Goal: Answer question/provide support

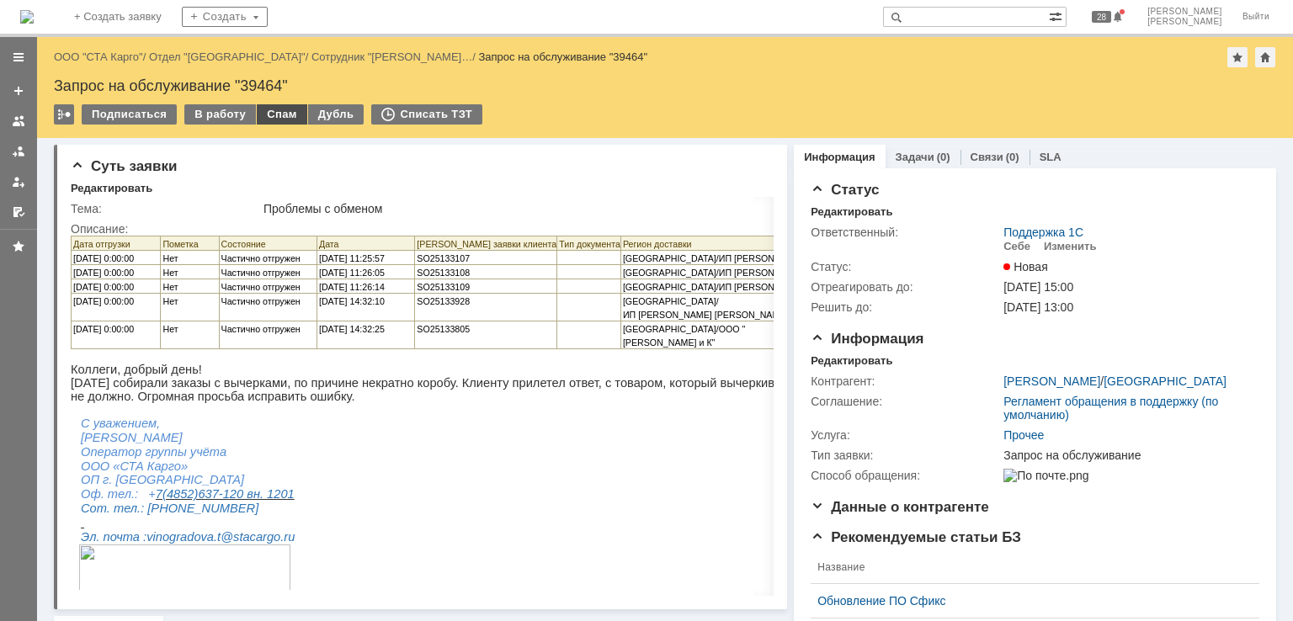
scroll to position [7, 0]
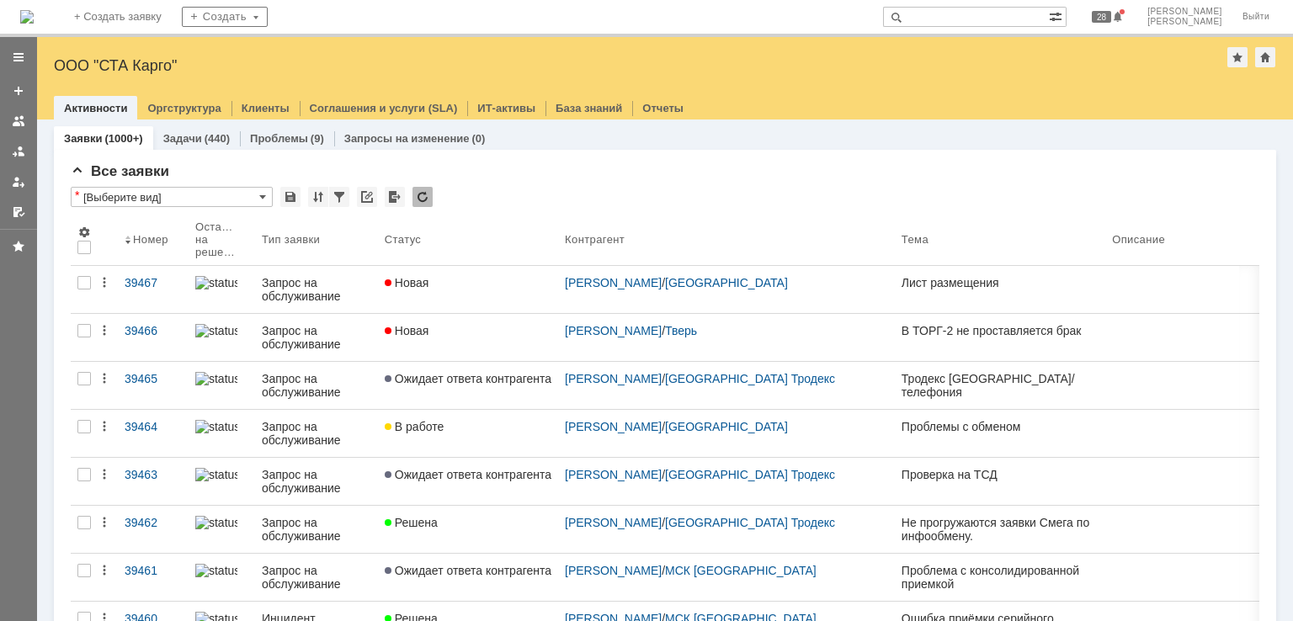
click at [1014, 16] on input "text" at bounding box center [966, 17] width 166 height 20
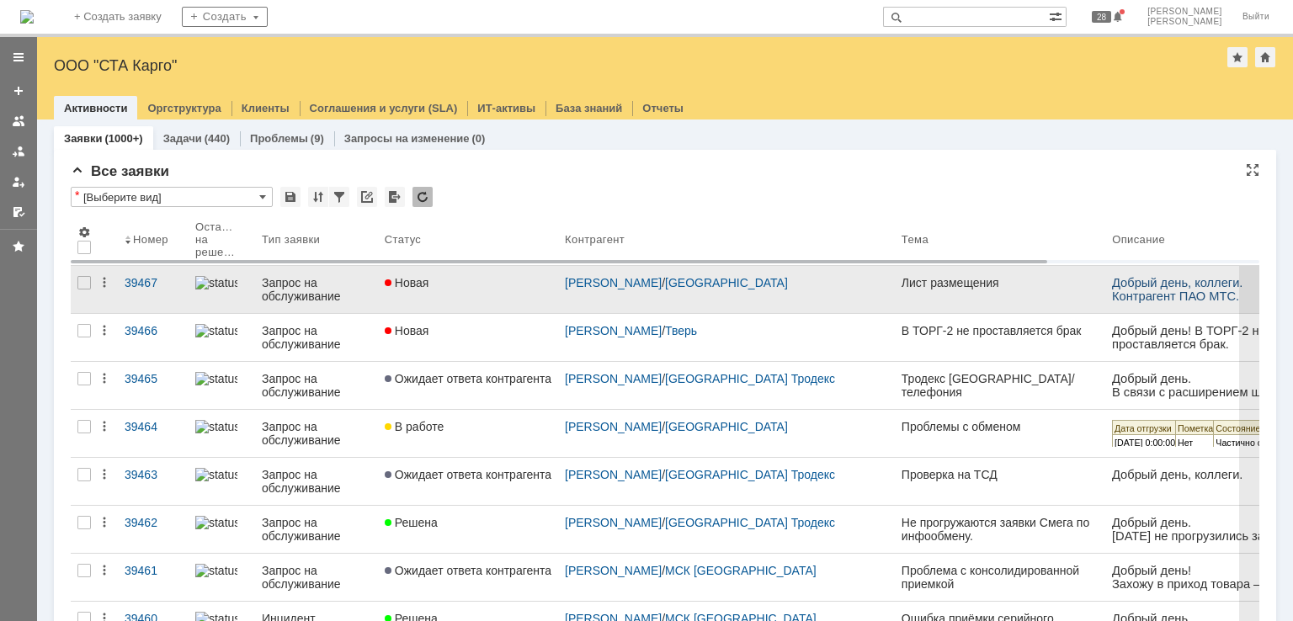
click at [510, 284] on div "Новая" at bounding box center [468, 282] width 167 height 13
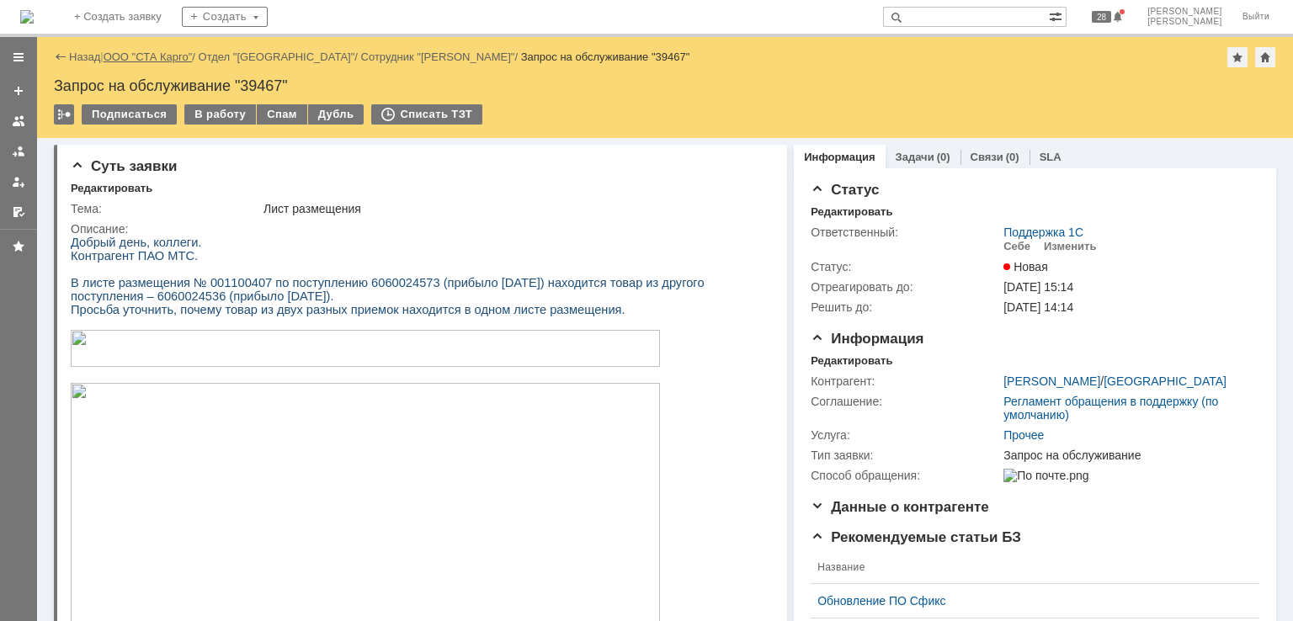
click at [160, 52] on link "ООО "СТА Карго"" at bounding box center [148, 57] width 89 height 13
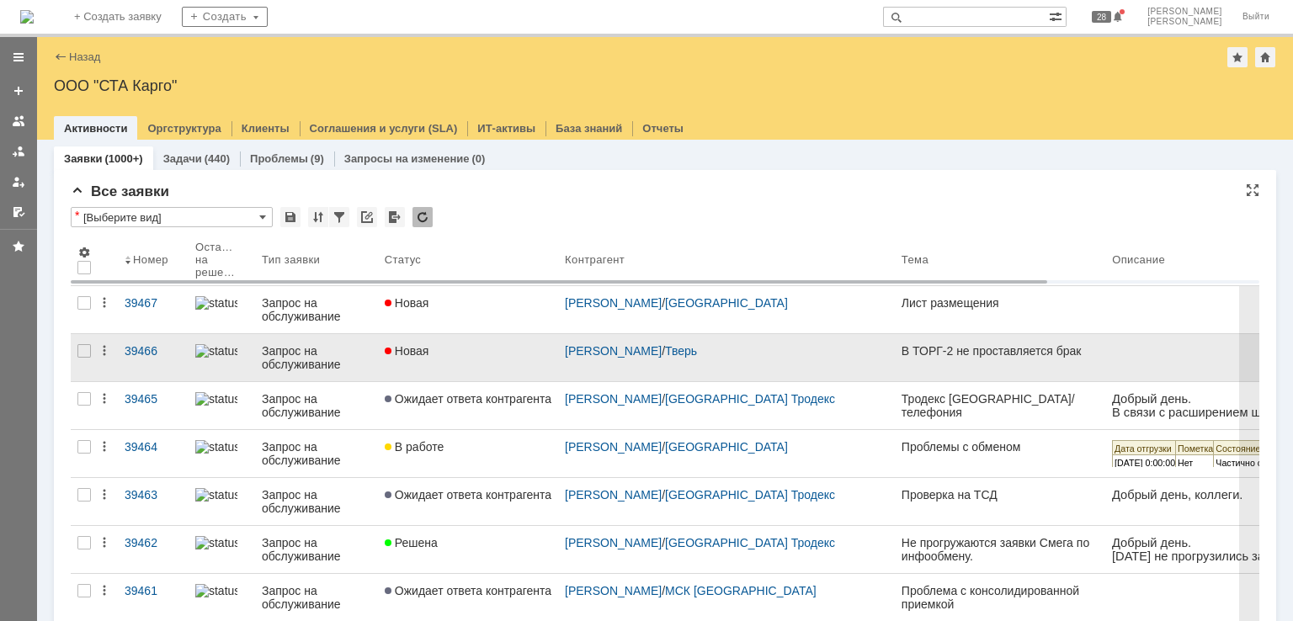
click at [467, 350] on div "Новая" at bounding box center [468, 350] width 167 height 13
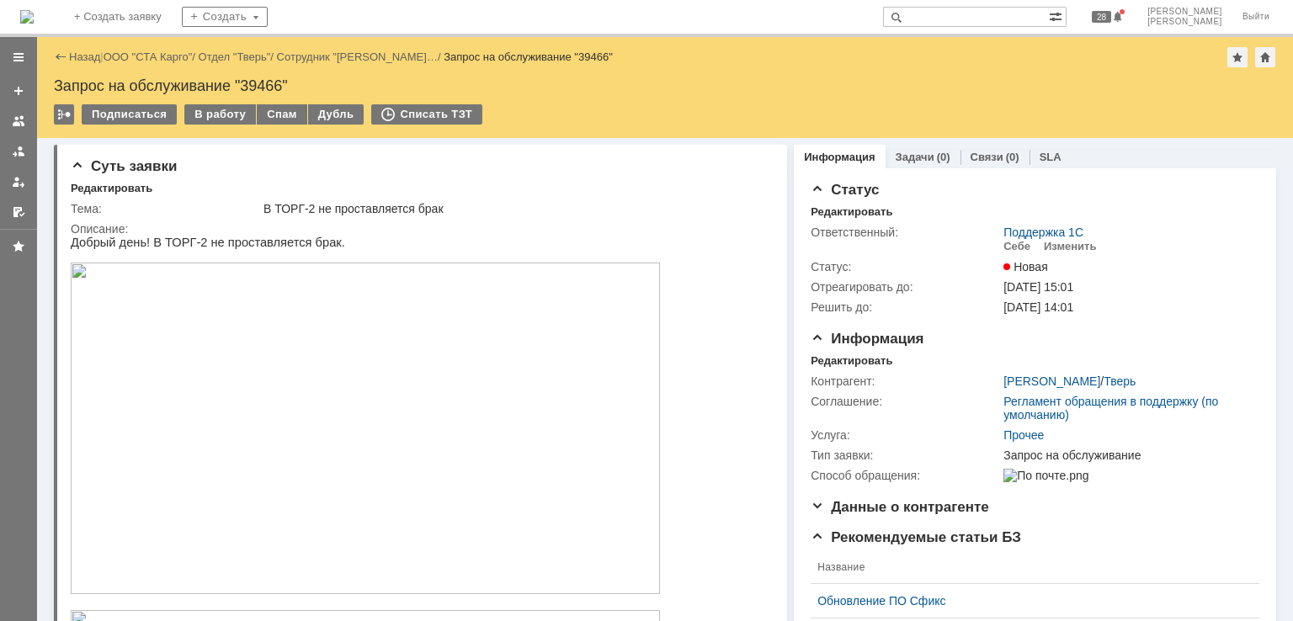
click at [156, 48] on div "Назад | ООО "СТА Карго" / Отдел "Тверь" / Сотрудник "Новожилова Светлана… / Зап…" at bounding box center [665, 57] width 1222 height 20
click at [162, 61] on link "ООО "СТА Карго"" at bounding box center [148, 57] width 89 height 13
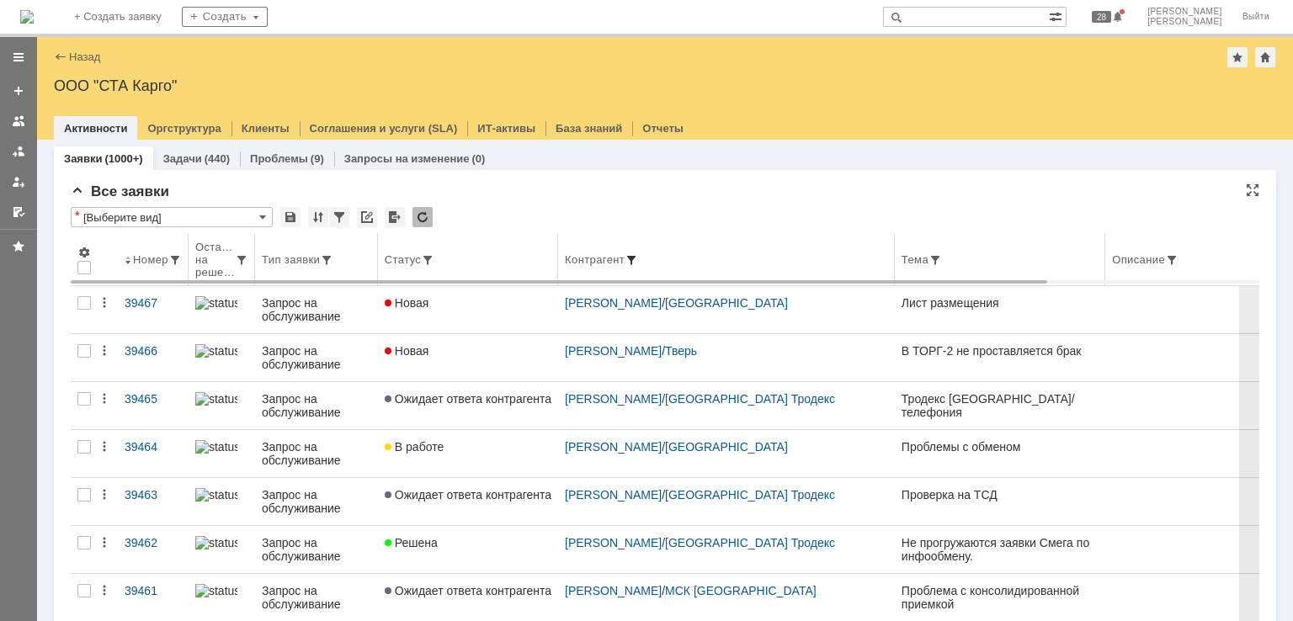
click at [638, 255] on span at bounding box center [631, 259] width 13 height 13
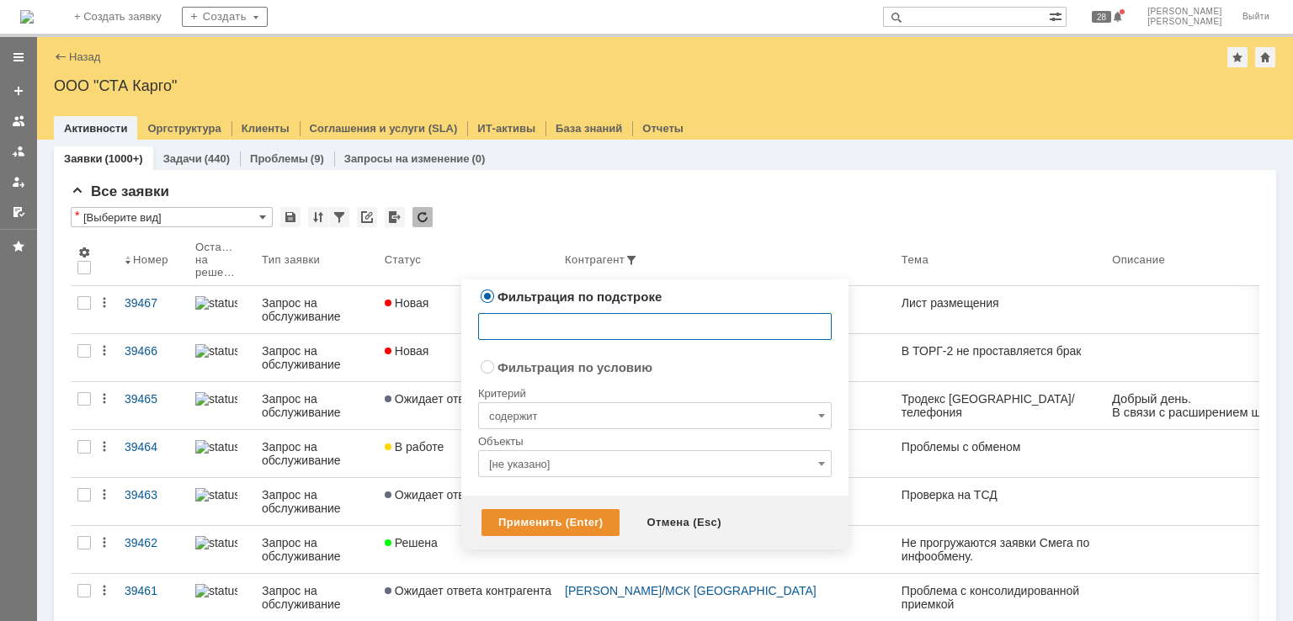
radio input "false"
radio input "true"
click at [559, 459] on input "[не указано]" at bounding box center [655, 463] width 354 height 27
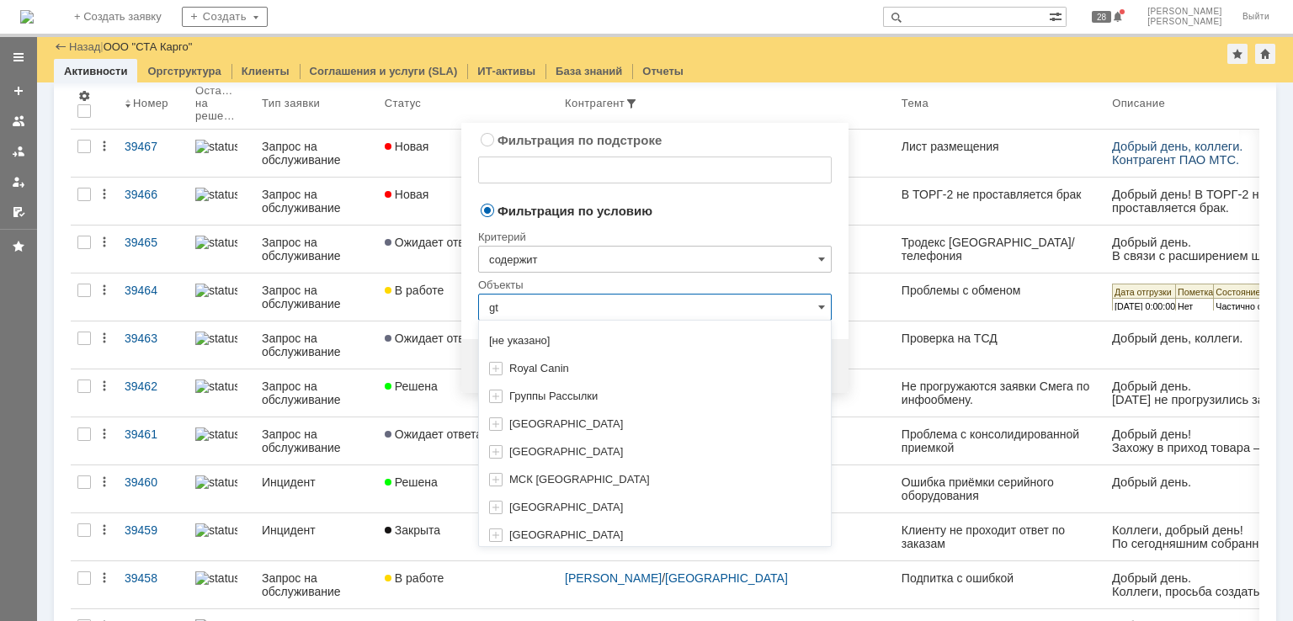
type input "g"
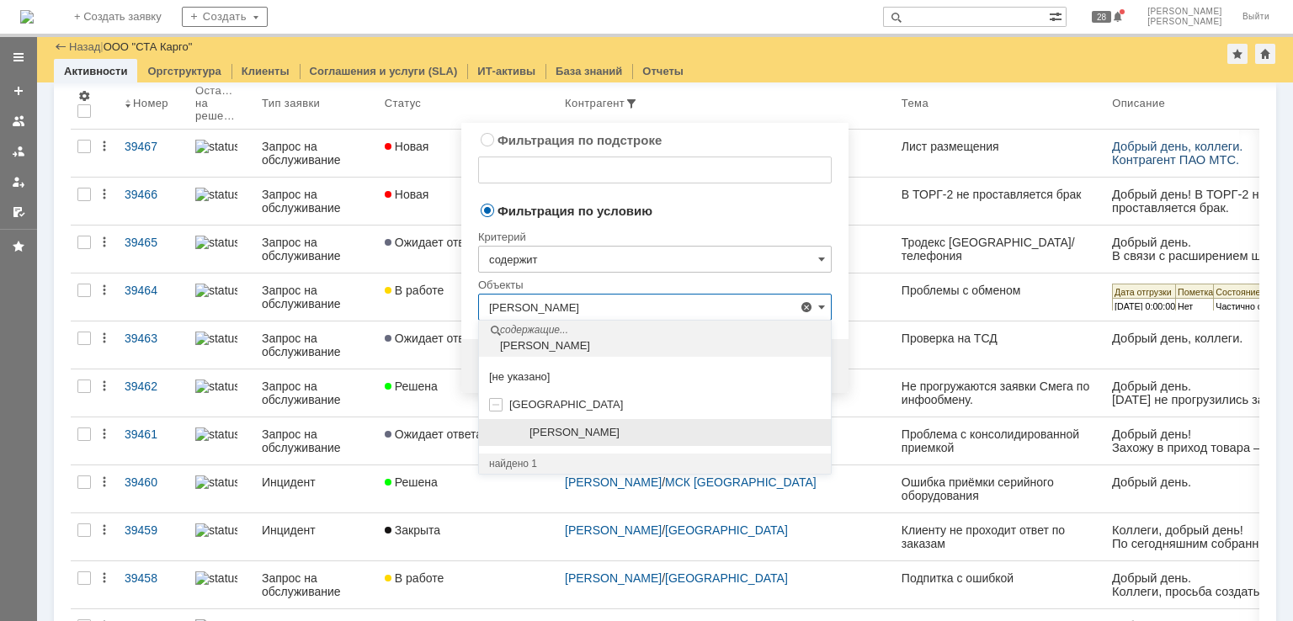
click at [598, 426] on span "Пекельник Евгений" at bounding box center [574, 432] width 90 height 13
type input "Пекельник Евгений"
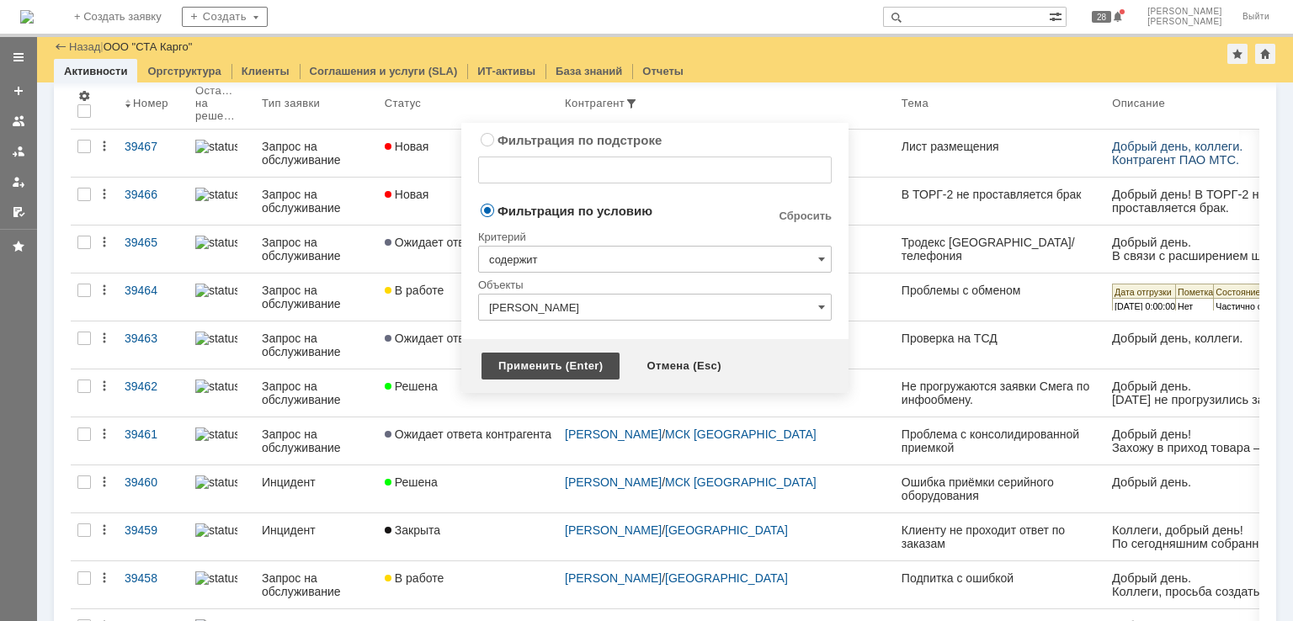
click at [552, 374] on div "Применить (Enter)" at bounding box center [550, 366] width 138 height 27
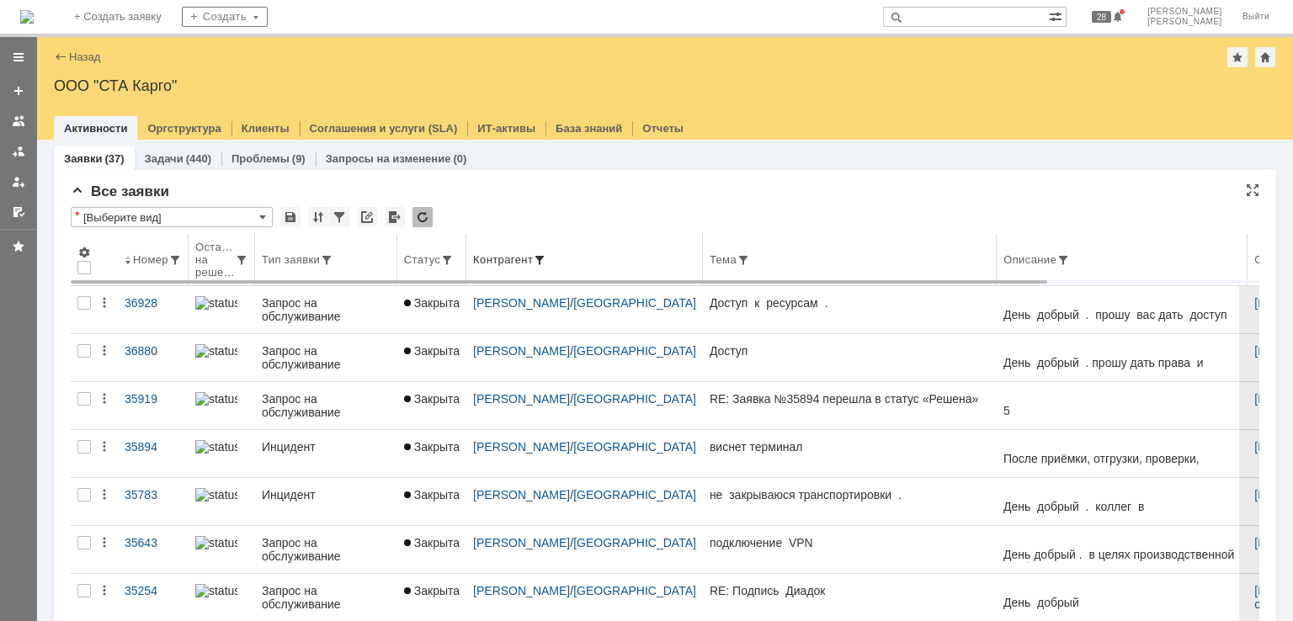
click at [546, 257] on span at bounding box center [539, 259] width 13 height 13
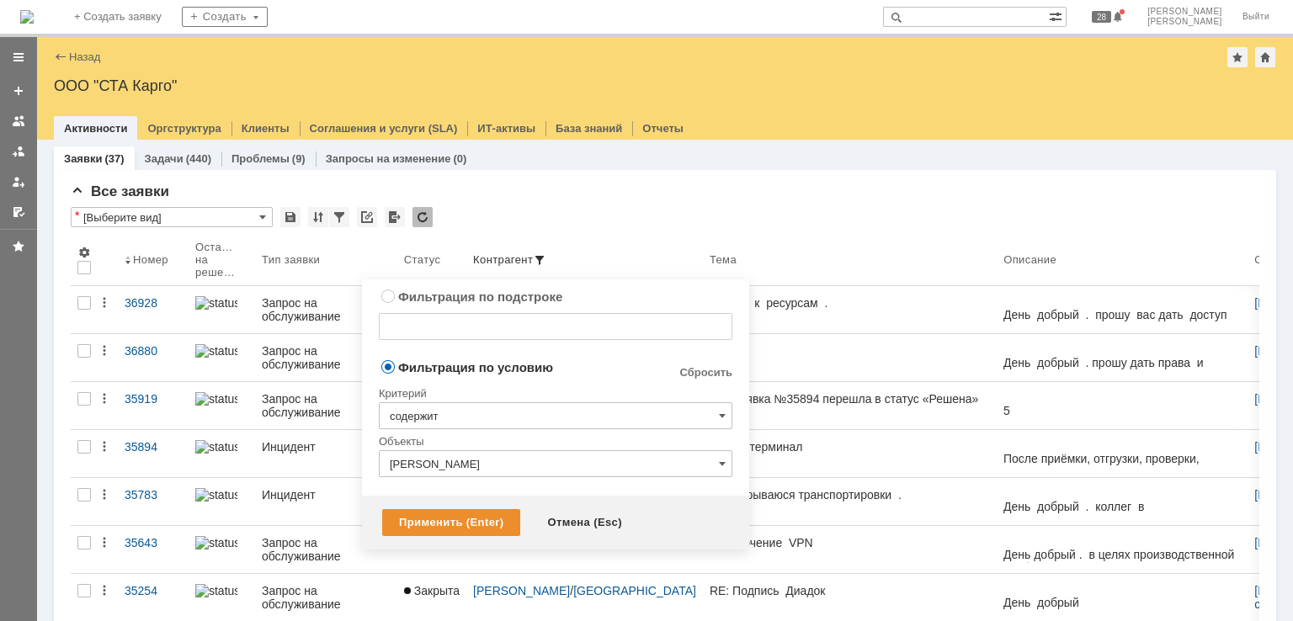
click at [519, 463] on input "Пекельник Евгений" at bounding box center [556, 463] width 354 height 27
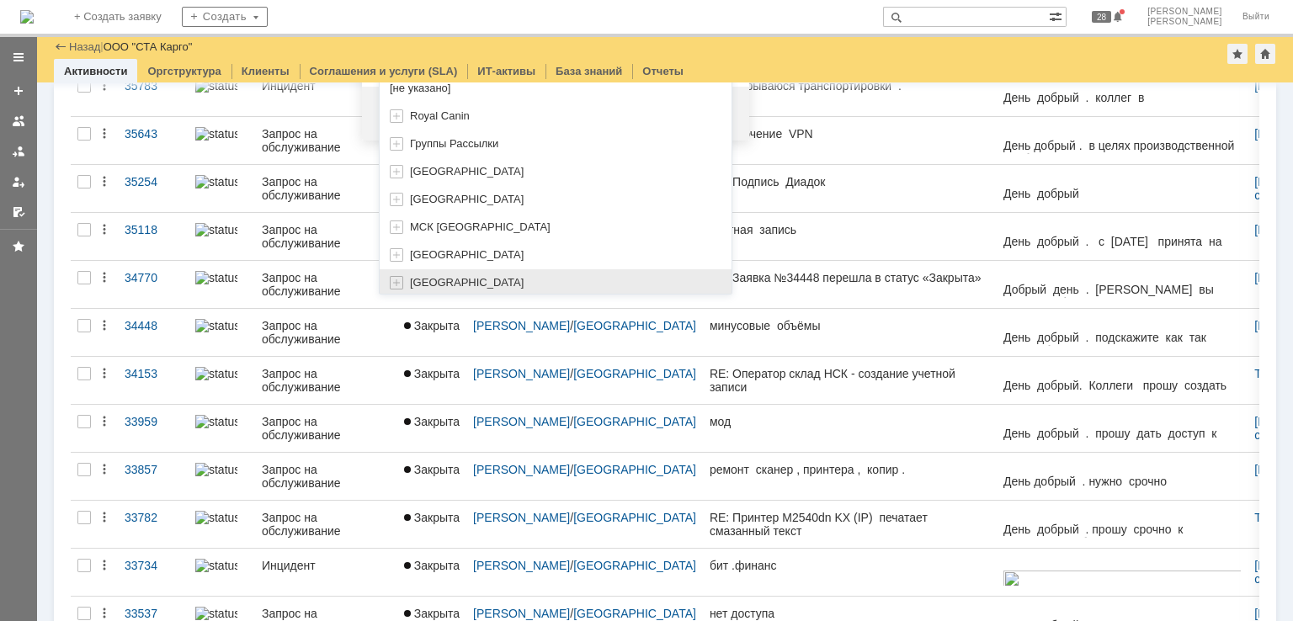
click at [465, 278] on span "Новосибирск" at bounding box center [467, 282] width 114 height 13
type input "[GEOGRAPHIC_DATA]"
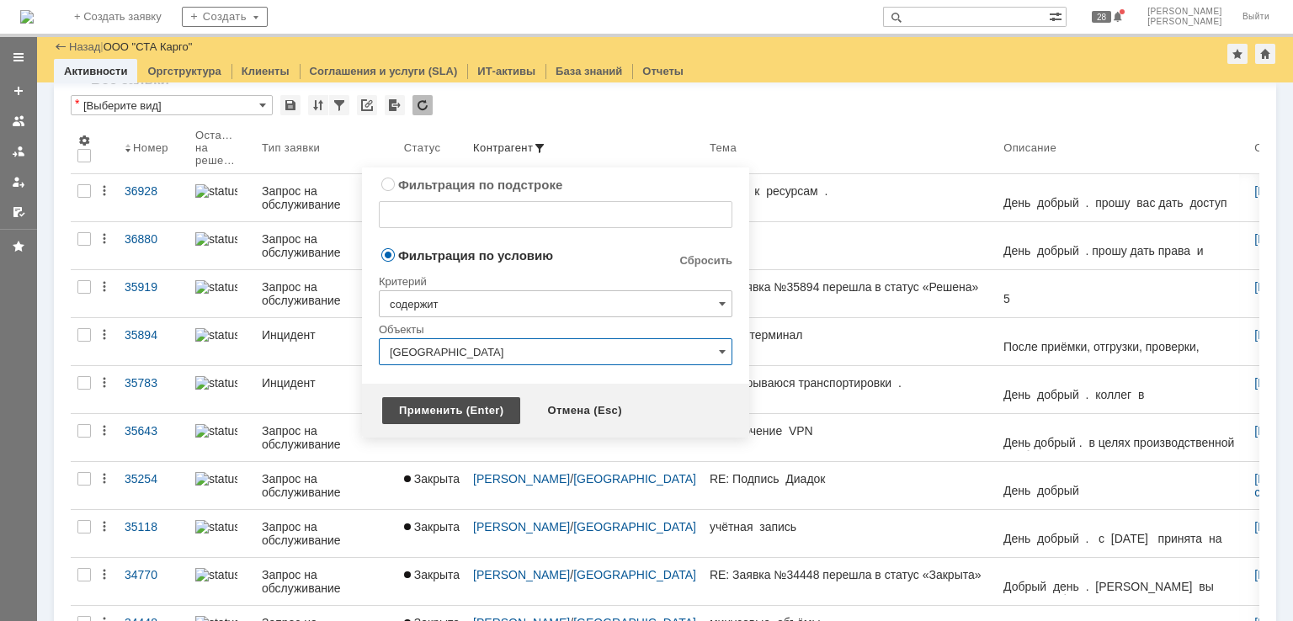
click at [434, 421] on div "Применить (Enter)" at bounding box center [451, 410] width 138 height 27
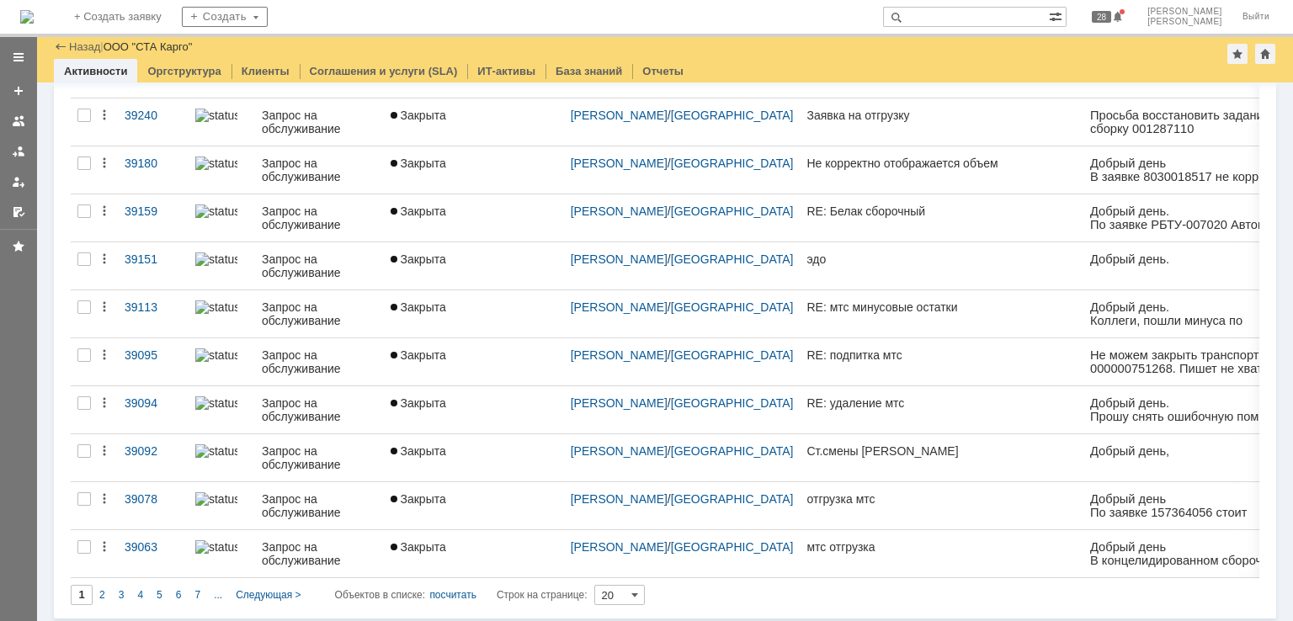
drag, startPoint x: 118, startPoint y: 591, endPoint x: 125, endPoint y: 583, distance: 10.7
click at [119, 591] on span "3" at bounding box center [122, 595] width 6 height 12
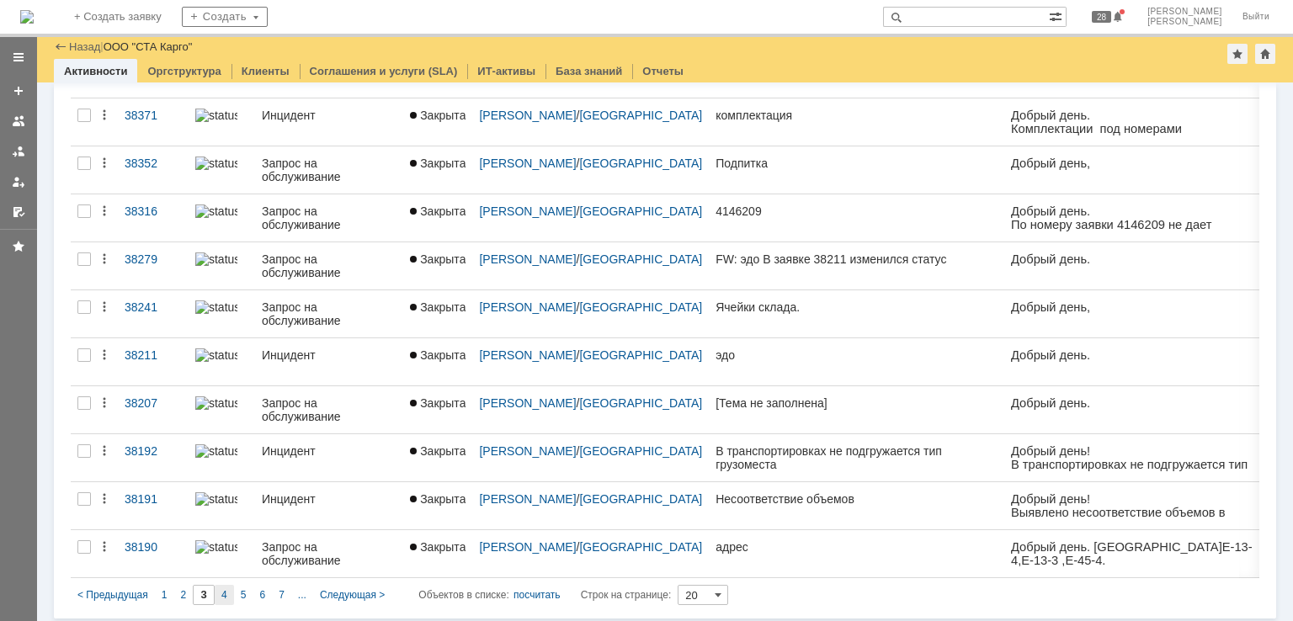
click at [222, 593] on span "4" at bounding box center [224, 595] width 6 height 12
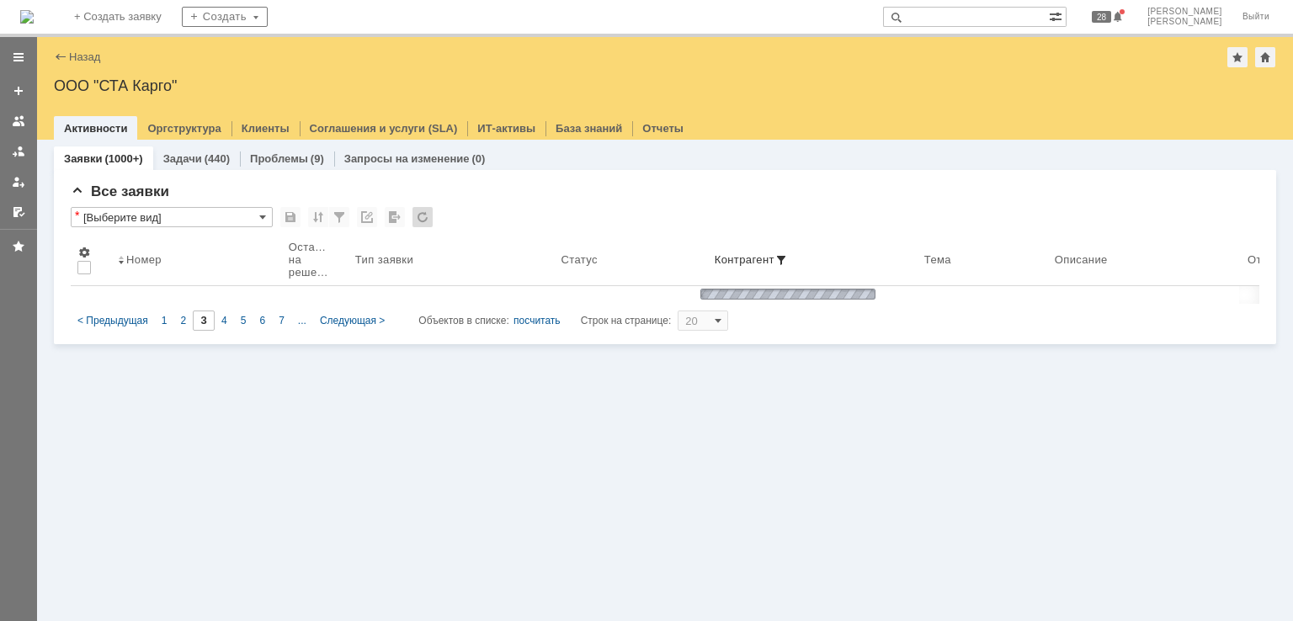
type input "4"
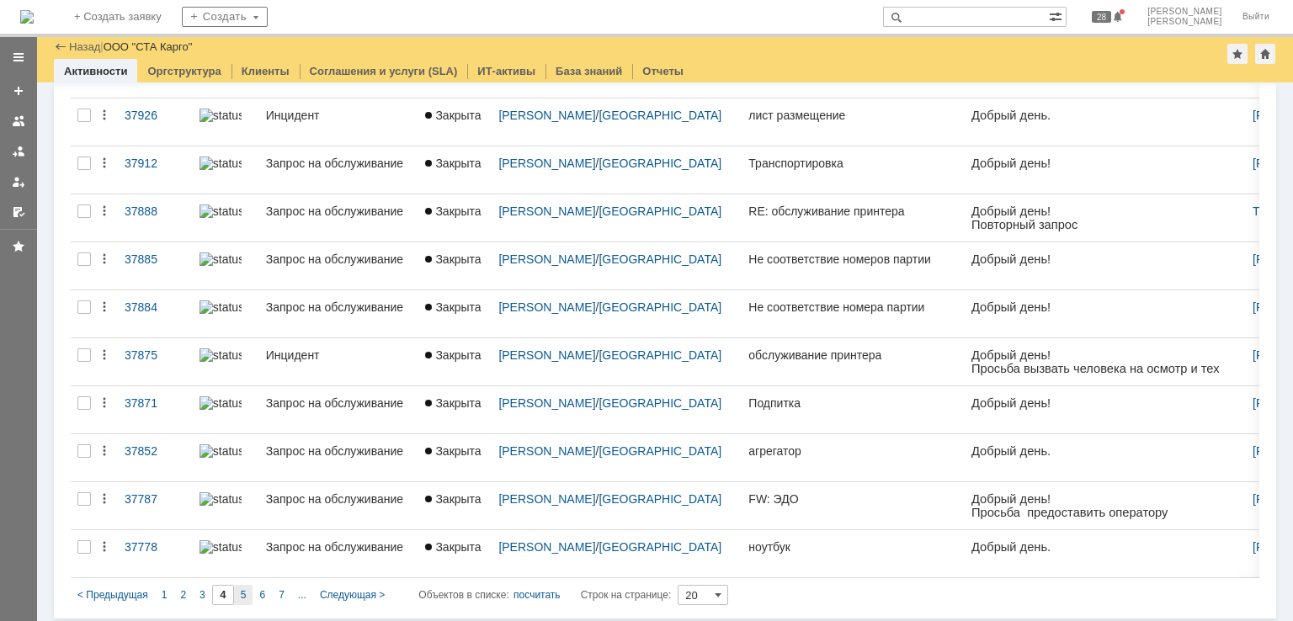
click at [247, 589] on div "5" at bounding box center [243, 595] width 19 height 20
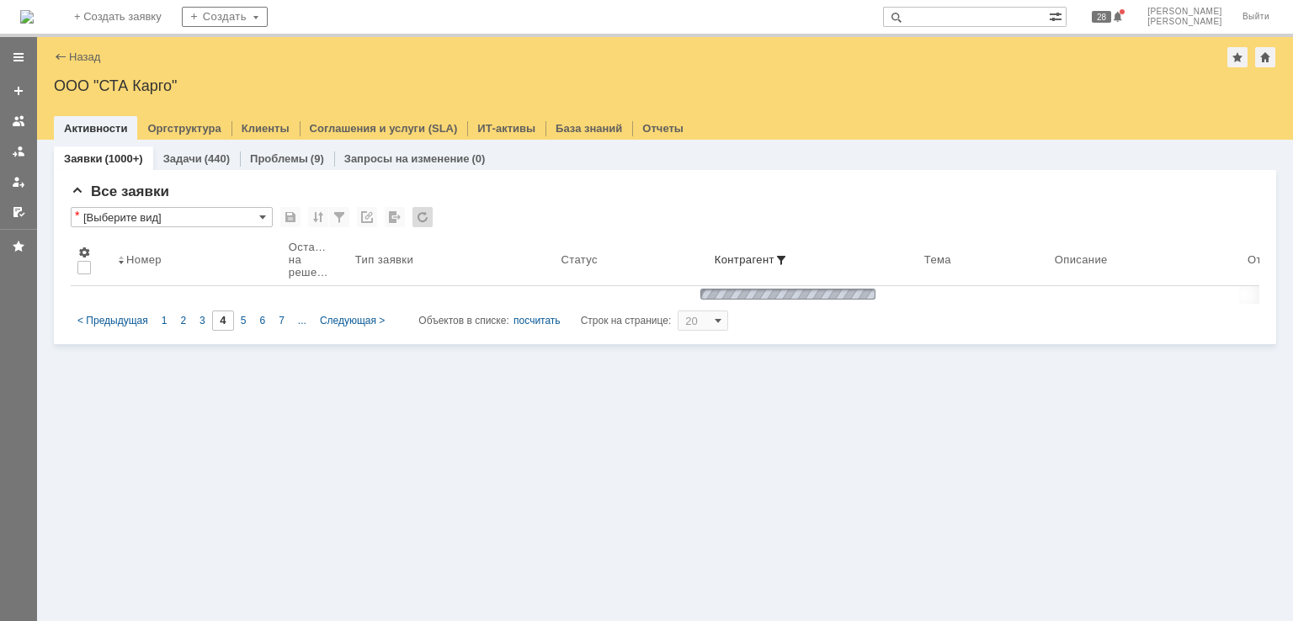
type input "5"
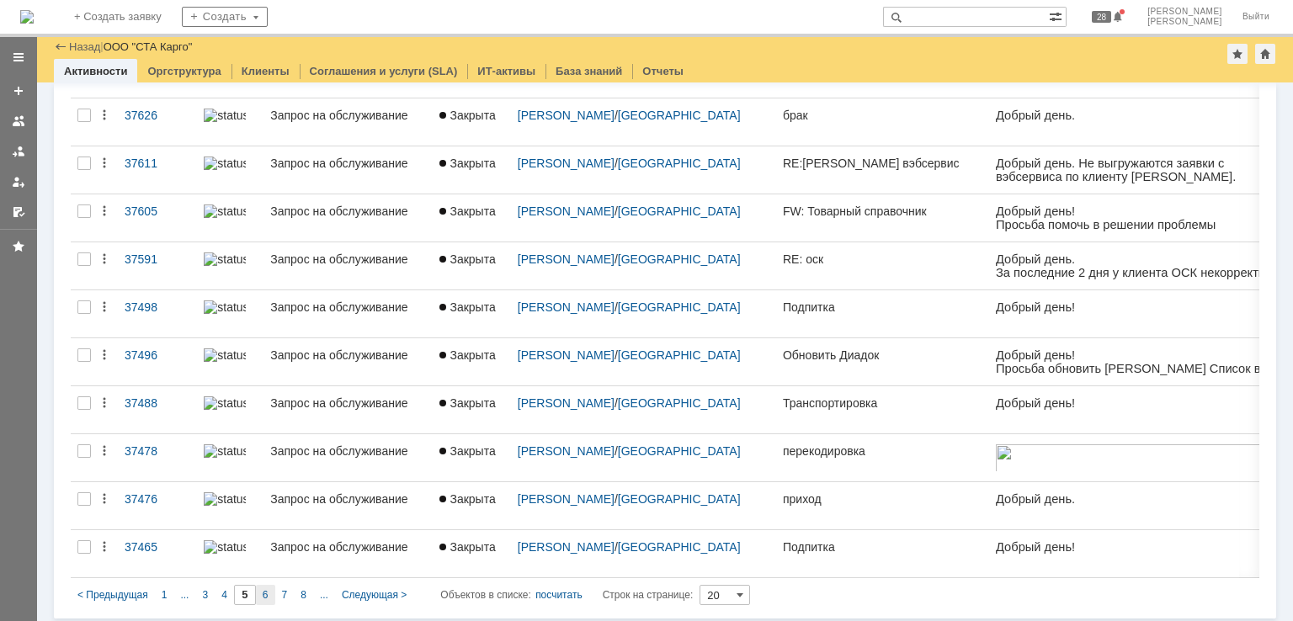
click at [267, 593] on span "6" at bounding box center [266, 595] width 6 height 12
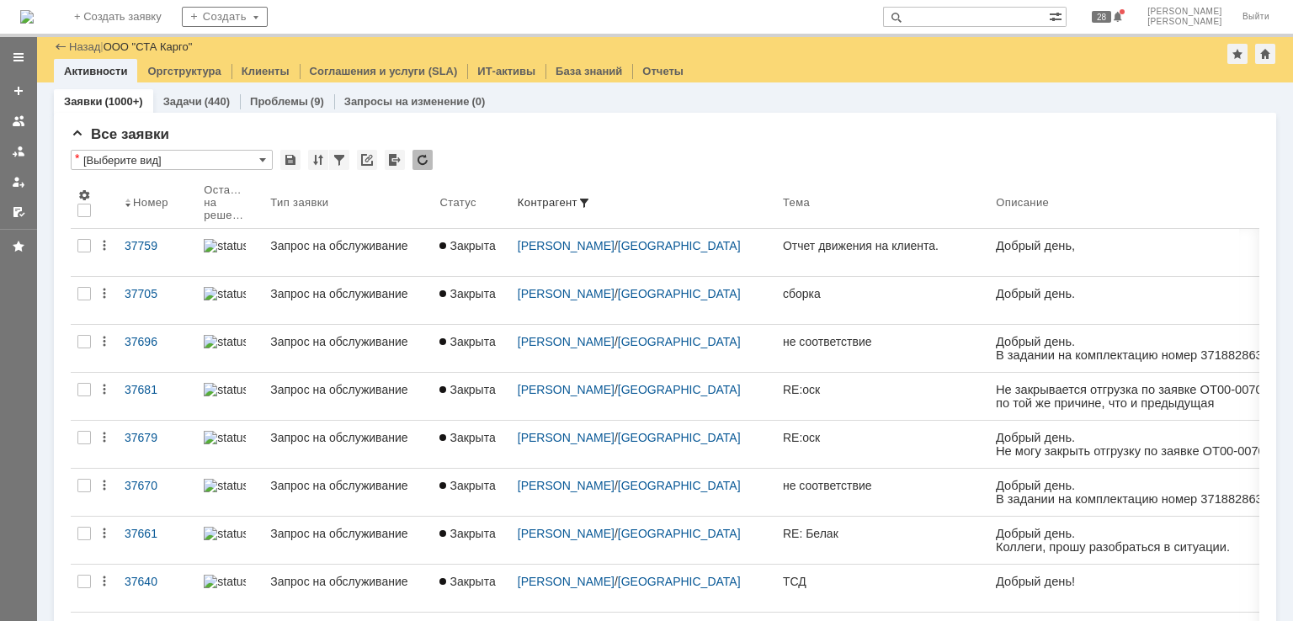
type input "6"
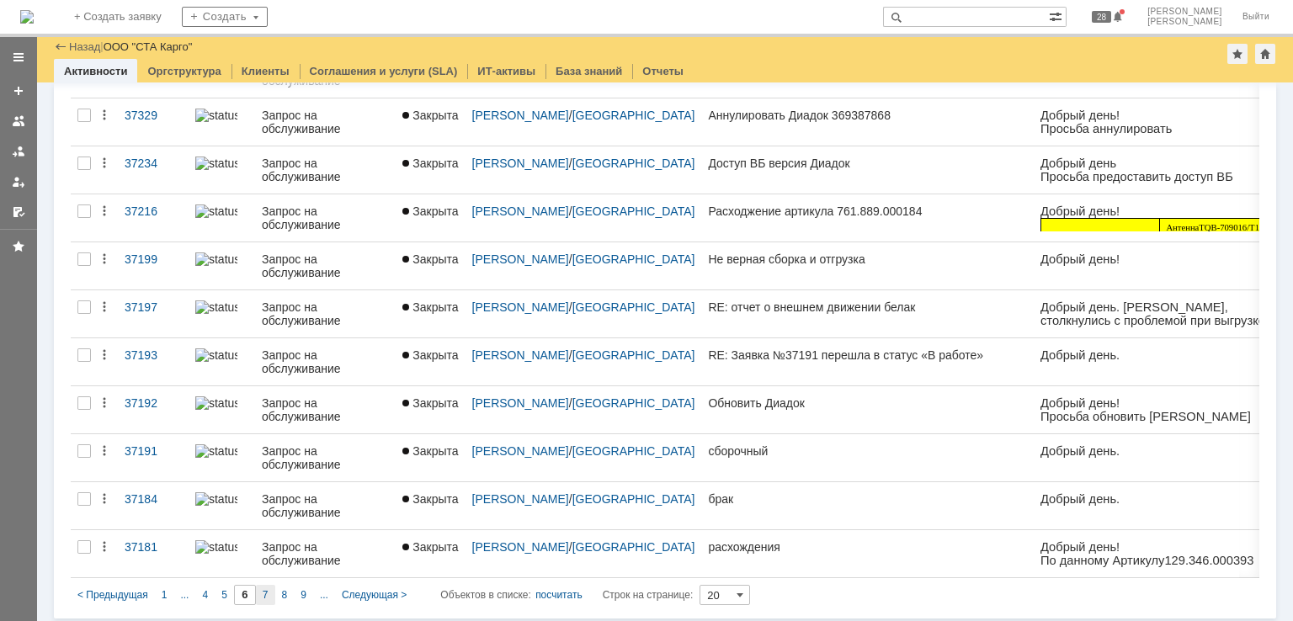
click at [269, 593] on div "7" at bounding box center [265, 595] width 19 height 20
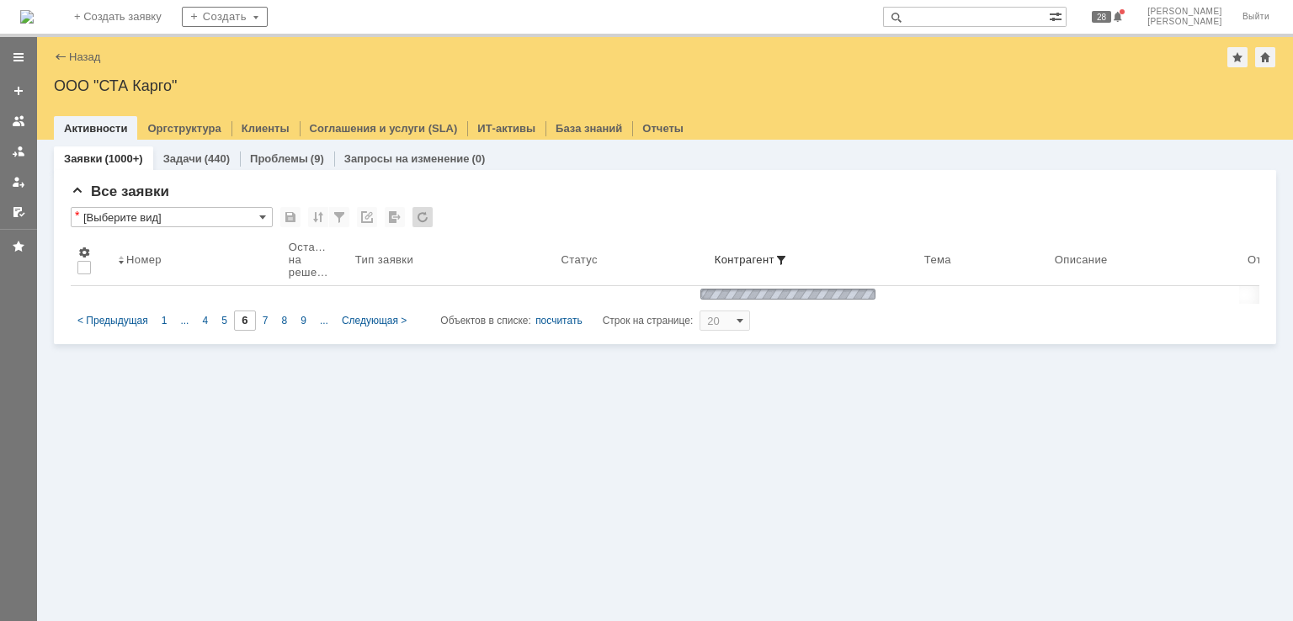
type input "7"
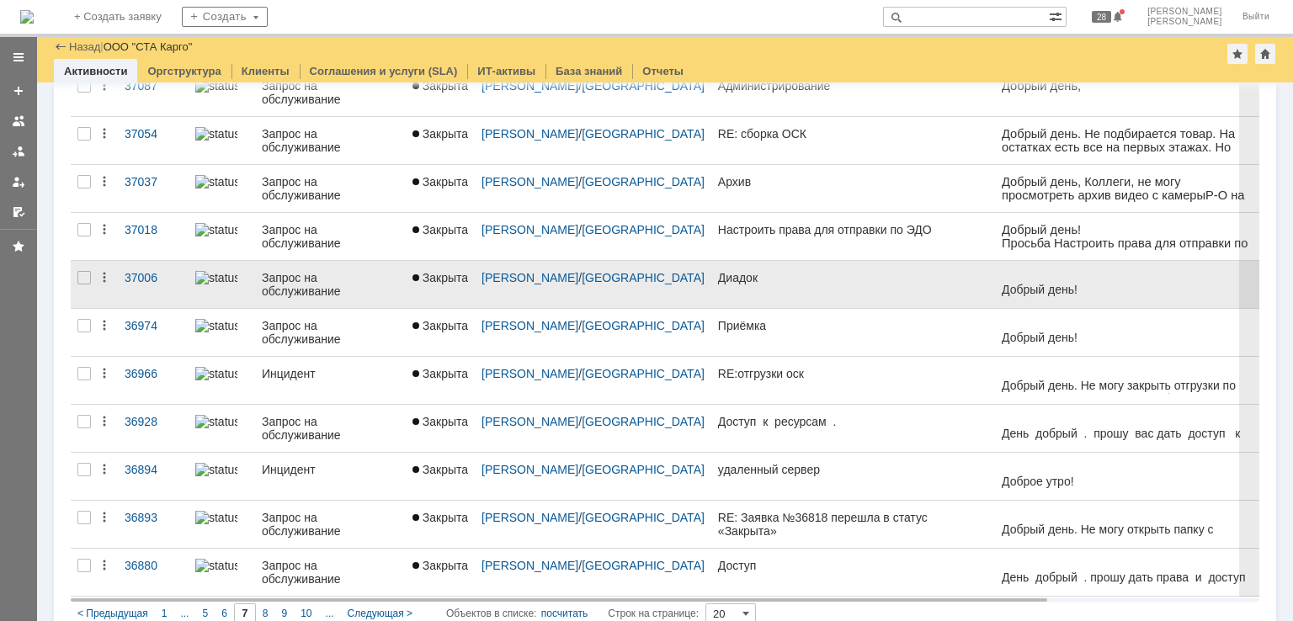
scroll to position [610, 0]
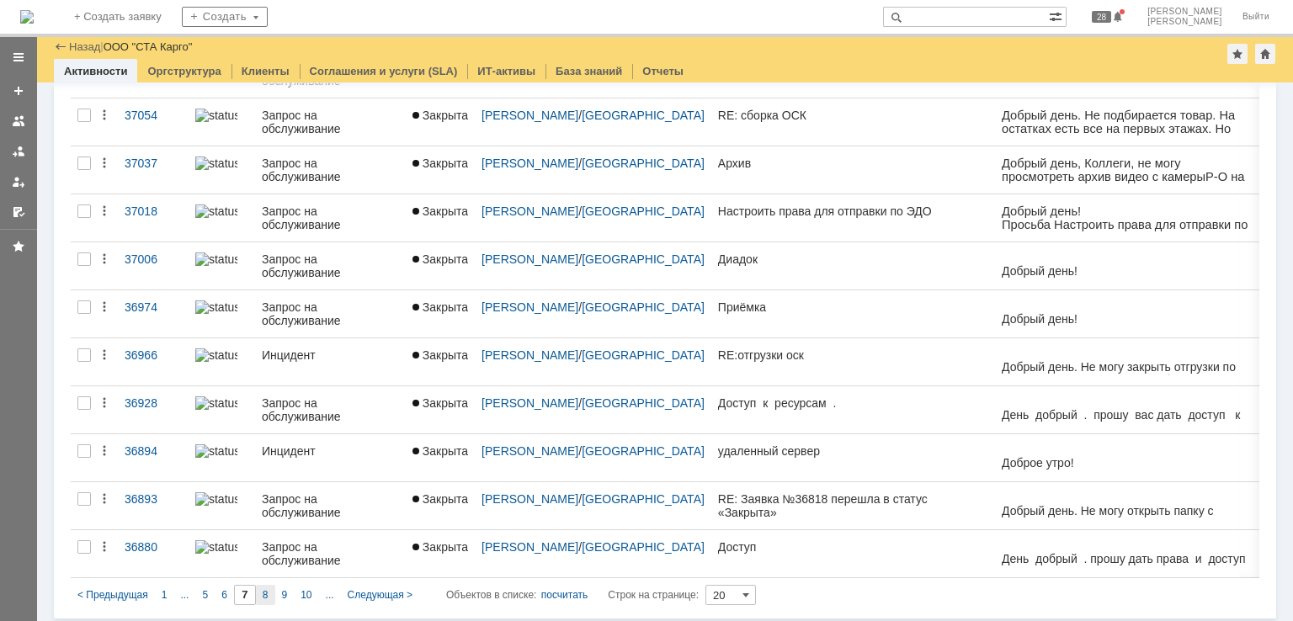
click at [260, 590] on div "8" at bounding box center [265, 595] width 19 height 20
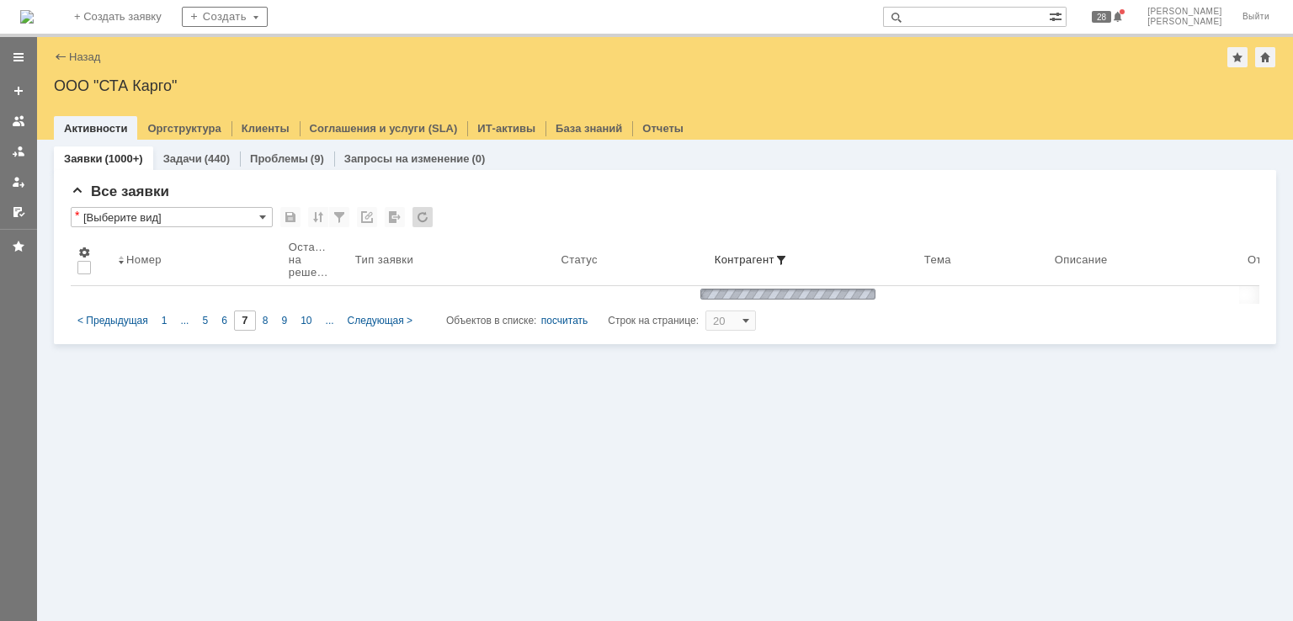
type input "8"
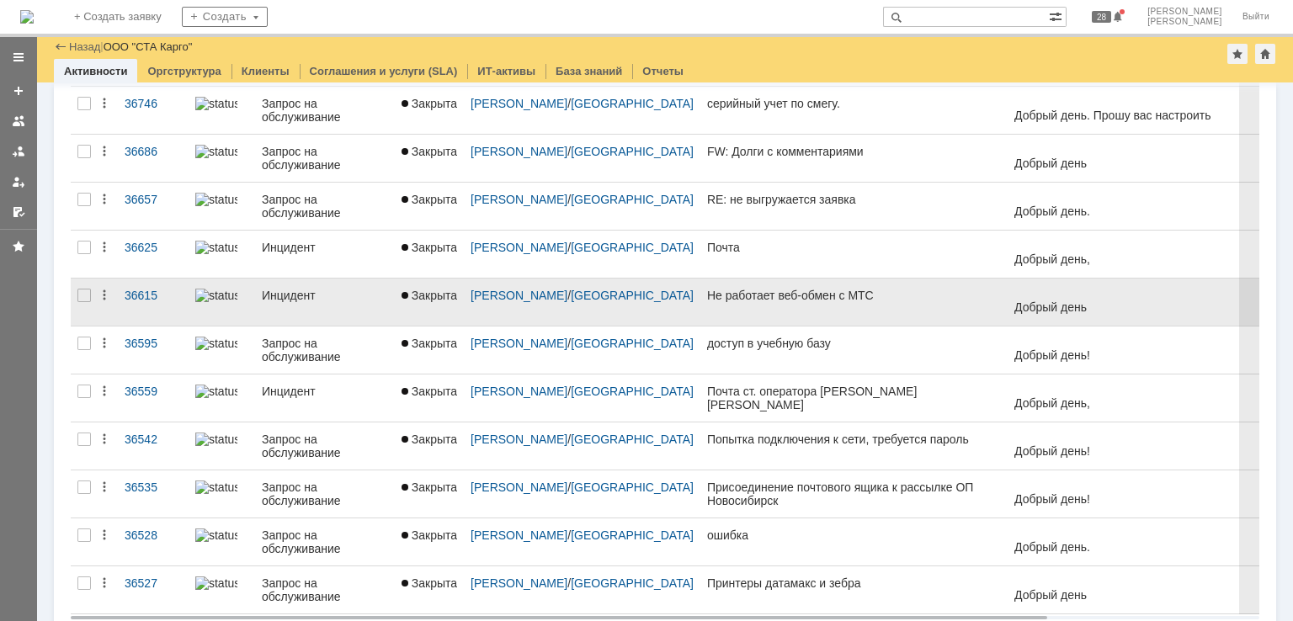
scroll to position [610, 0]
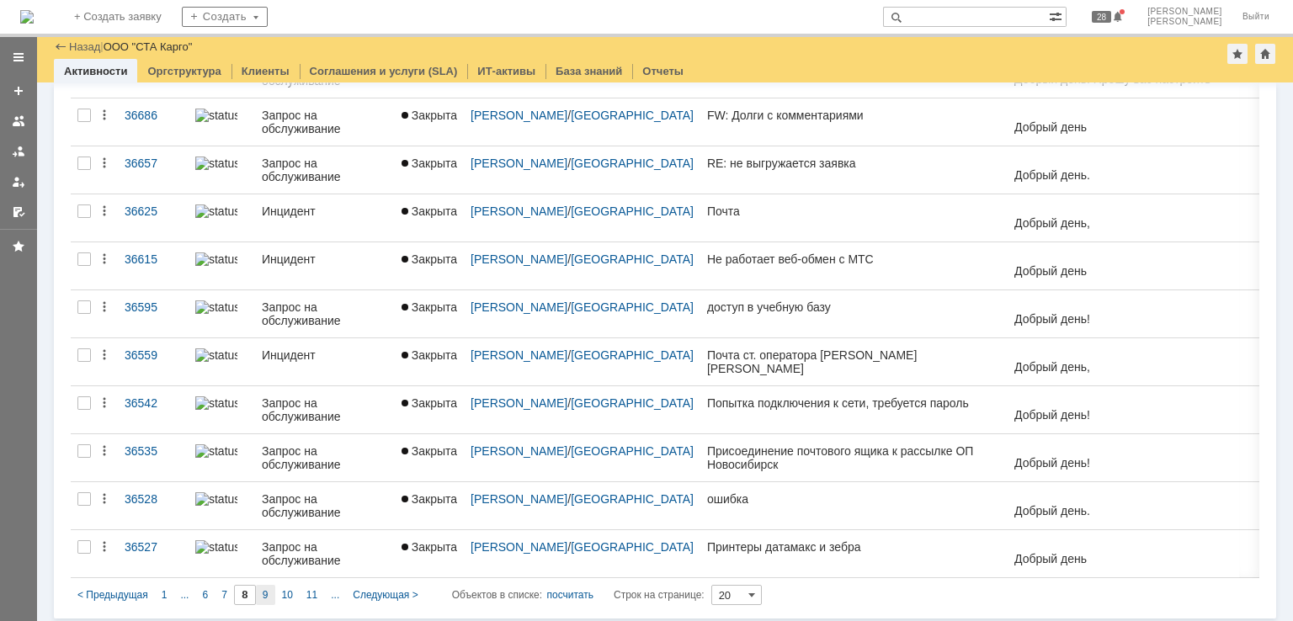
click at [269, 592] on div "9" at bounding box center [265, 595] width 19 height 20
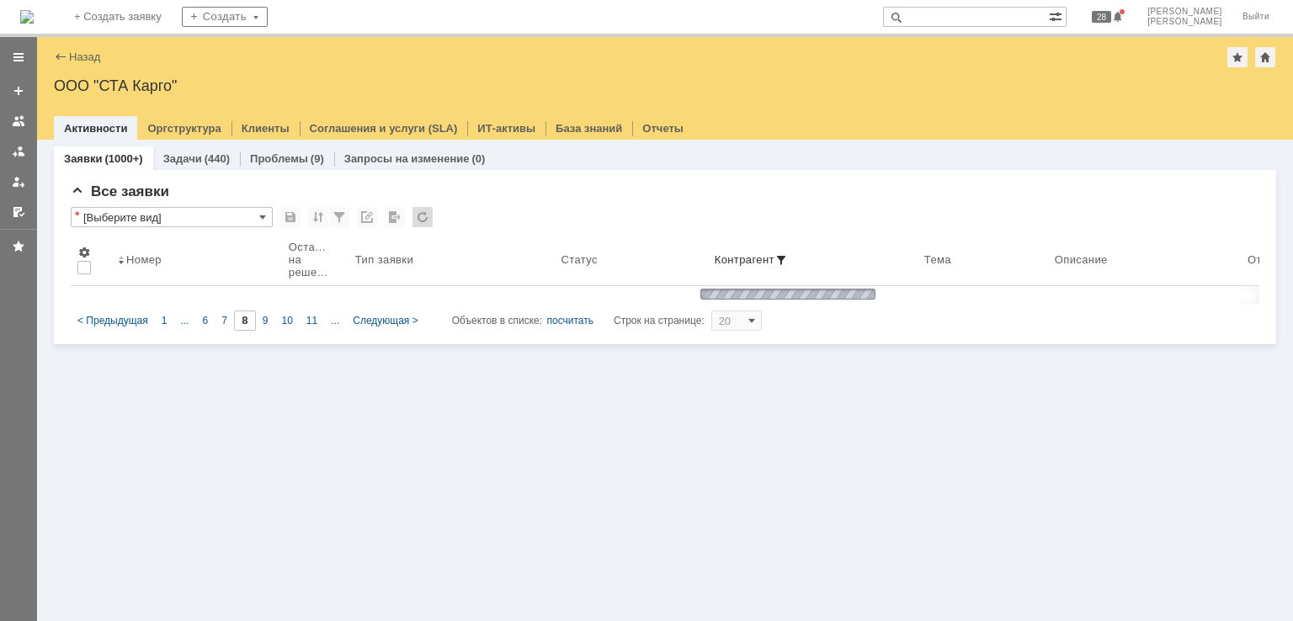
type input "9"
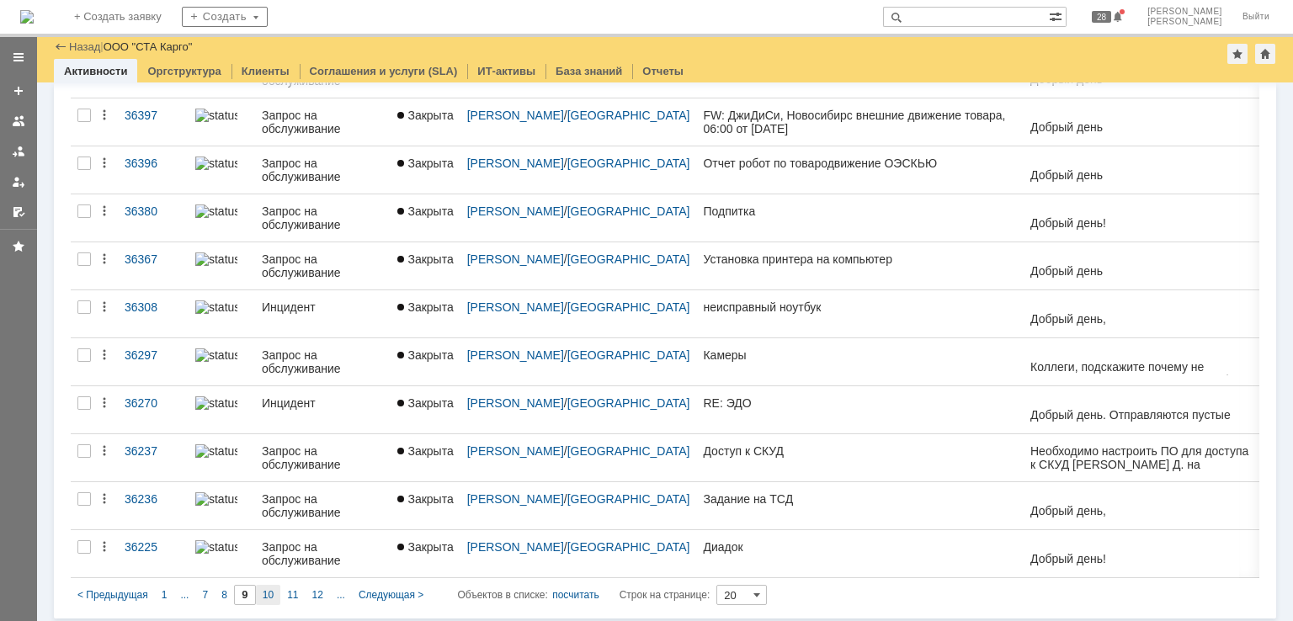
click at [274, 591] on div "10" at bounding box center [268, 595] width 24 height 20
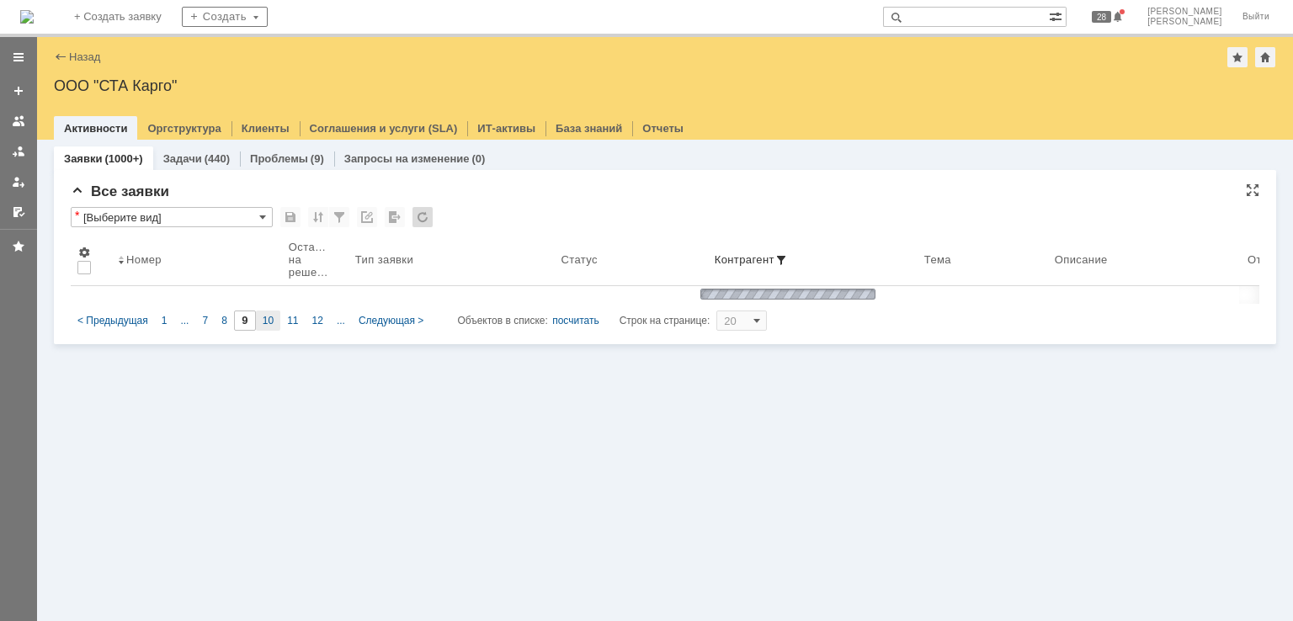
type input "10"
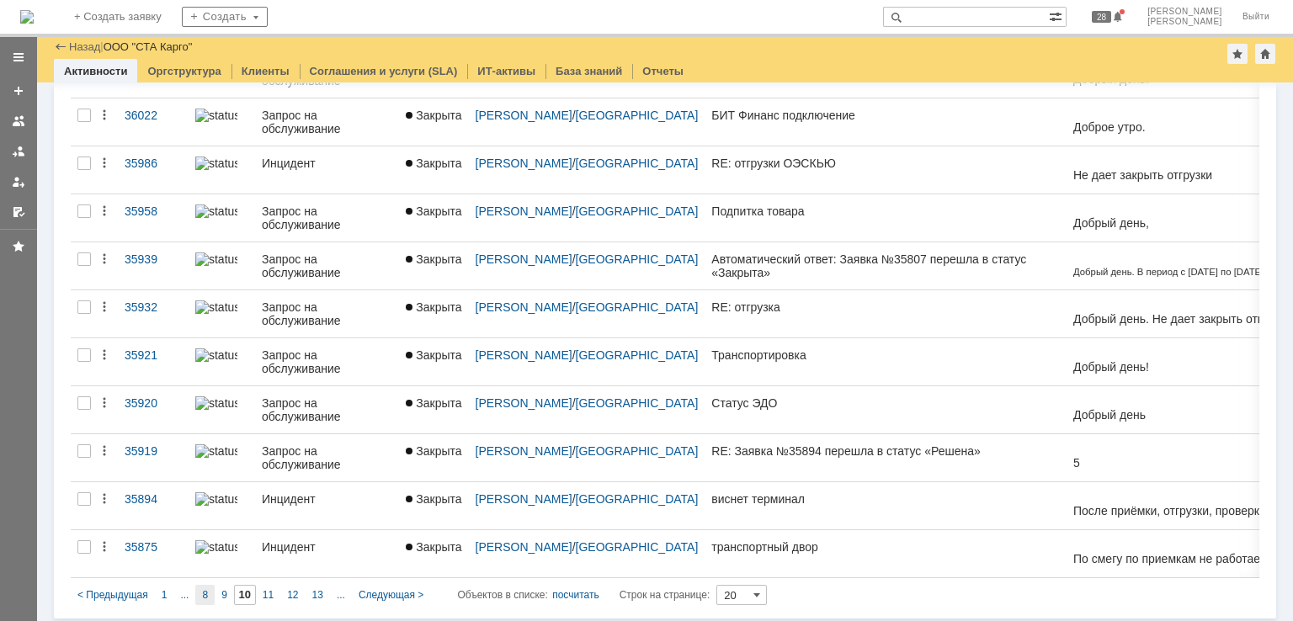
click at [206, 590] on span "8" at bounding box center [205, 595] width 6 height 12
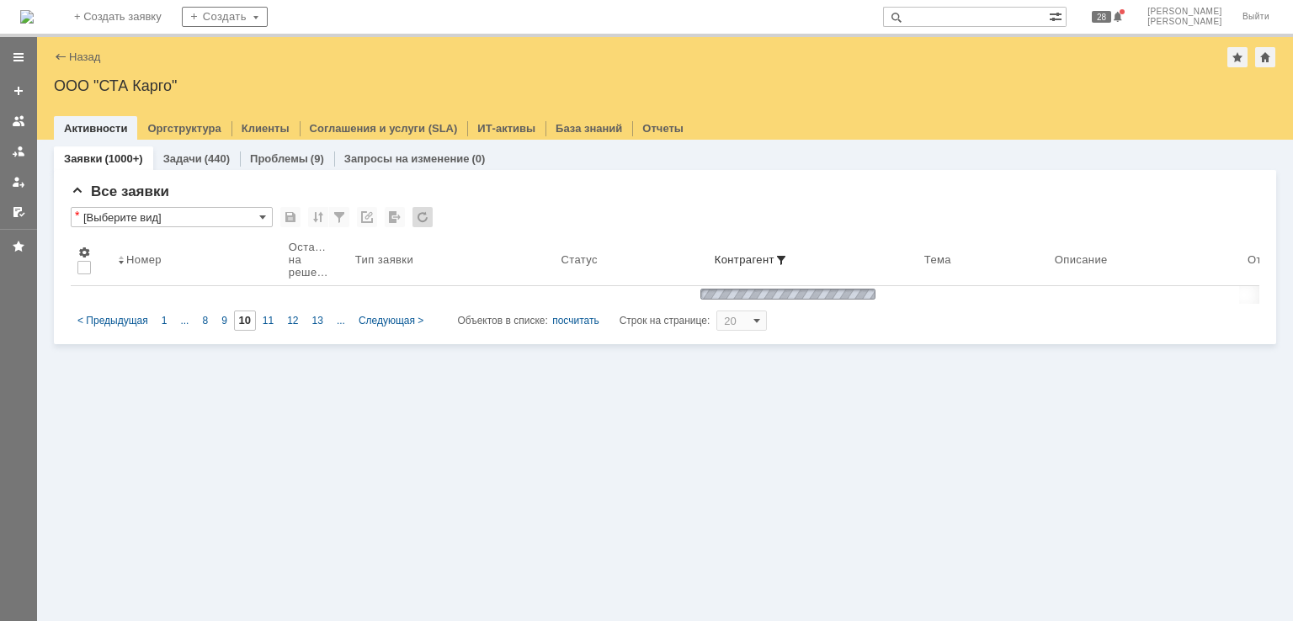
type input "8"
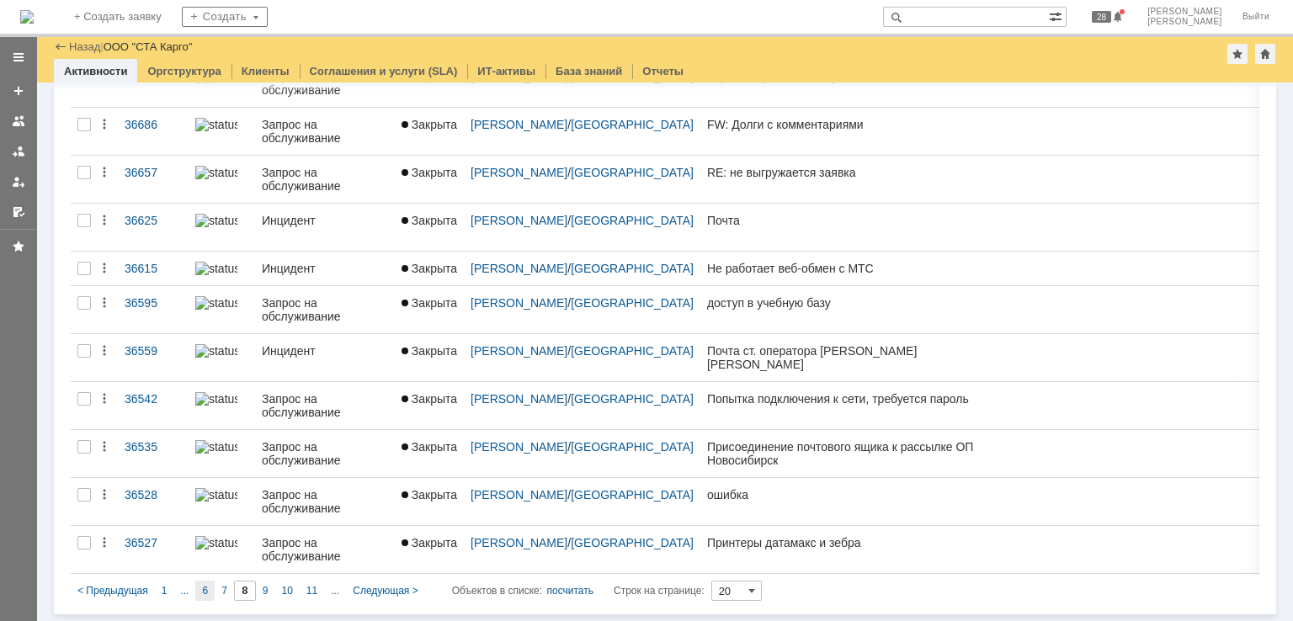
click at [206, 587] on span "6" at bounding box center [205, 591] width 6 height 12
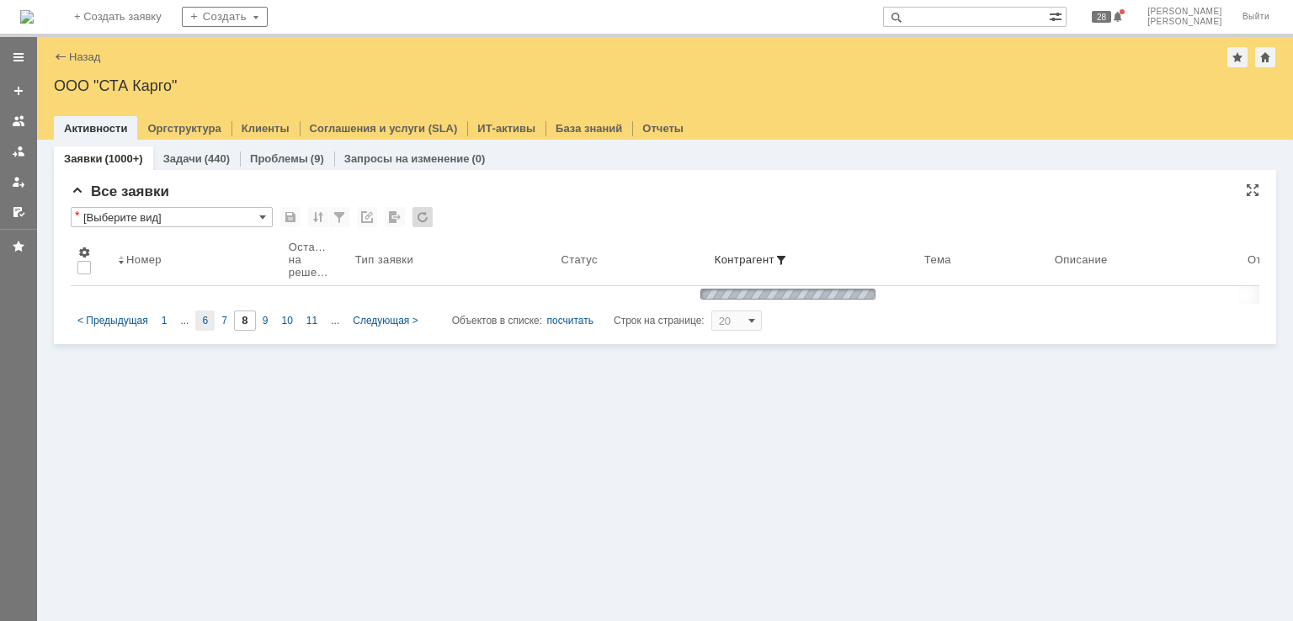
type input "6"
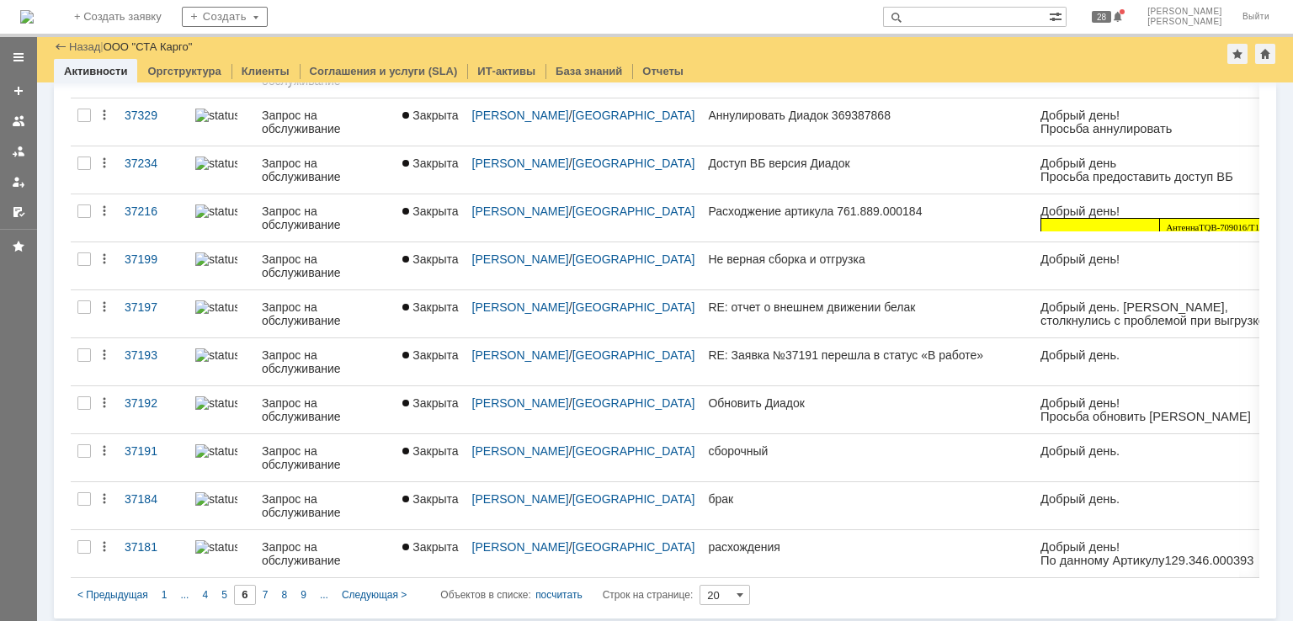
click at [216, 593] on div "5" at bounding box center [224, 595] width 19 height 20
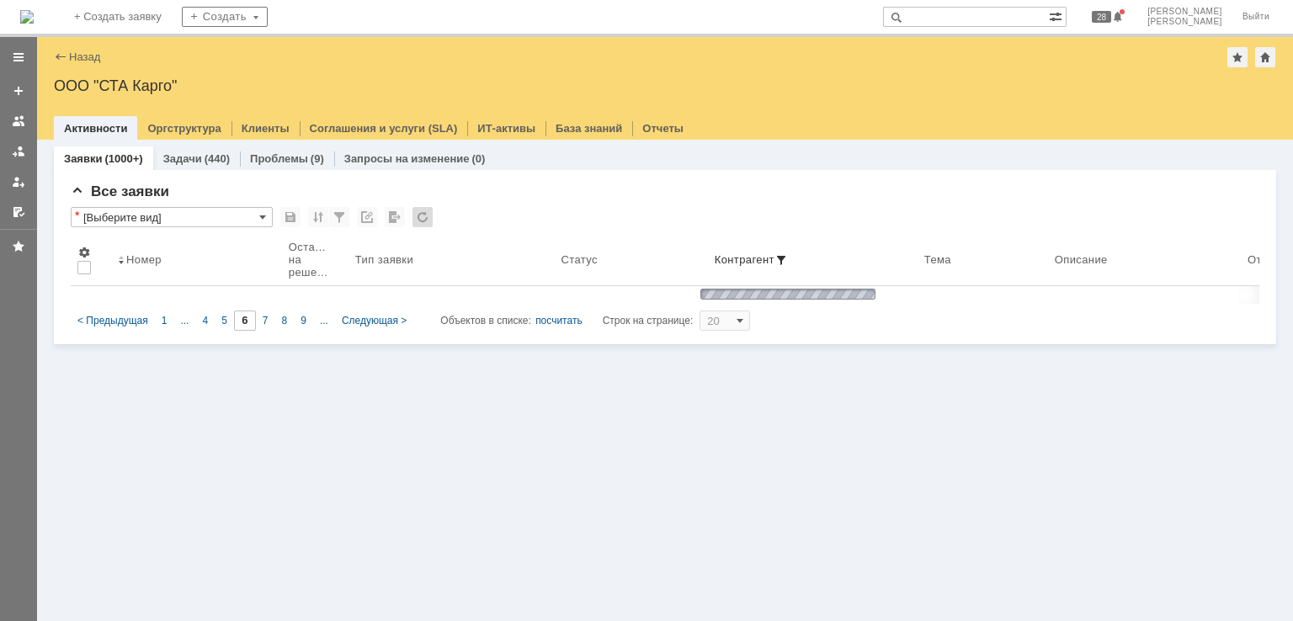
type input "5"
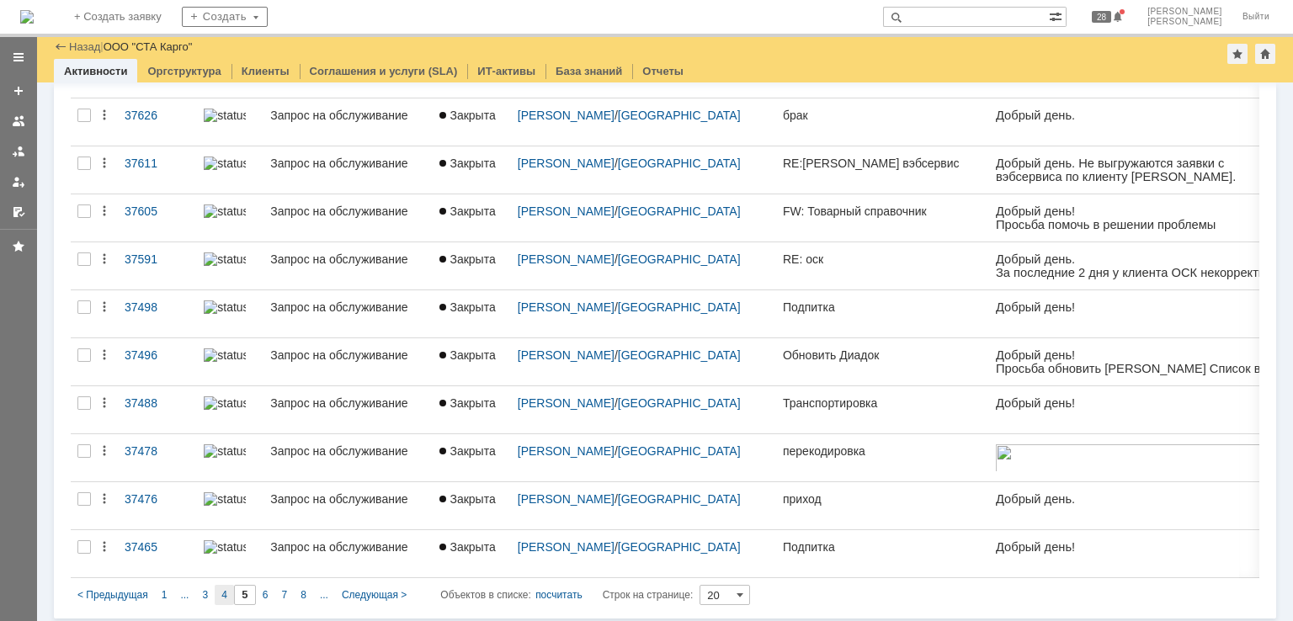
click at [221, 594] on span "4" at bounding box center [224, 595] width 6 height 12
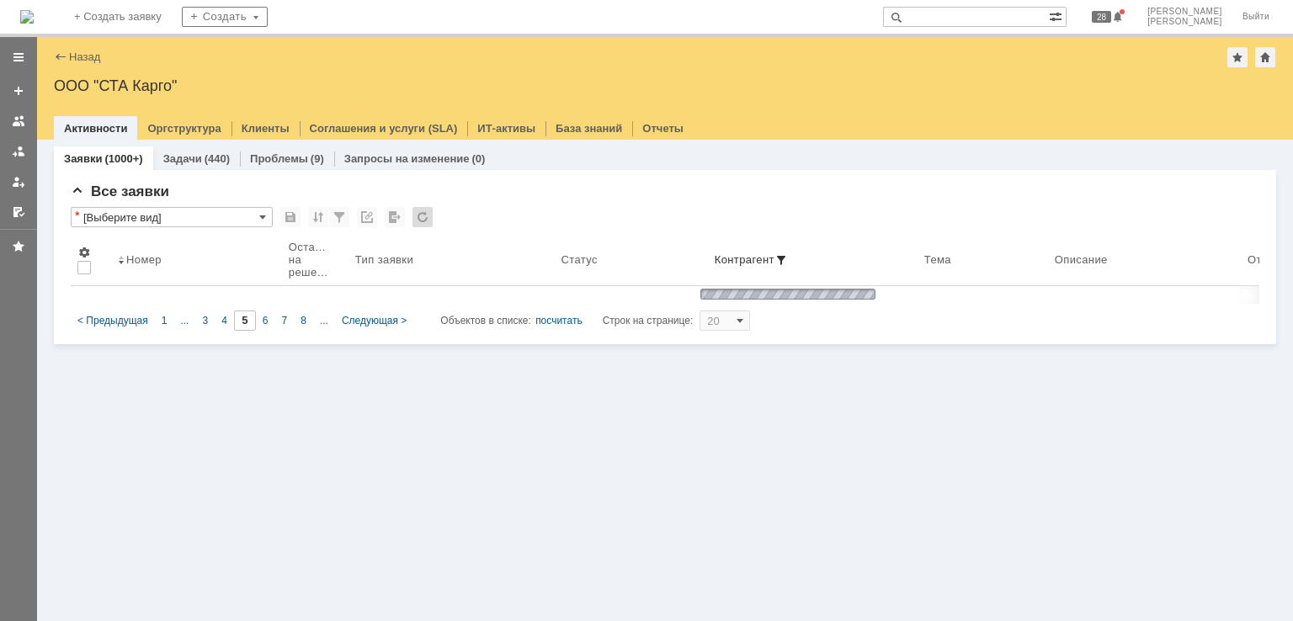
type input "4"
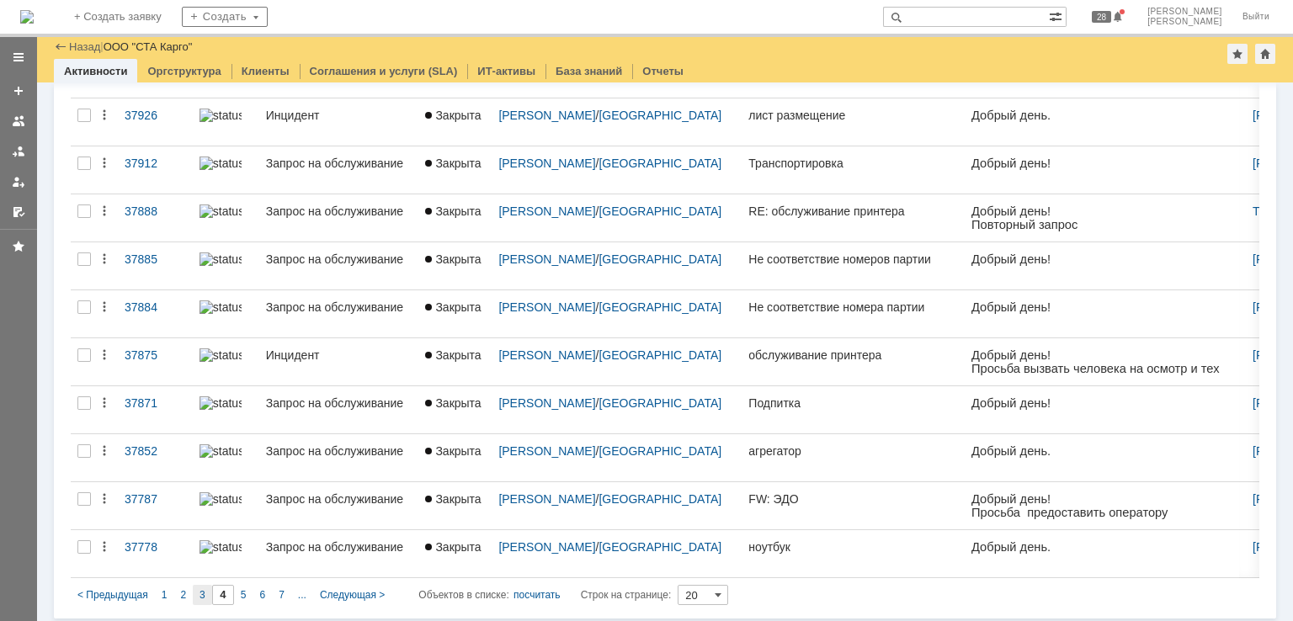
click at [208, 590] on div "3" at bounding box center [202, 595] width 19 height 20
type input "3"
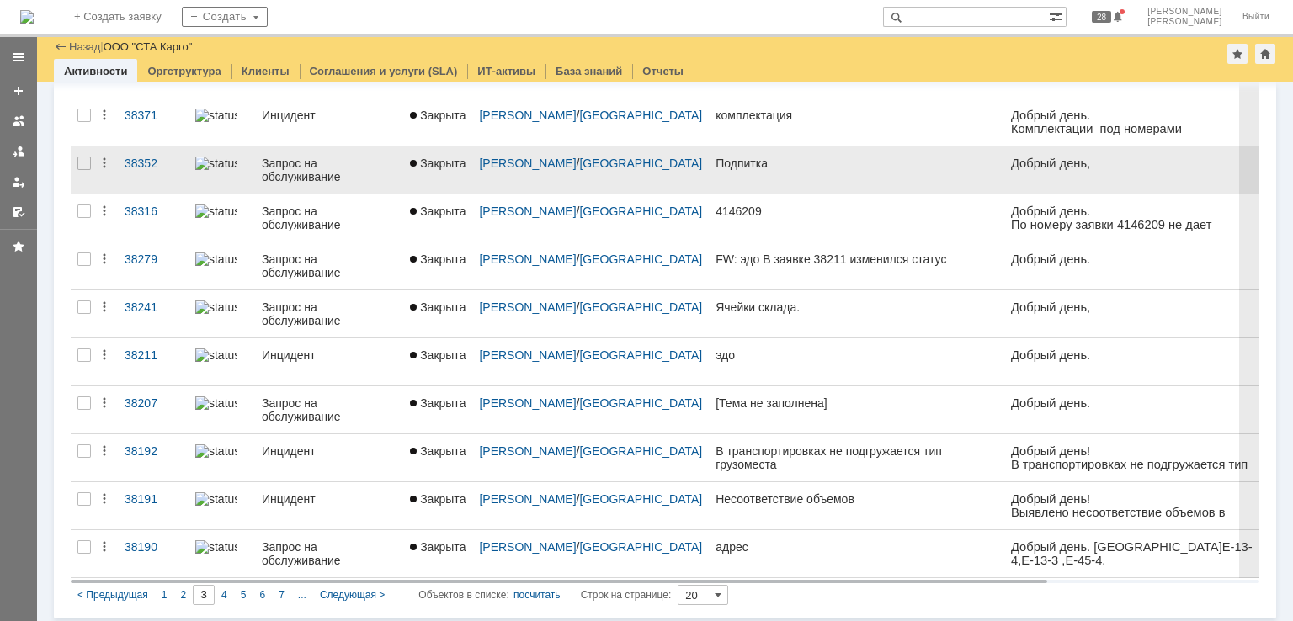
drag, startPoint x: 357, startPoint y: 166, endPoint x: 370, endPoint y: 165, distance: 12.7
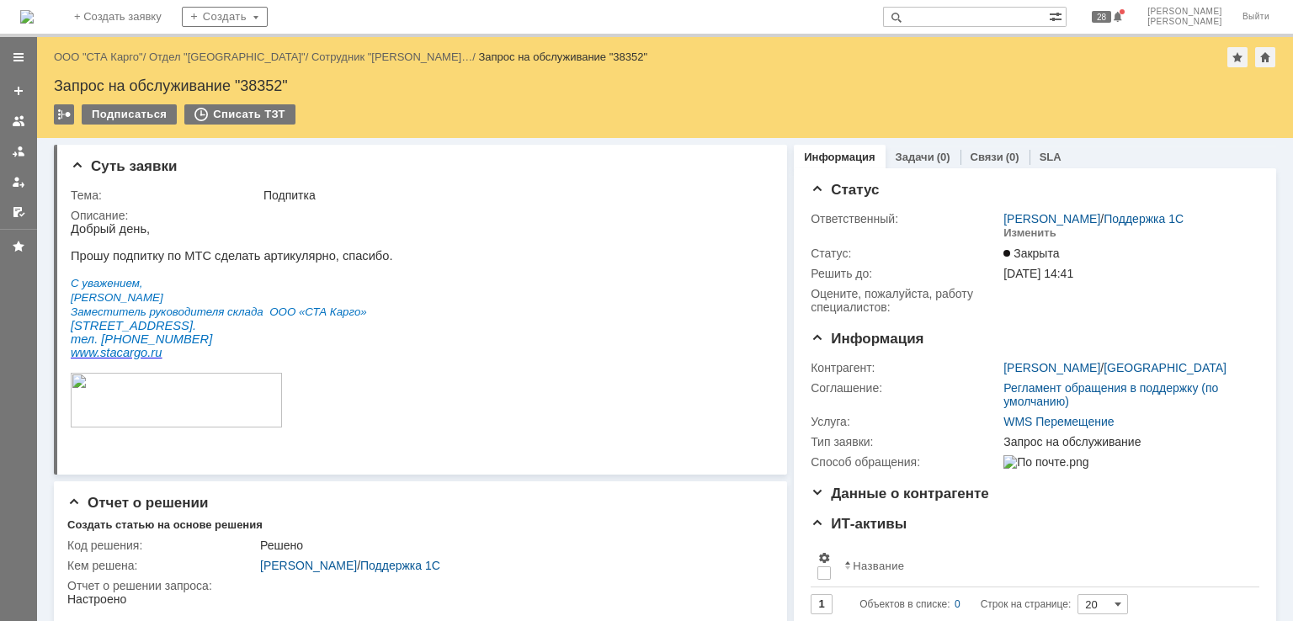
click at [272, 90] on div "Запрос на обслуживание "38352"" at bounding box center [665, 85] width 1222 height 17
copy div "38352"
drag, startPoint x: 101, startPoint y: 59, endPoint x: 158, endPoint y: 53, distance: 57.5
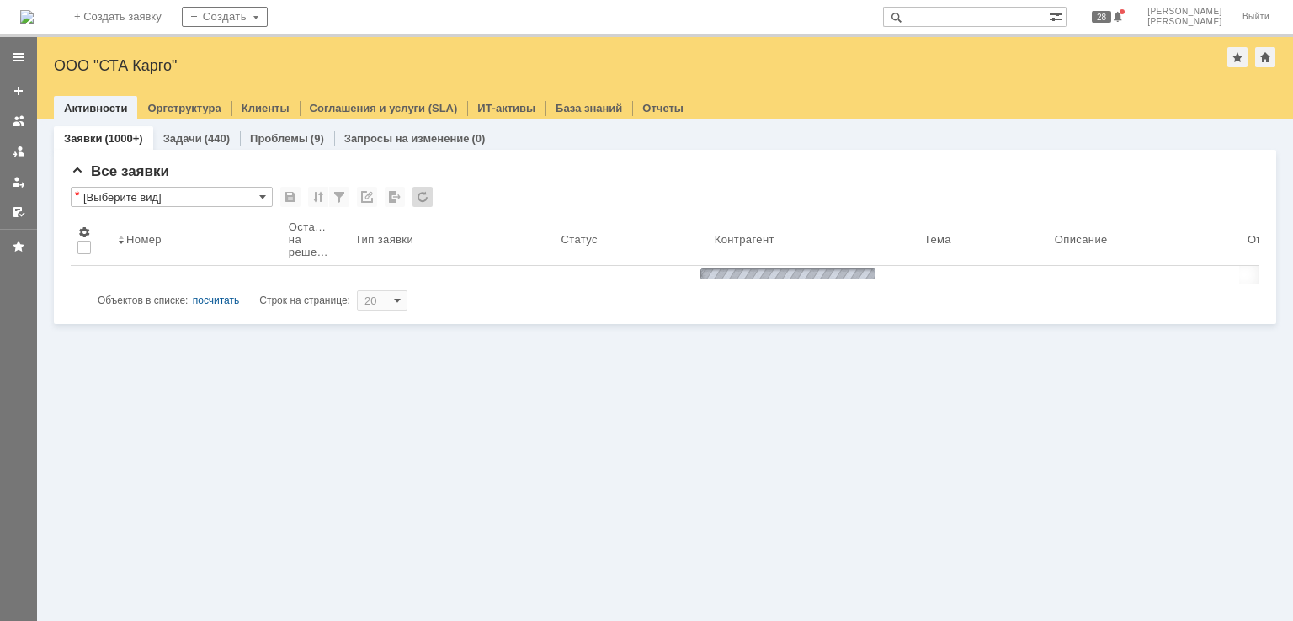
click at [1034, 16] on input "text" at bounding box center [966, 17] width 166 height 20
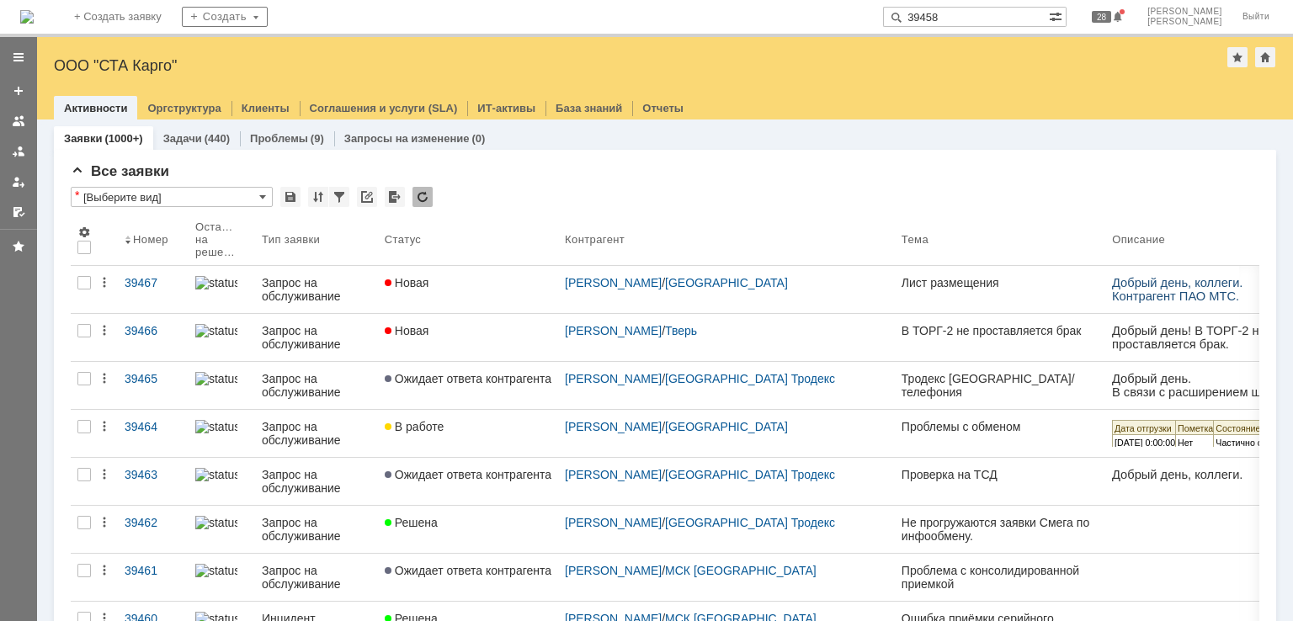
type input "39458"
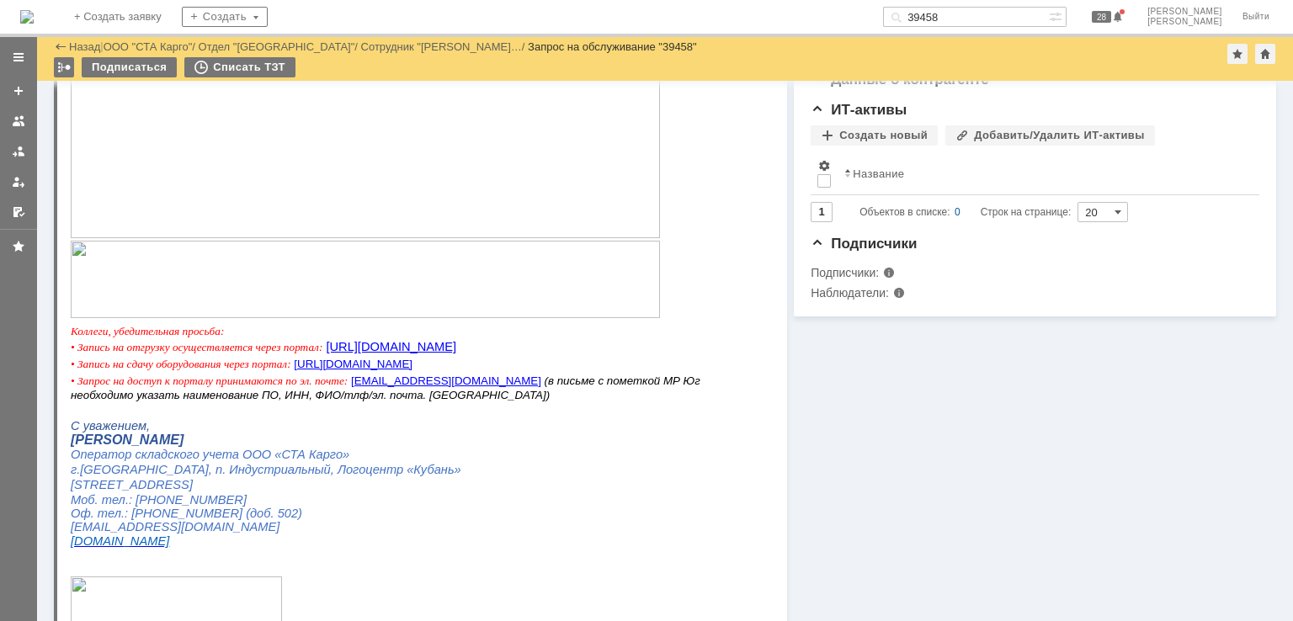
click at [377, 201] on img at bounding box center [365, 138] width 589 height 200
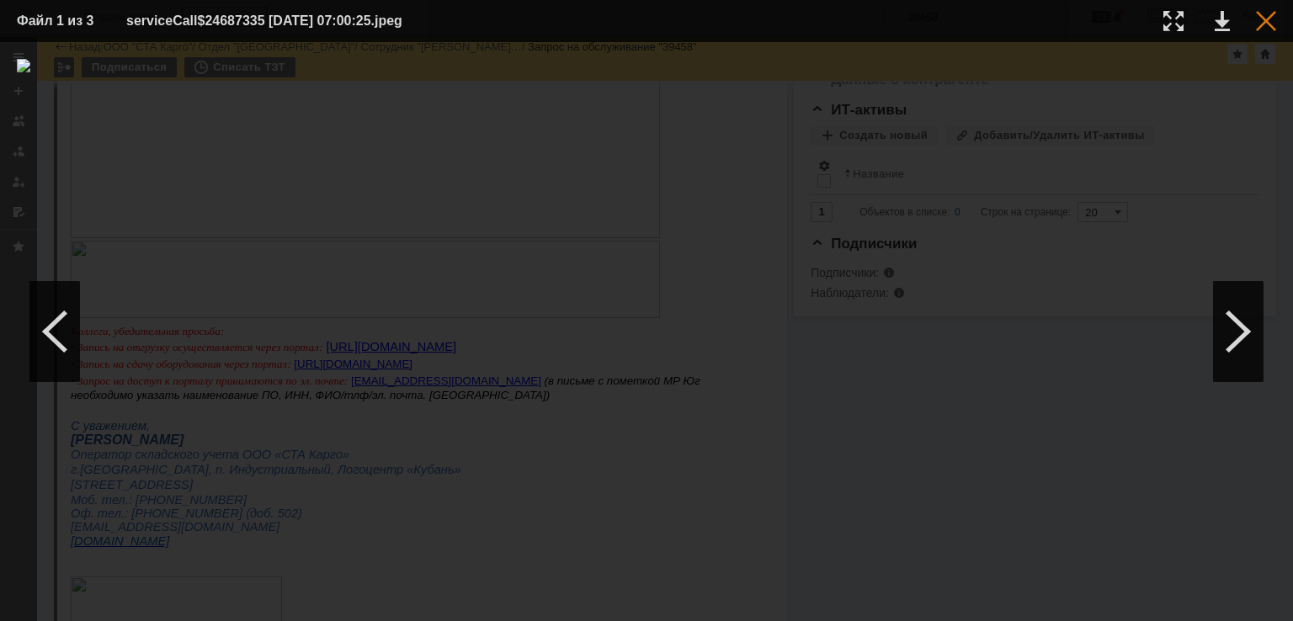
click at [1265, 23] on div at bounding box center [1266, 21] width 20 height 20
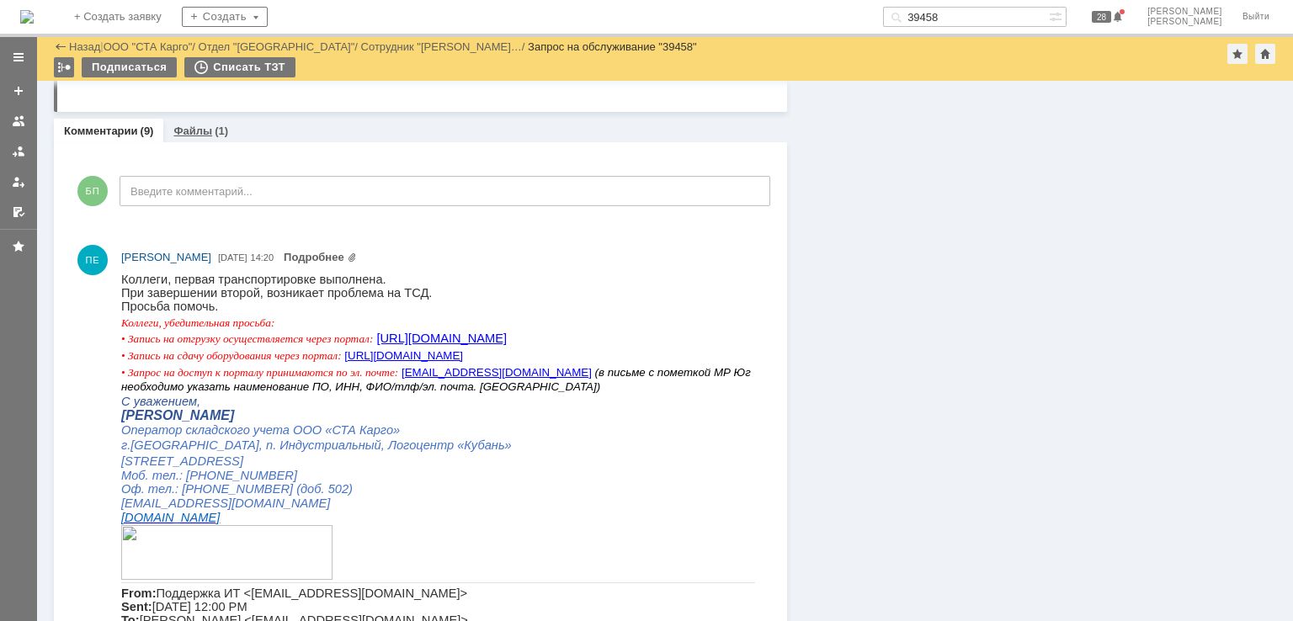
click at [200, 129] on link "Файлы" at bounding box center [192, 131] width 39 height 13
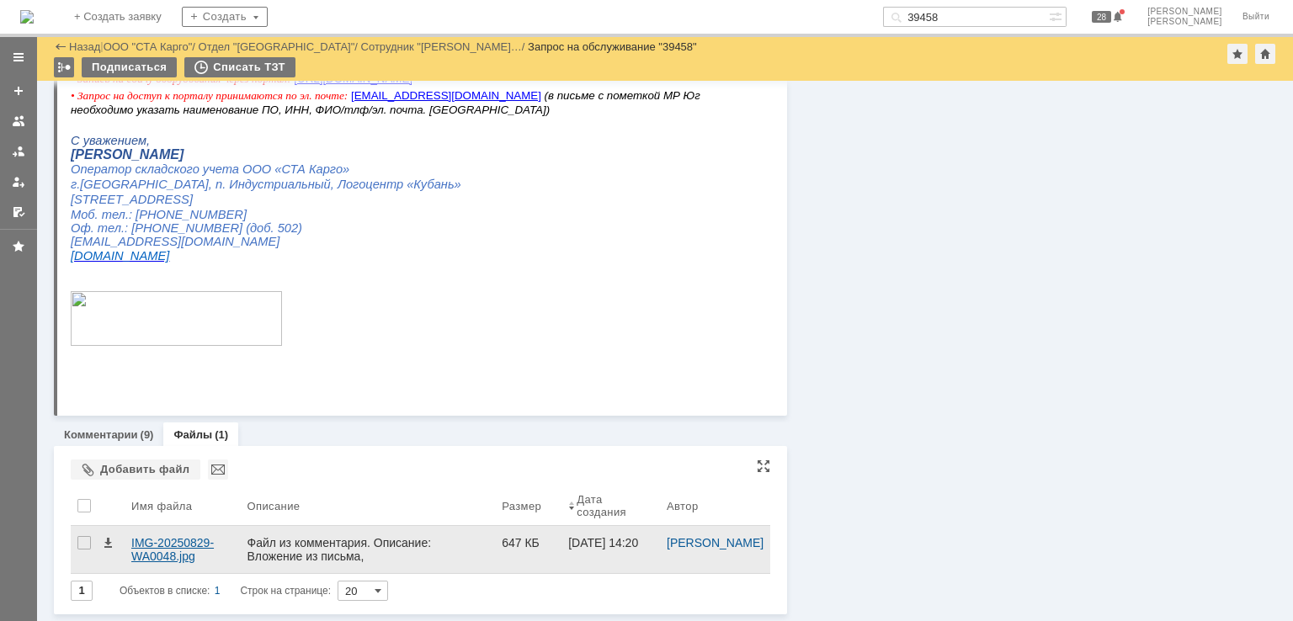
click at [165, 543] on div "IMG-20250829-WA0048.jpg" at bounding box center [182, 549] width 102 height 27
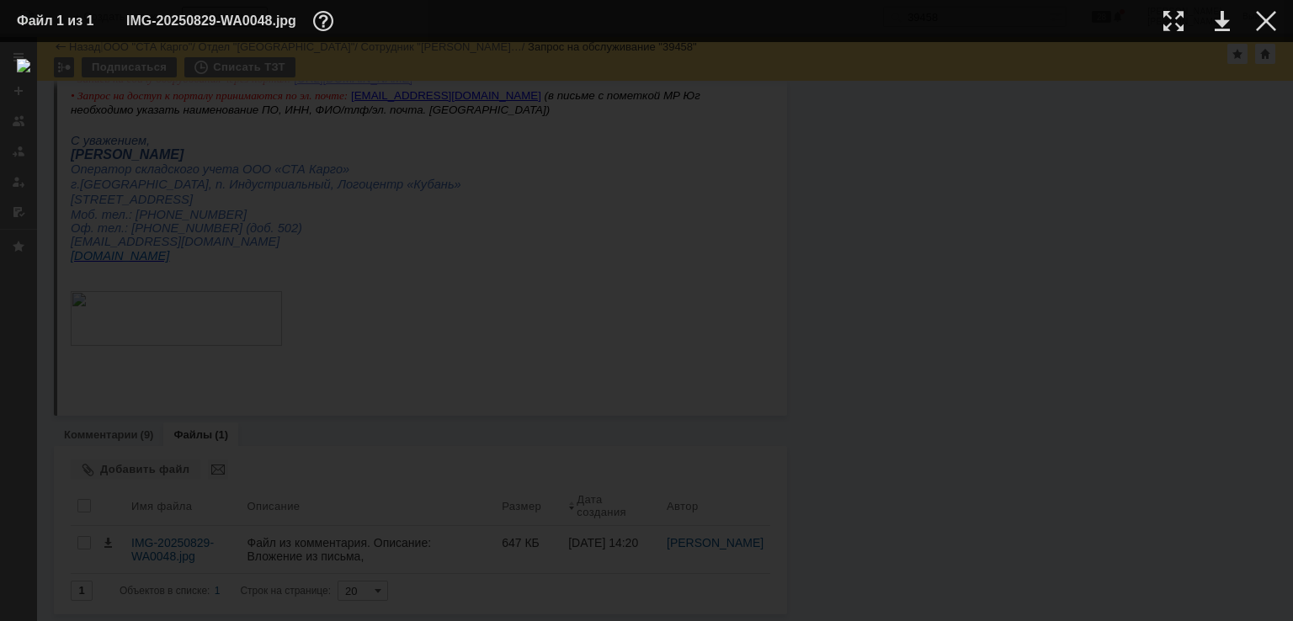
drag, startPoint x: 1259, startPoint y: 19, endPoint x: 1204, endPoint y: 59, distance: 68.0
click at [1259, 19] on div at bounding box center [1266, 21] width 20 height 20
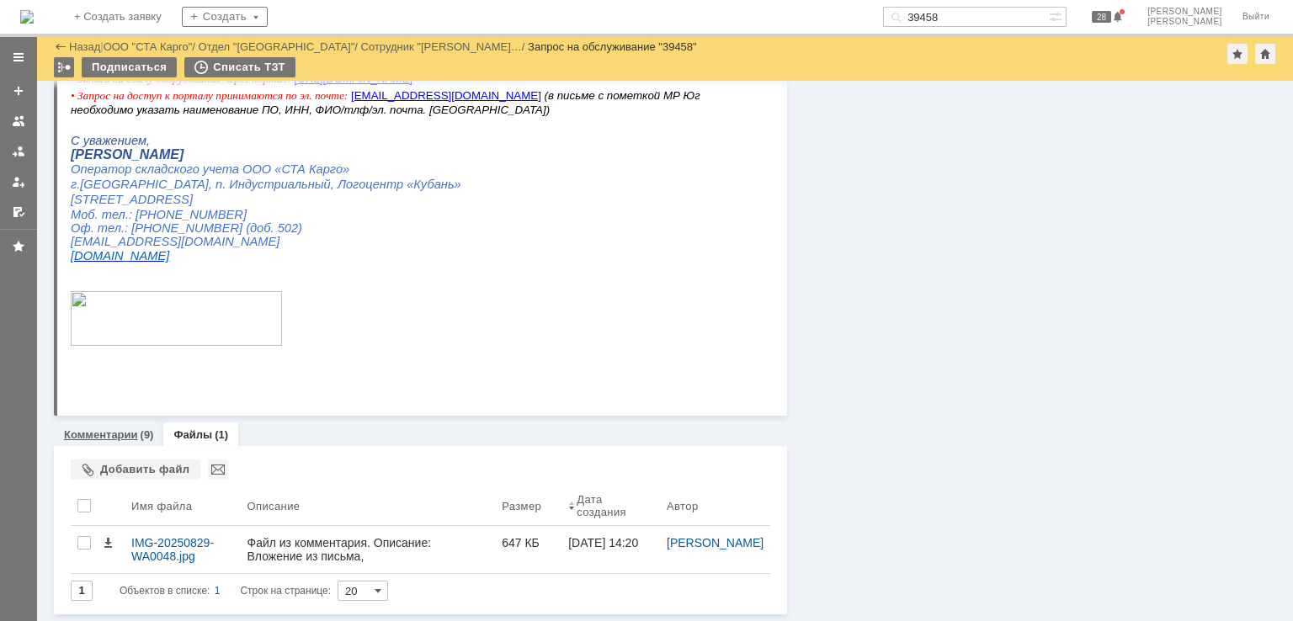
click at [137, 425] on div "Комментарии (9)" at bounding box center [108, 435] width 109 height 24
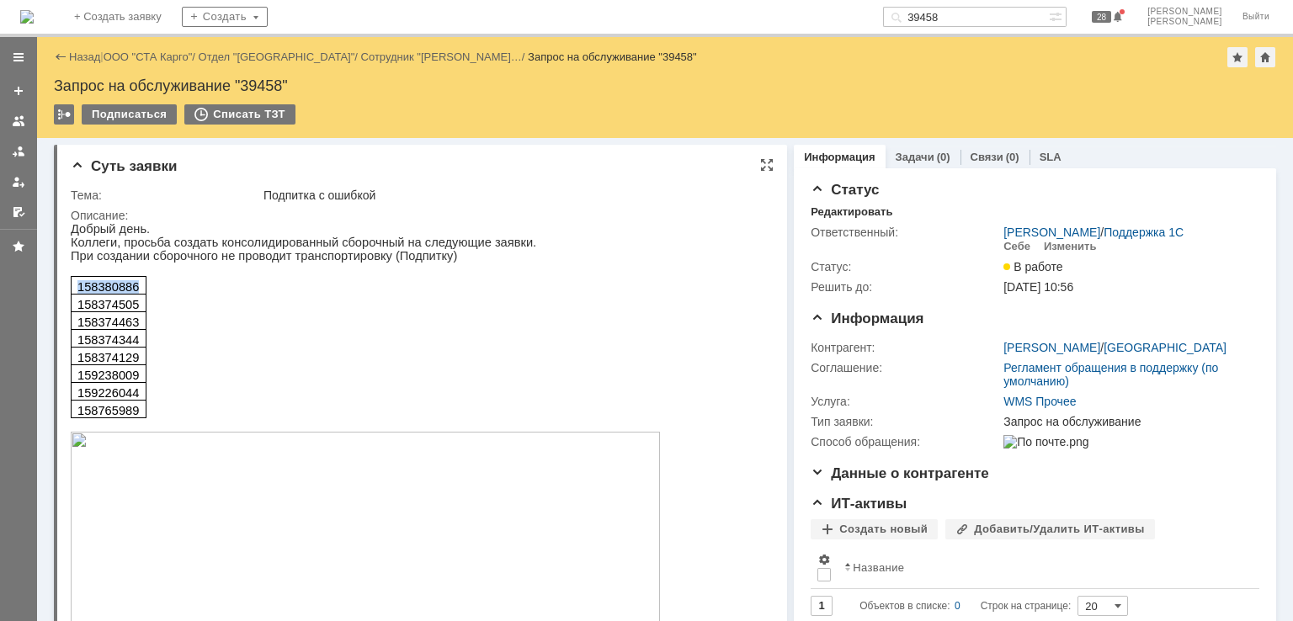
drag, startPoint x: 134, startPoint y: 290, endPoint x: 72, endPoint y: 290, distance: 62.3
click at [72, 290] on table "158380886 158374505 158374463 158374344 158374129 159238009 159226044 158765989" at bounding box center [109, 347] width 76 height 142
copy span "158380886"
drag, startPoint x: 141, startPoint y: 314, endPoint x: 80, endPoint y: 311, distance: 60.7
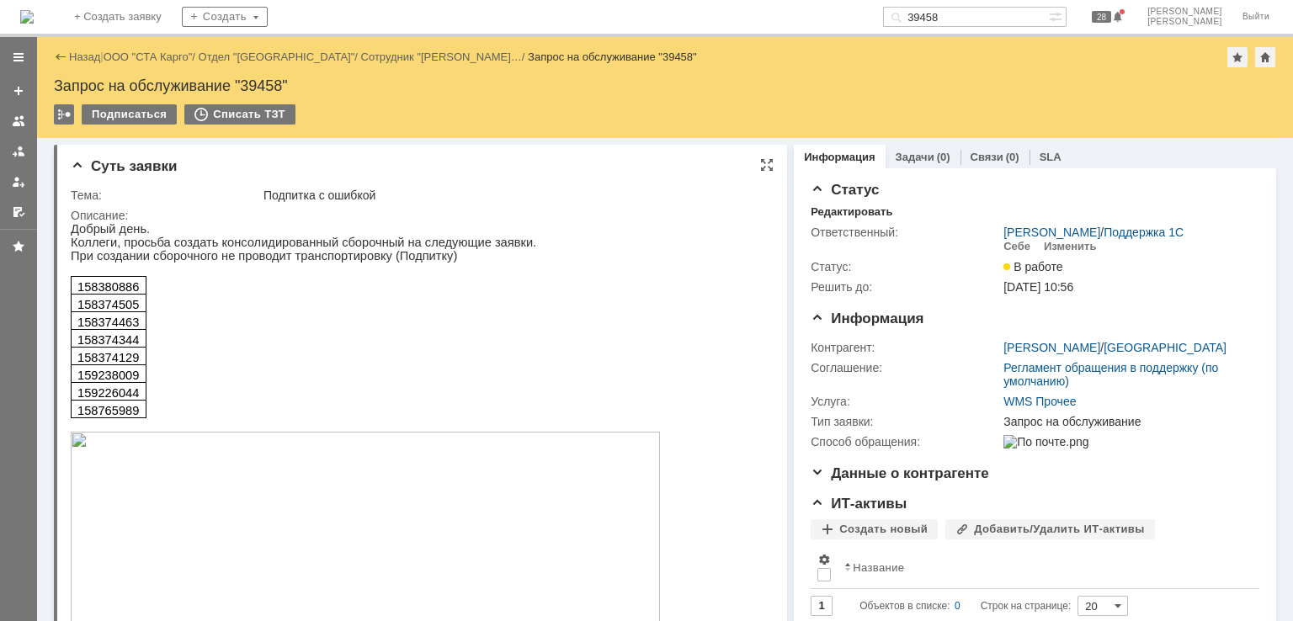
click at [74, 312] on td "158374505" at bounding box center [108, 304] width 75 height 18
click at [102, 311] on span "158374505" at bounding box center [107, 304] width 61 height 13
copy span "158374505"
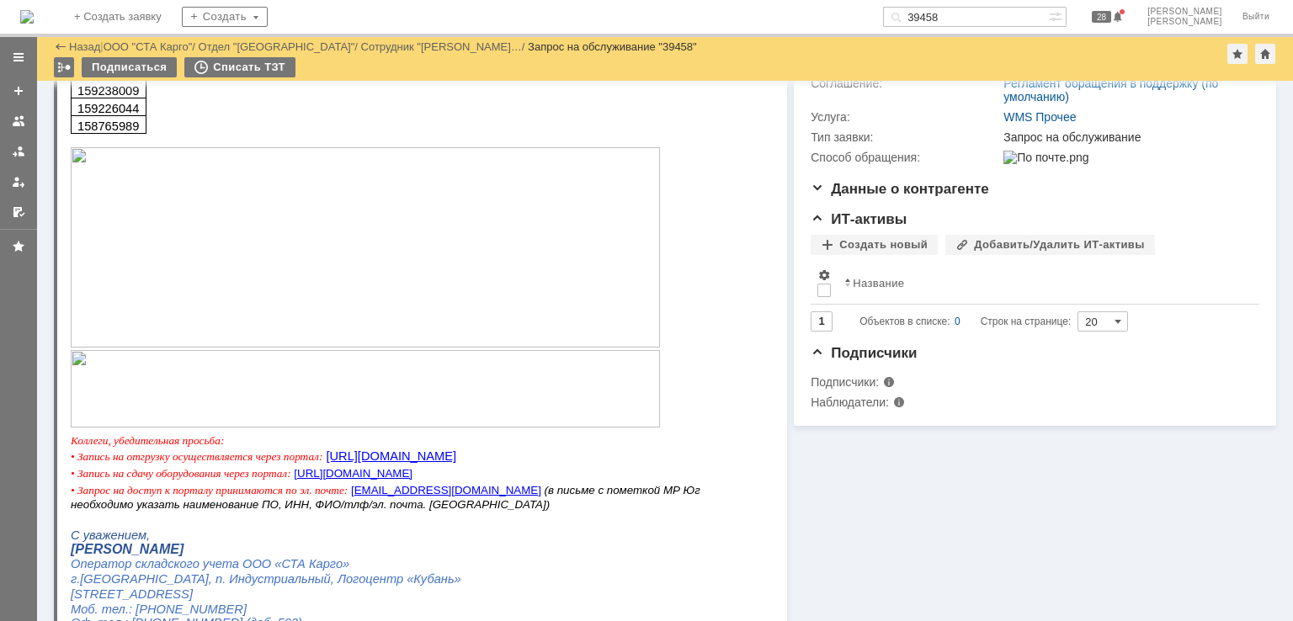
scroll to position [253, 0]
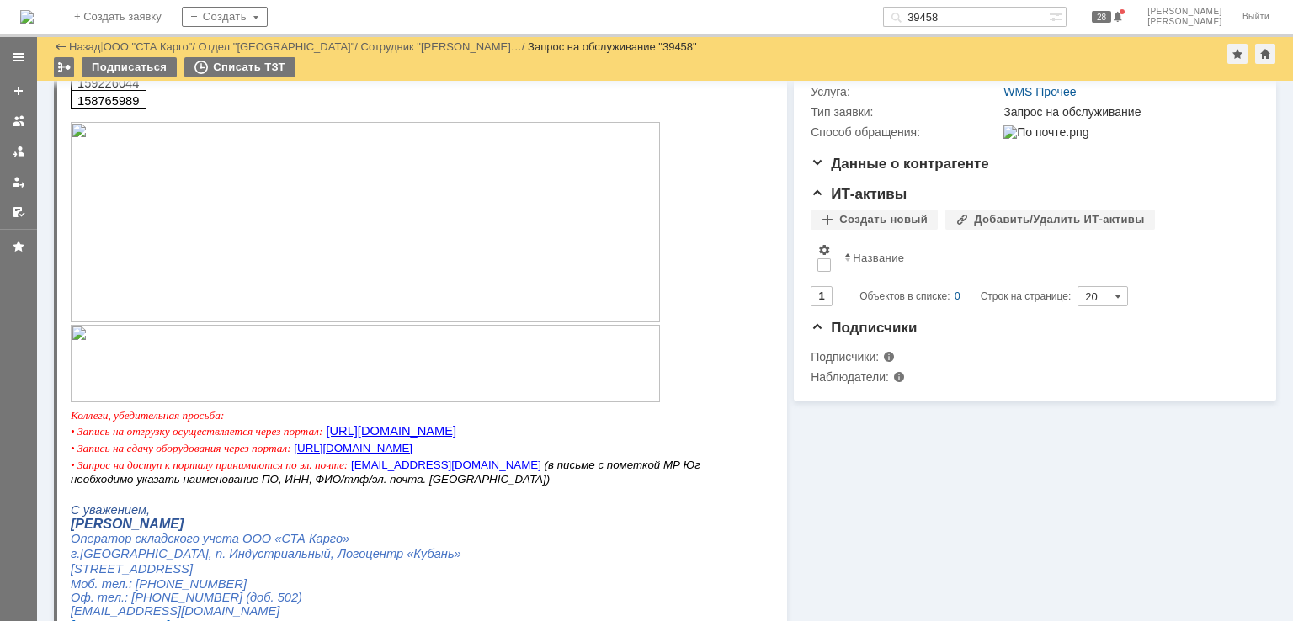
drag, startPoint x: 300, startPoint y: 261, endPoint x: 309, endPoint y: 272, distance: 14.3
click at [302, 261] on img at bounding box center [365, 222] width 589 height 200
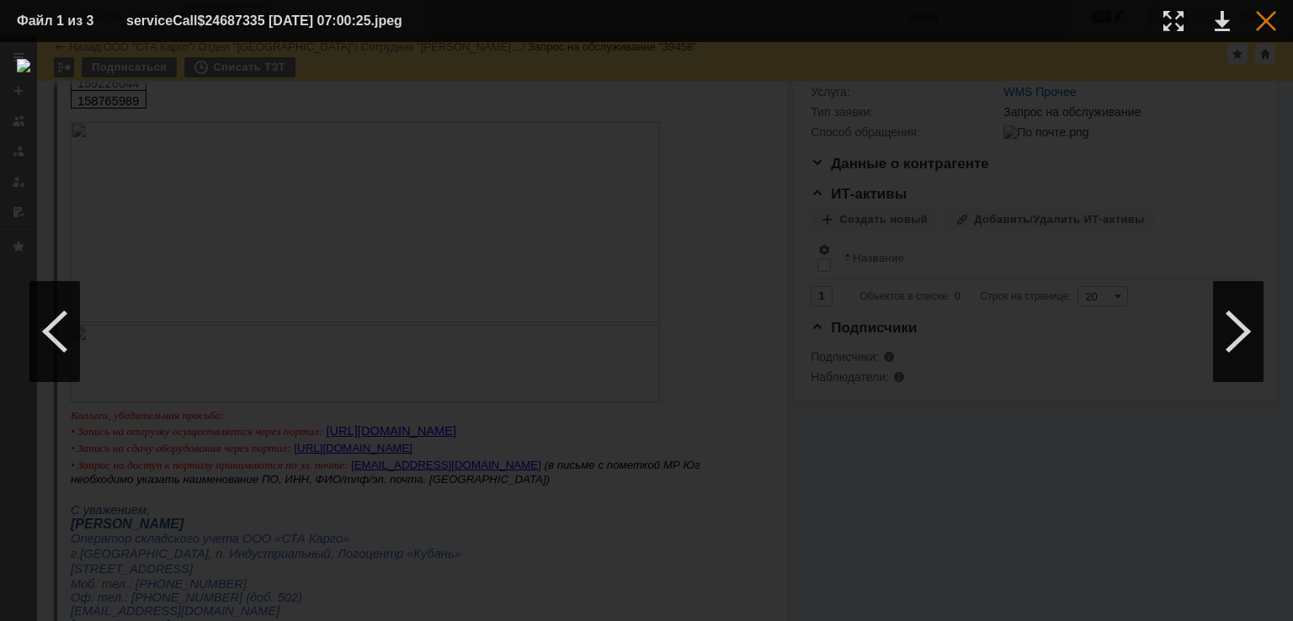
click at [1263, 11] on div at bounding box center [1266, 21] width 20 height 20
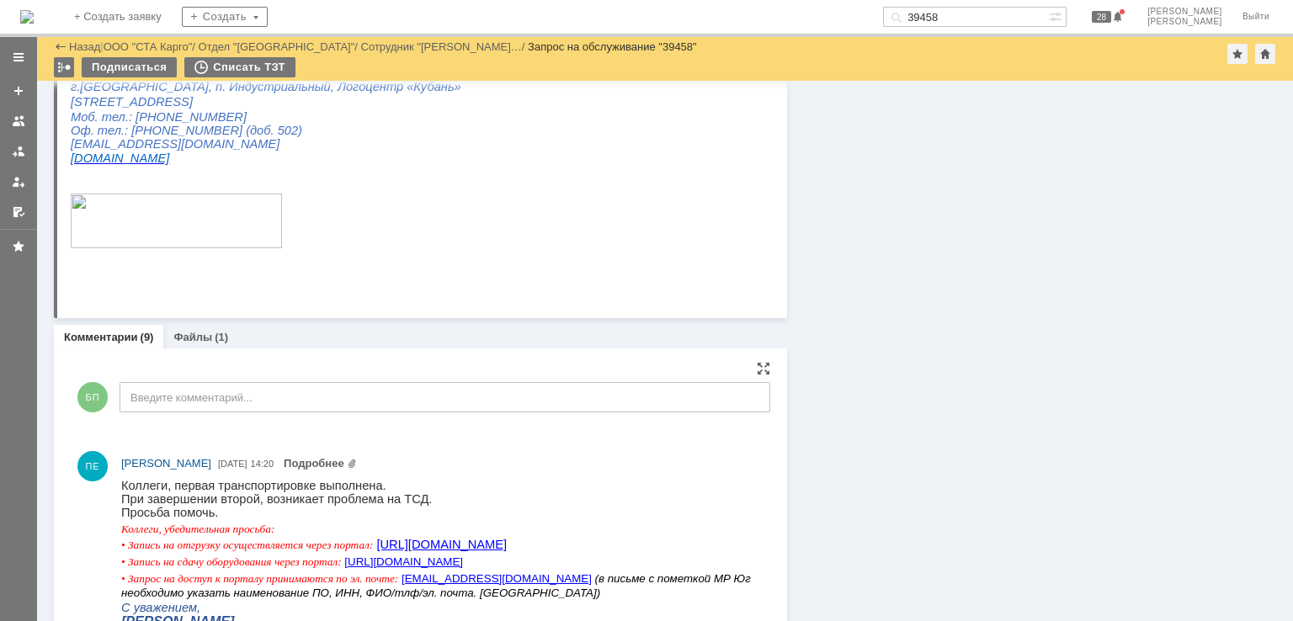
scroll to position [842, 0]
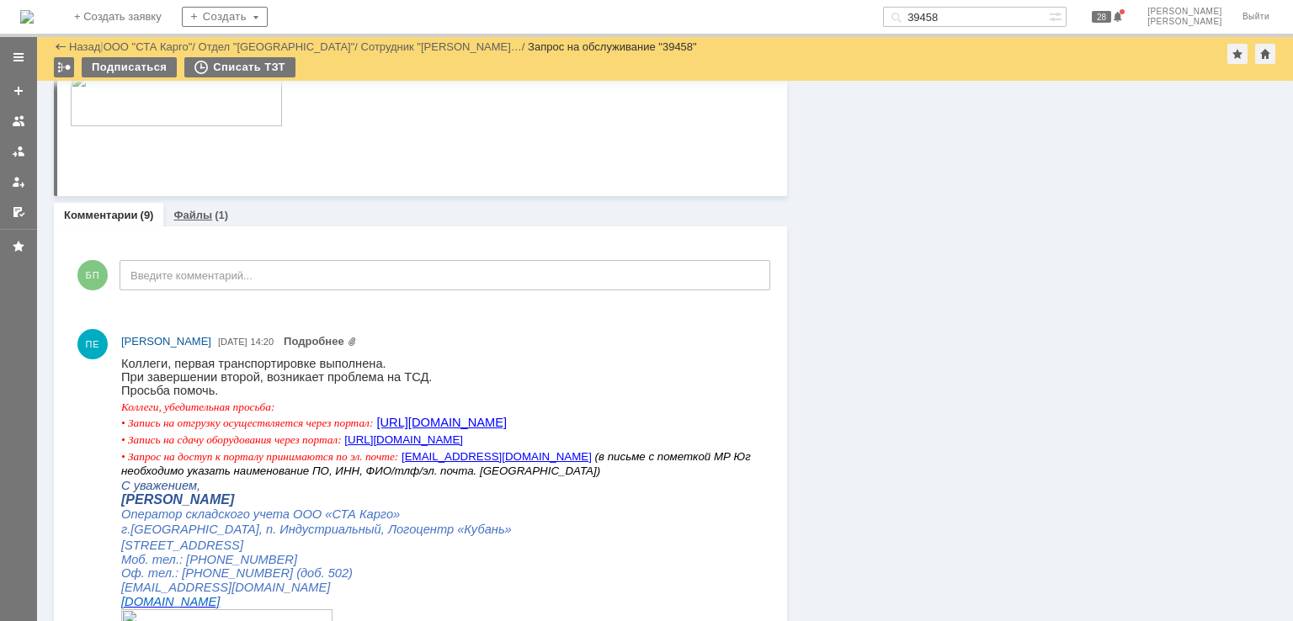
click at [199, 211] on link "Файлы" at bounding box center [192, 215] width 39 height 13
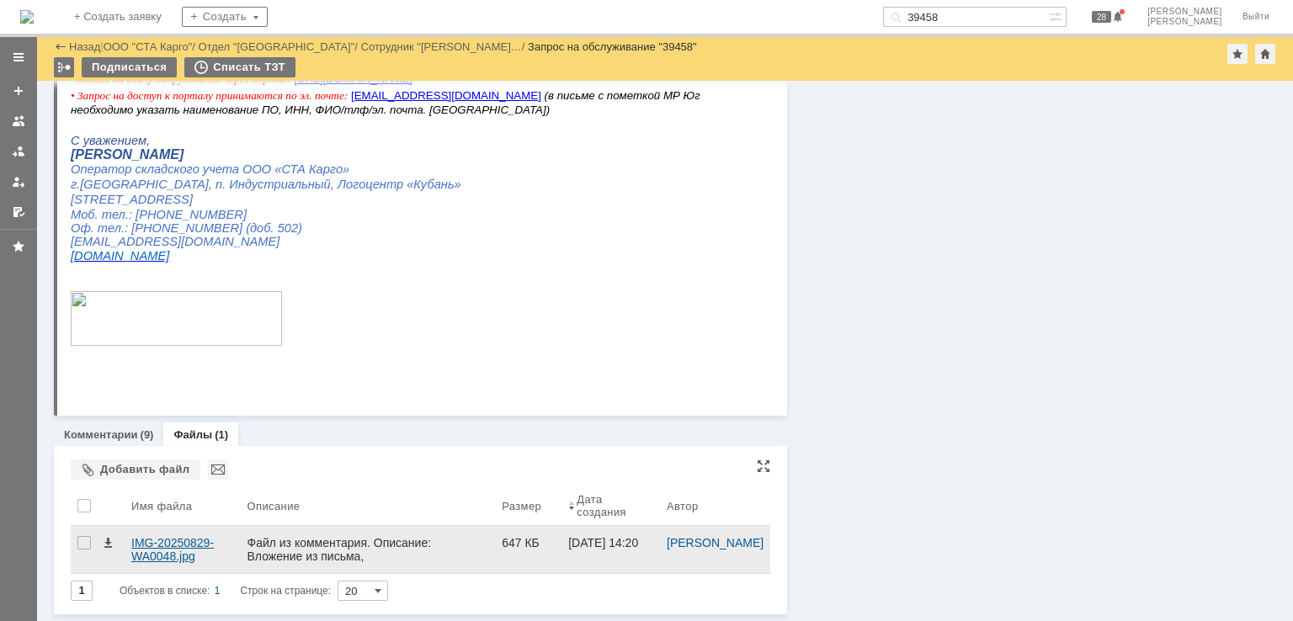
click at [152, 571] on div "IMG-20250829-WA0048.jpg" at bounding box center [182, 549] width 115 height 47
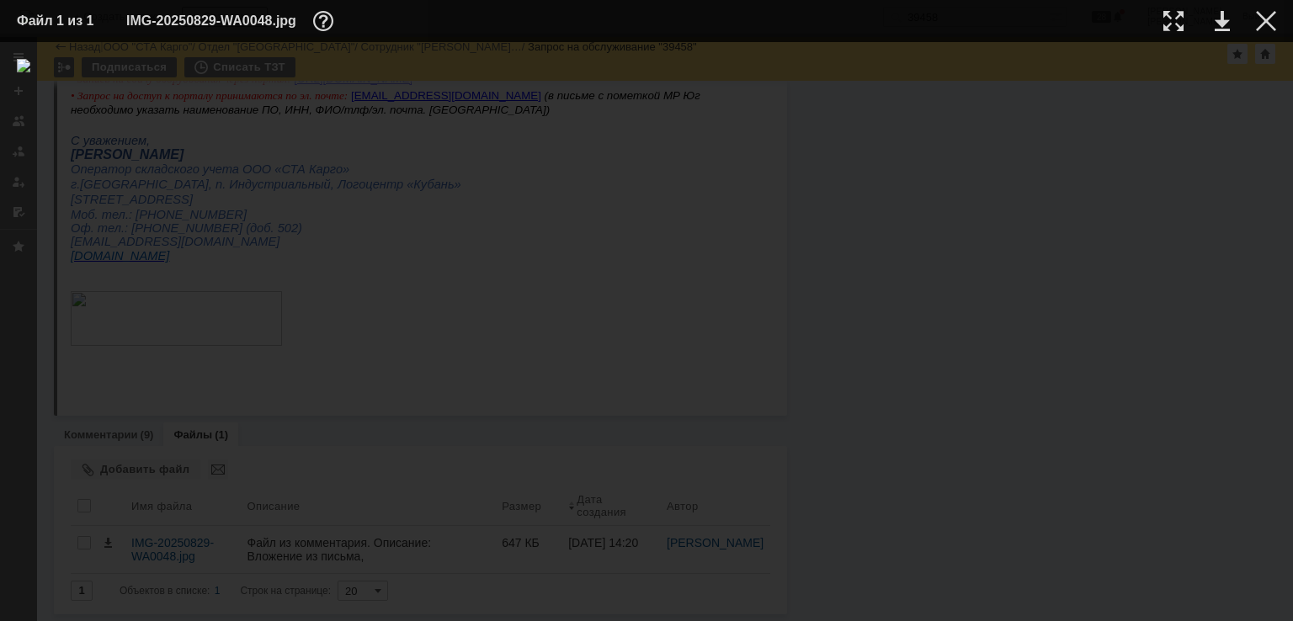
click at [1269, 31] on td at bounding box center [1253, 20] width 46 height 25
click at [1262, 21] on div at bounding box center [1266, 21] width 20 height 20
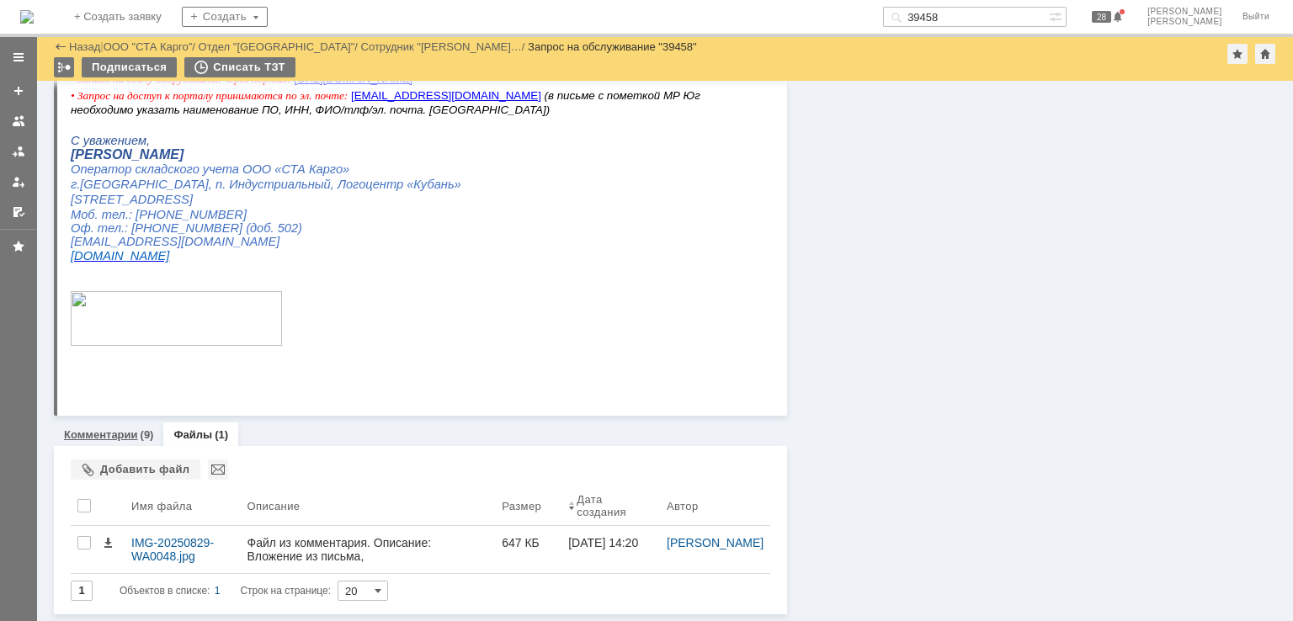
click at [128, 436] on link "Комментарии" at bounding box center [101, 434] width 74 height 13
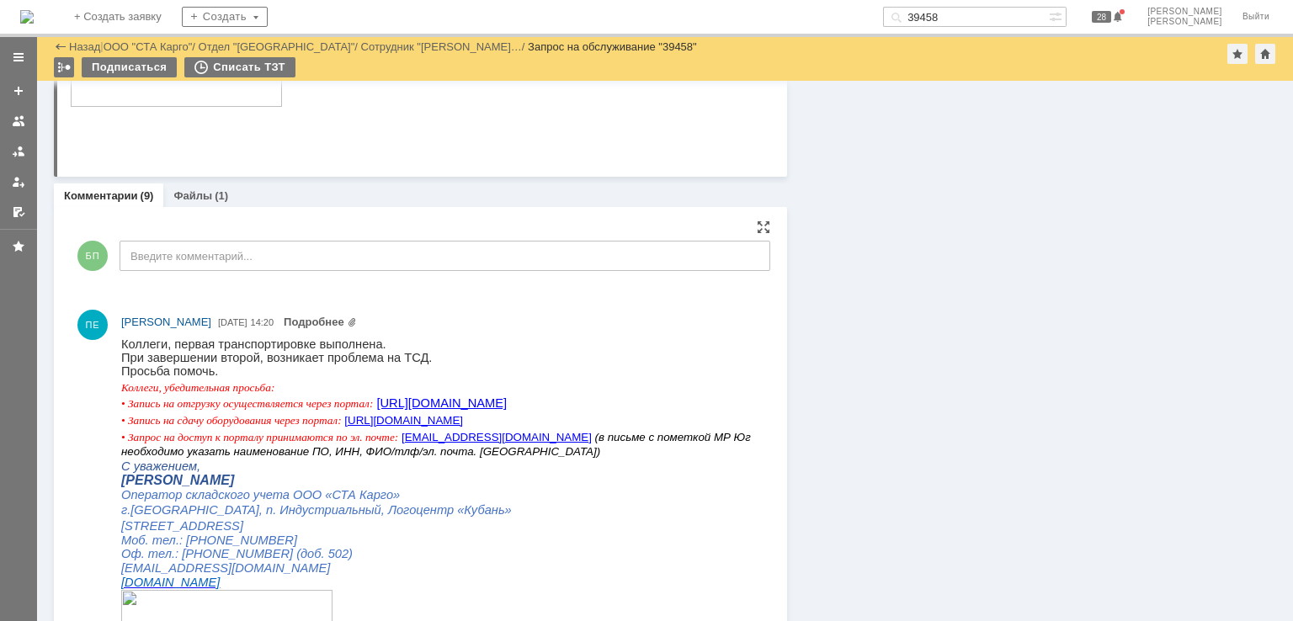
scroll to position [875, 0]
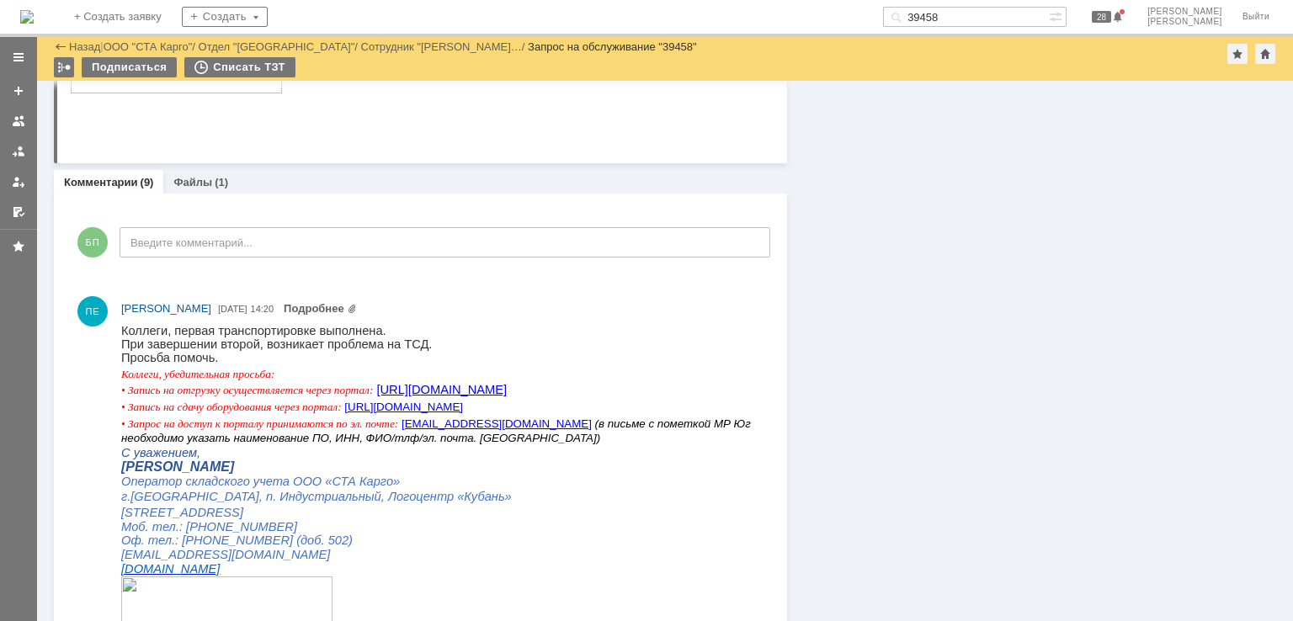
drag, startPoint x: 933, startPoint y: 300, endPoint x: 862, endPoint y: 316, distance: 72.7
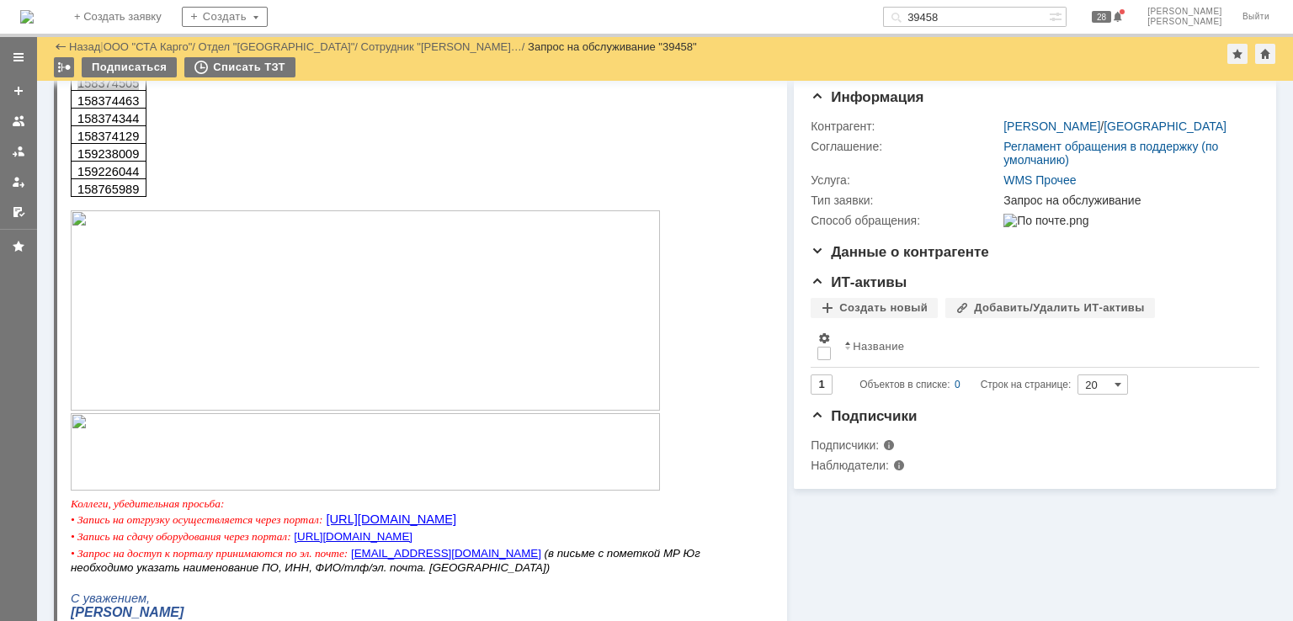
scroll to position [0, 0]
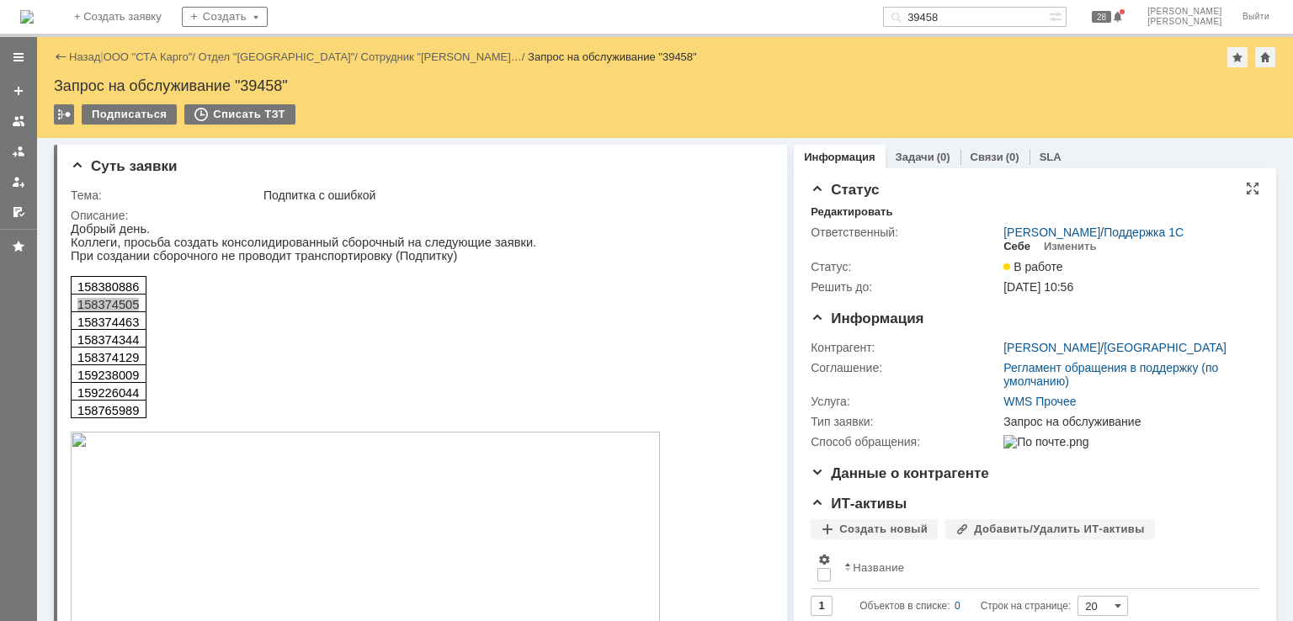
click at [1010, 243] on div "Себе" at bounding box center [1016, 246] width 27 height 13
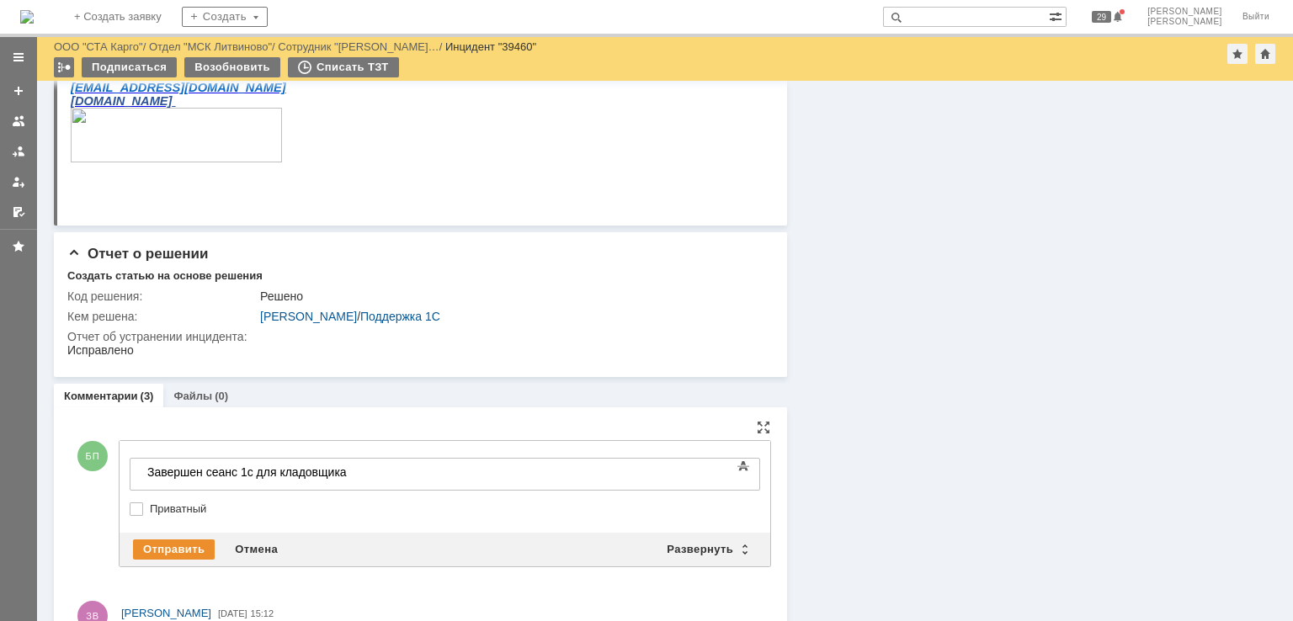
click at [393, 482] on body "​Завершен сеанс 1с для кладовщика" at bounding box center [267, 473] width 253 height 29
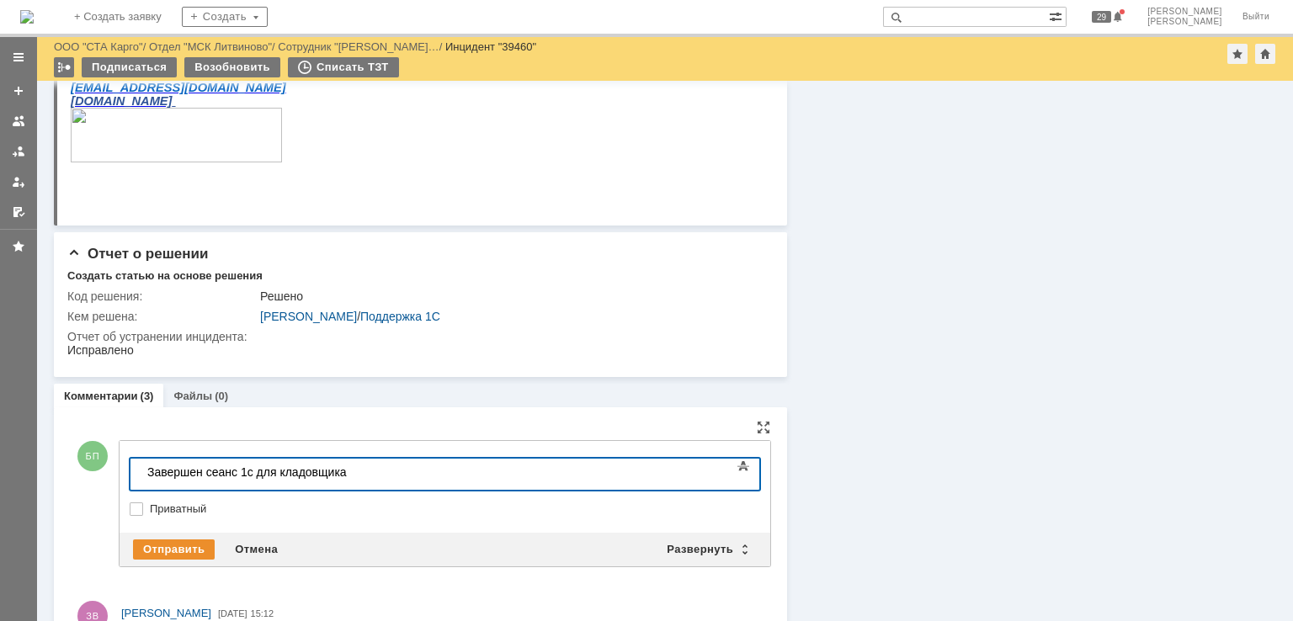
click at [393, 481] on body "​Завершен сеанс 1с для кладовщика" at bounding box center [267, 473] width 253 height 29
click at [386, 465] on div "Завершен сеанс 1с для кладовщика mskudt10" at bounding box center [266, 478] width 239 height 27
drag, startPoint x: 593, startPoint y: 481, endPoint x: 412, endPoint y: 472, distance: 182.0
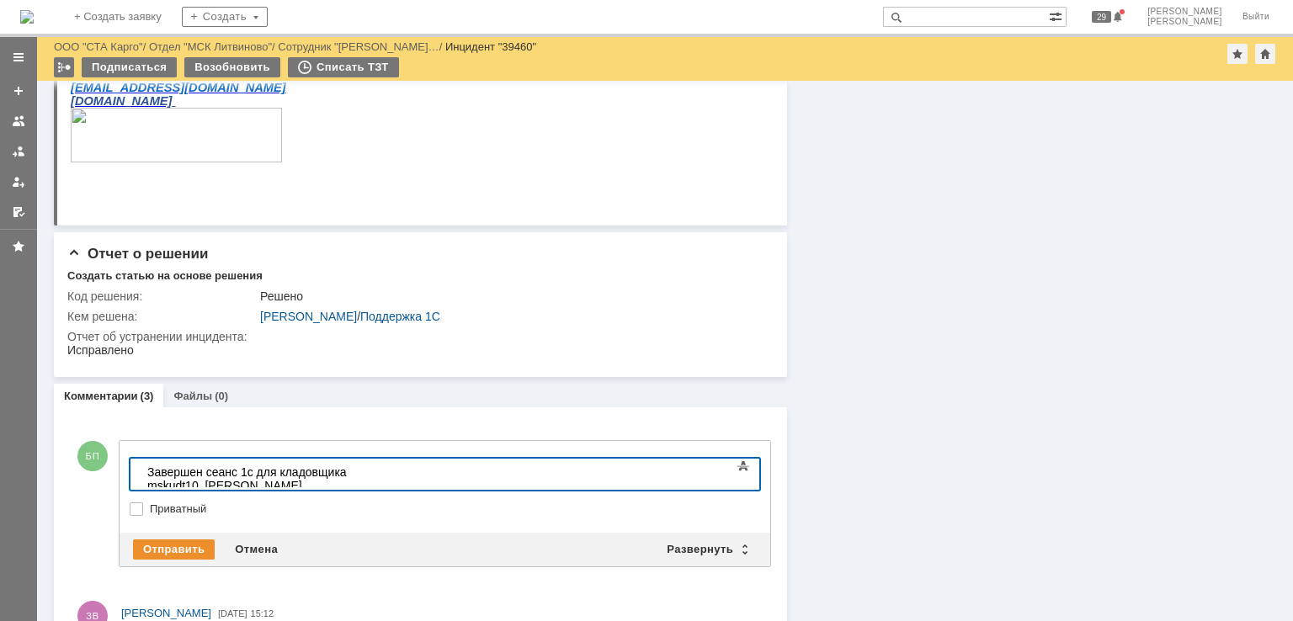
click at [393, 472] on body "Завершен сеанс 1с для кладовщика mskudt10, Мазенков Максим Дмитриевич" at bounding box center [267, 479] width 253 height 40
click at [355, 470] on div "Завершен сеанс 1с для кладовщика mskudt10," at bounding box center [266, 478] width 239 height 27
click at [386, 466] on div "Завершен сеанс 1с для кладовщика Мазенков Максим Дмитриевич mskudt10," at bounding box center [266, 478] width 239 height 27
drag, startPoint x: 519, startPoint y: 470, endPoint x: 407, endPoint y: 471, distance: 112.8
click at [386, 471] on div "Завершен сеанс 1с для кладовщика Мазенков Максим Дмитриевич mskudt10" at bounding box center [266, 478] width 239 height 27
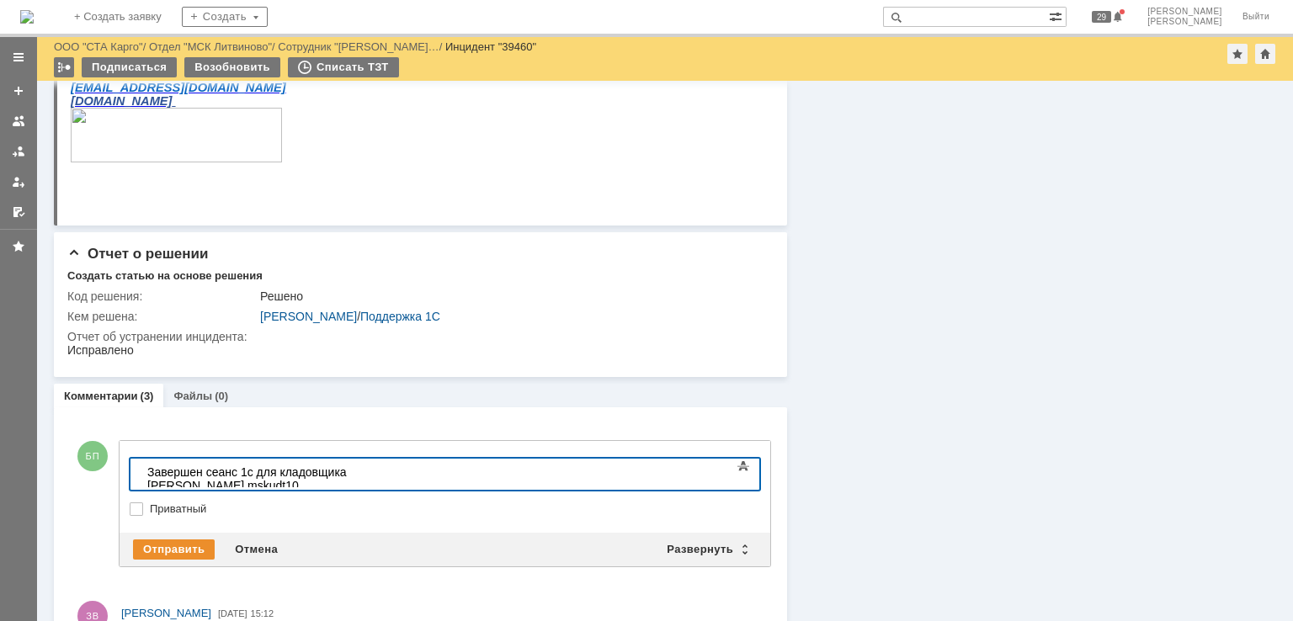
click at [393, 461] on body "Завершен сеанс 1с для кладовщика Мазенков mskudt10" at bounding box center [267, 479] width 253 height 40
click at [386, 471] on div "Завершен сеанс 1с для кладовщика Мазенков mskudt10" at bounding box center [266, 478] width 239 height 27
click at [320, 479] on div "Завершен сеанс 1с для кладовщика Мазенков М.Д. mskudt10" at bounding box center [266, 478] width 239 height 27
click at [393, 482] on body "Завершен сеанс 1с для сотрудника Мазенков М.Д. mskudt10" at bounding box center [267, 479] width 253 height 40
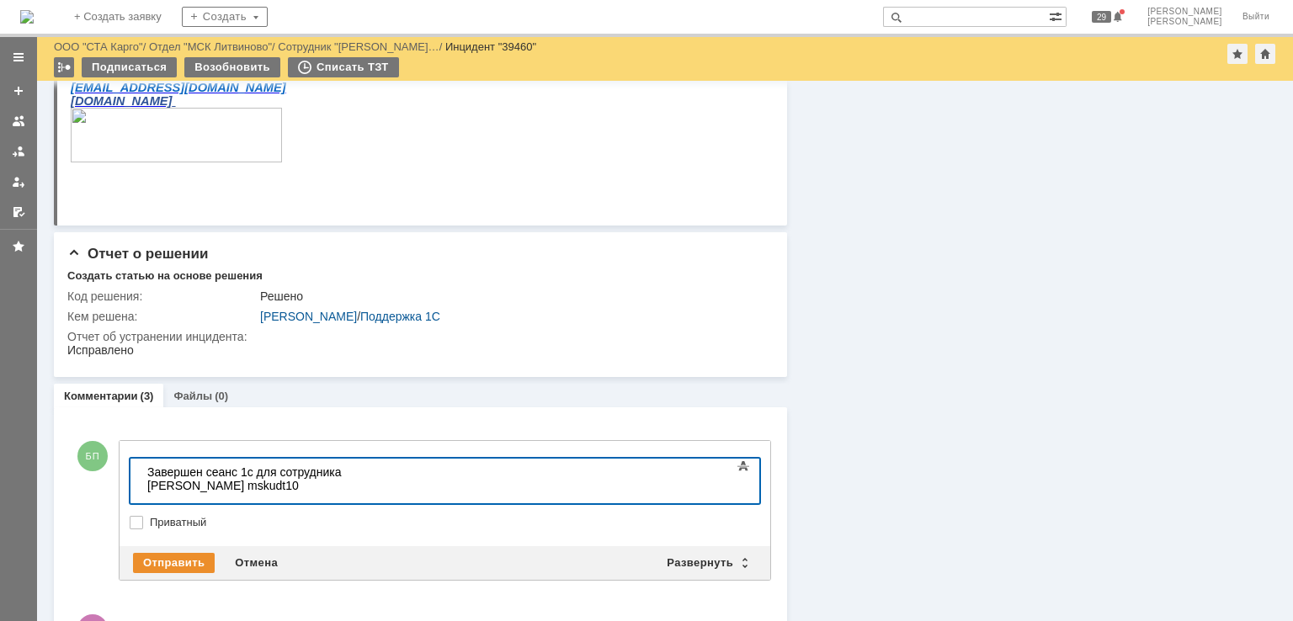
scroll to position [396, 5]
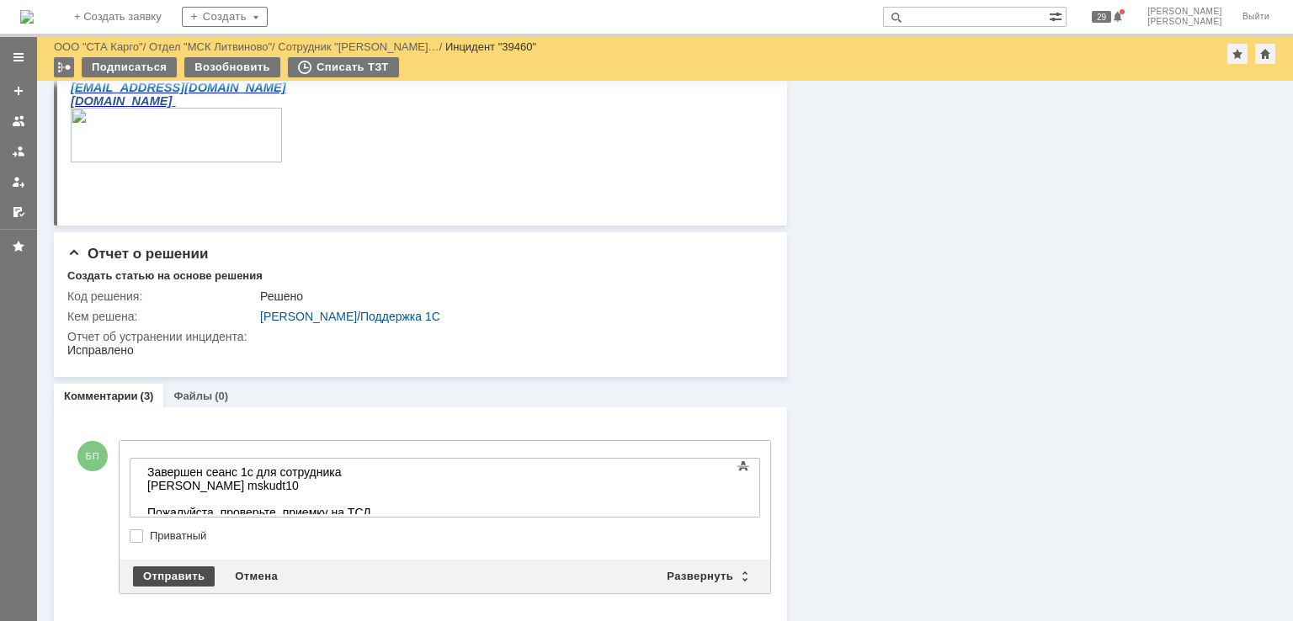
click at [170, 573] on div "Отправить" at bounding box center [174, 576] width 82 height 20
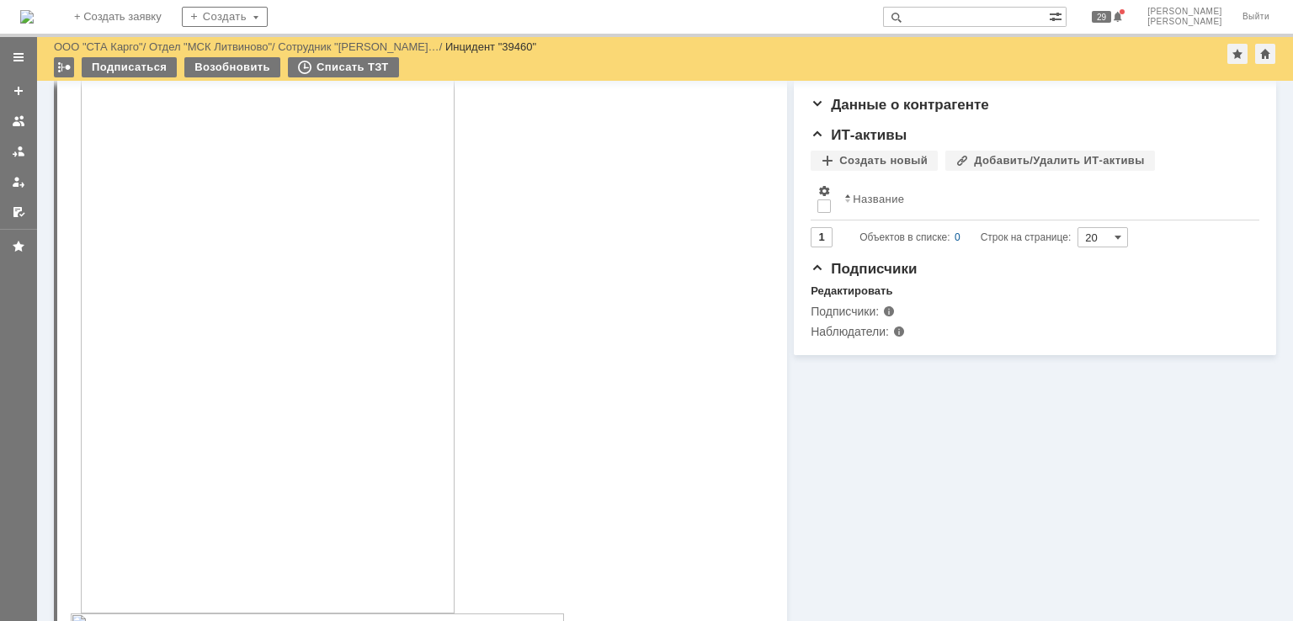
scroll to position [0, 0]
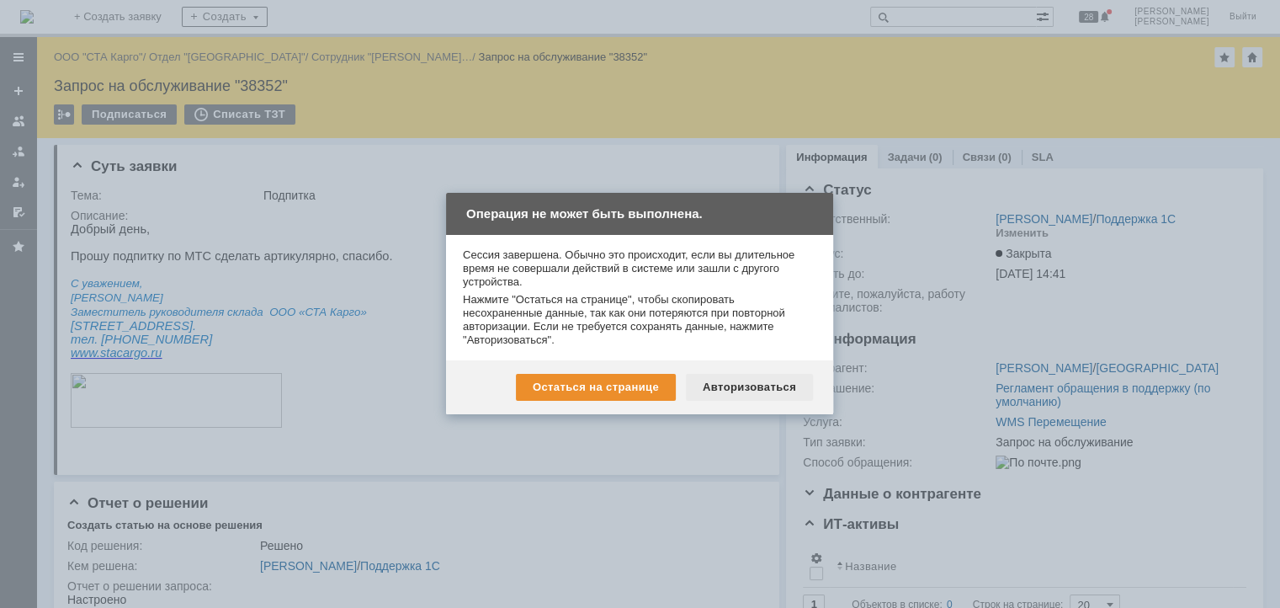
click at [745, 380] on div "Авторизоваться" at bounding box center [749, 387] width 127 height 27
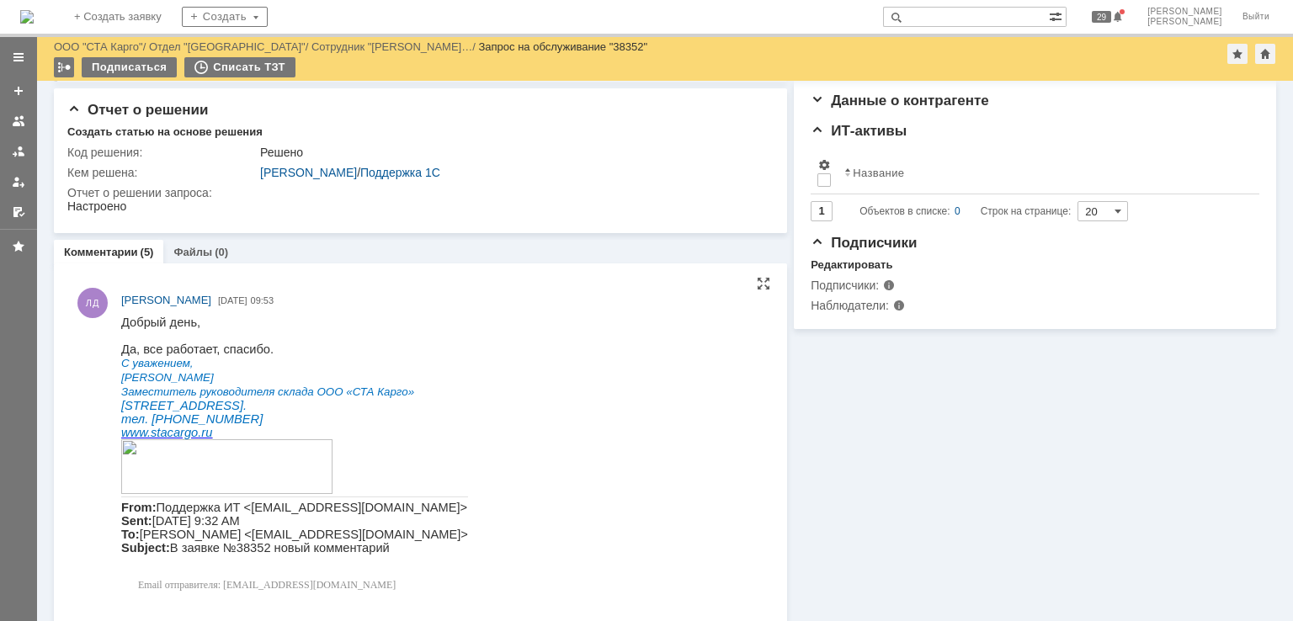
scroll to position [337, 0]
drag, startPoint x: 91, startPoint y: 204, endPoint x: 126, endPoint y: 204, distance: 35.4
click at [126, 204] on html "Настроено" at bounding box center [412, 206] width 691 height 15
click at [172, 209] on html "Настроено" at bounding box center [412, 206] width 691 height 15
drag, startPoint x: 110, startPoint y: 203, endPoint x: 67, endPoint y: 203, distance: 42.9
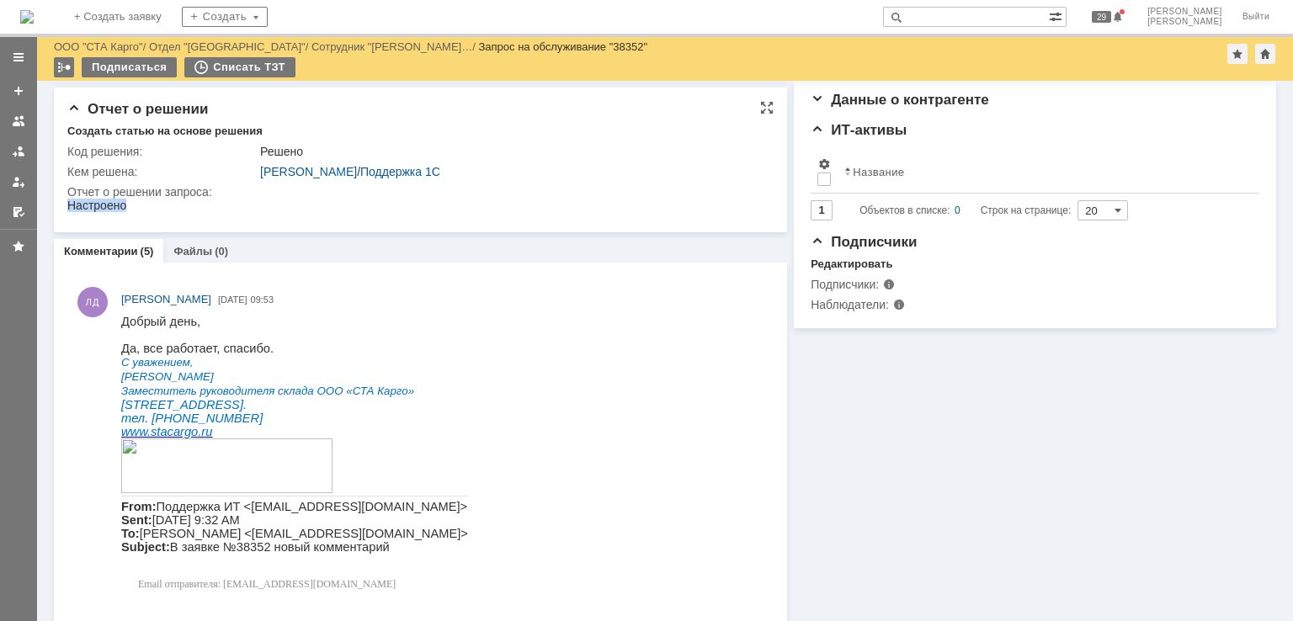
click at [67, 203] on html "Настроено" at bounding box center [412, 206] width 691 height 15
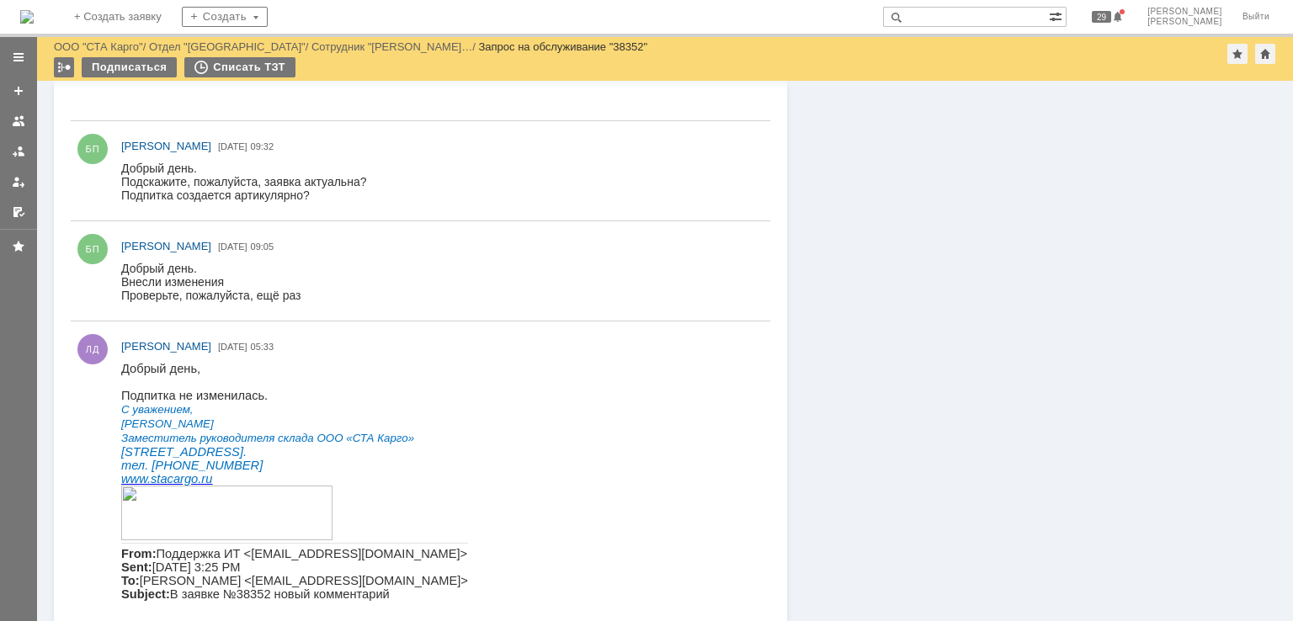
scroll to position [845, 0]
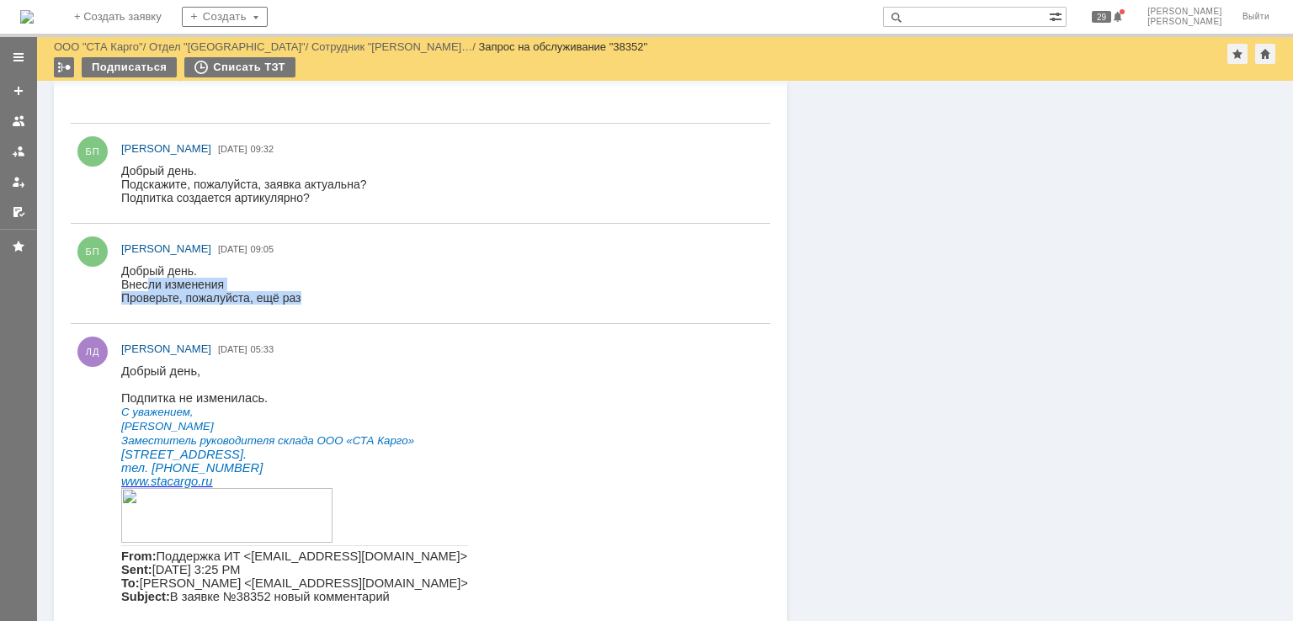
drag, startPoint x: 151, startPoint y: 286, endPoint x: 425, endPoint y: 572, distance: 395.9
click at [304, 305] on html "Добрый день. Внесли изменения Проверьте, пожалуйста, ещё раз" at bounding box center [438, 284] width 634 height 40
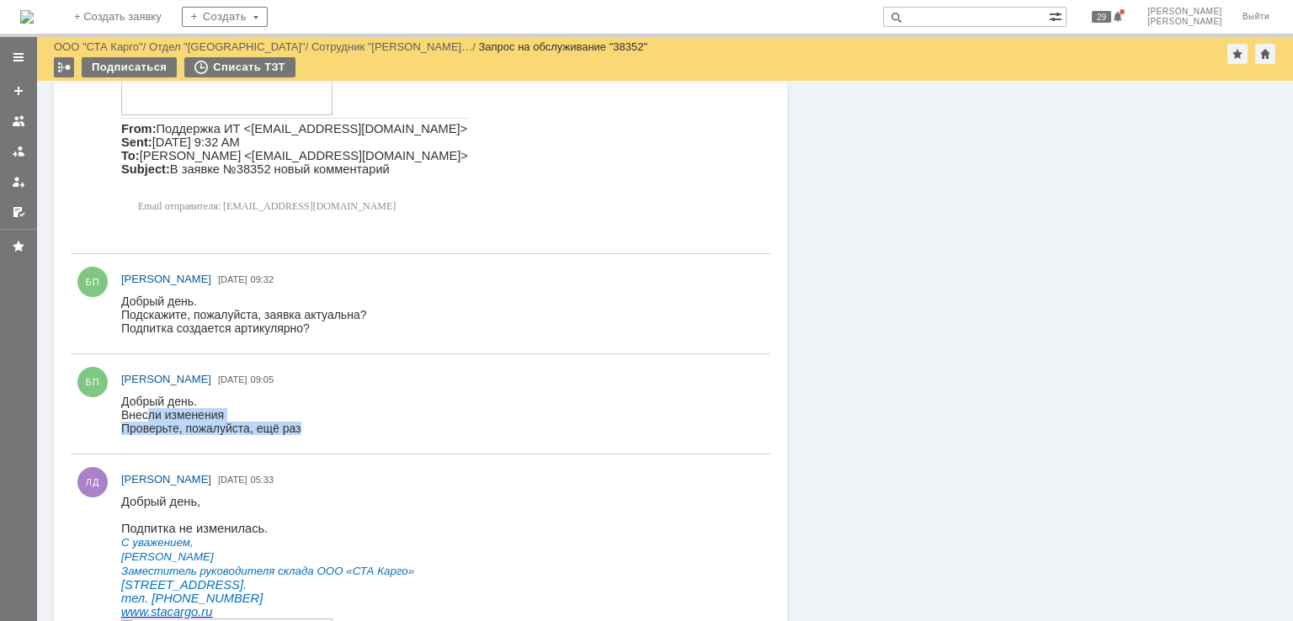
scroll to position [677, 0]
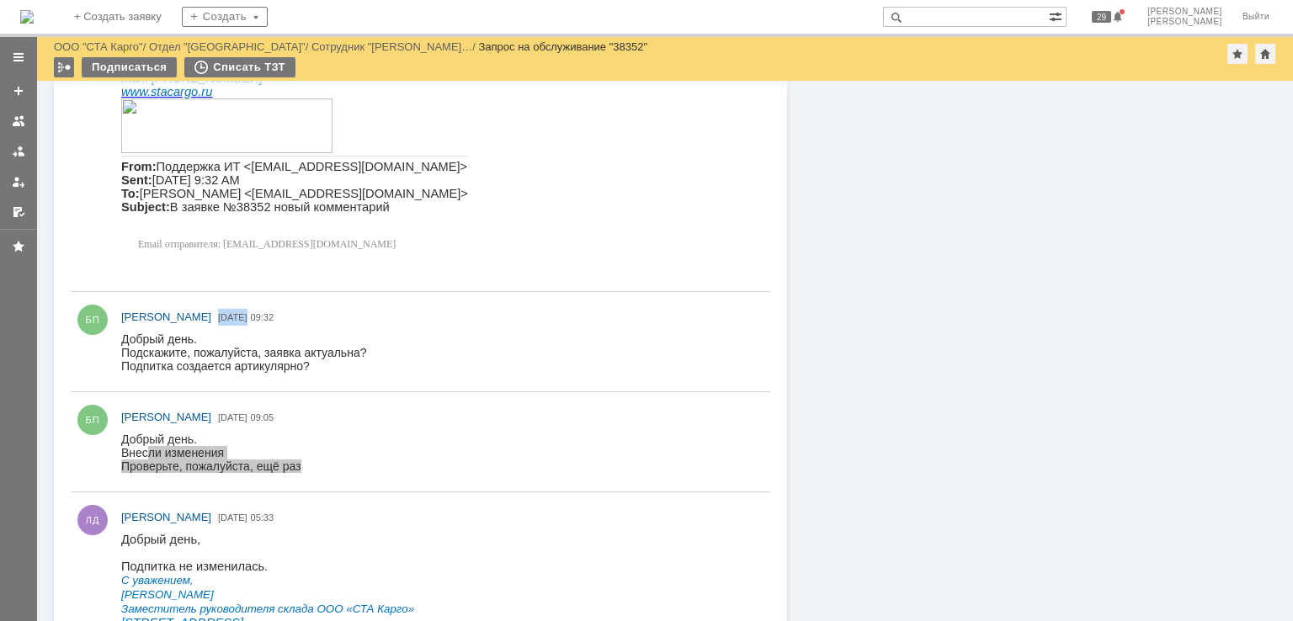
drag, startPoint x: 232, startPoint y: 314, endPoint x: 203, endPoint y: 313, distance: 29.5
click at [203, 313] on div "БП [PERSON_NAME] [DATE] 09:32" at bounding box center [442, 317] width 642 height 18
click at [300, 337] on div "Добрый день." at bounding box center [243, 338] width 245 height 13
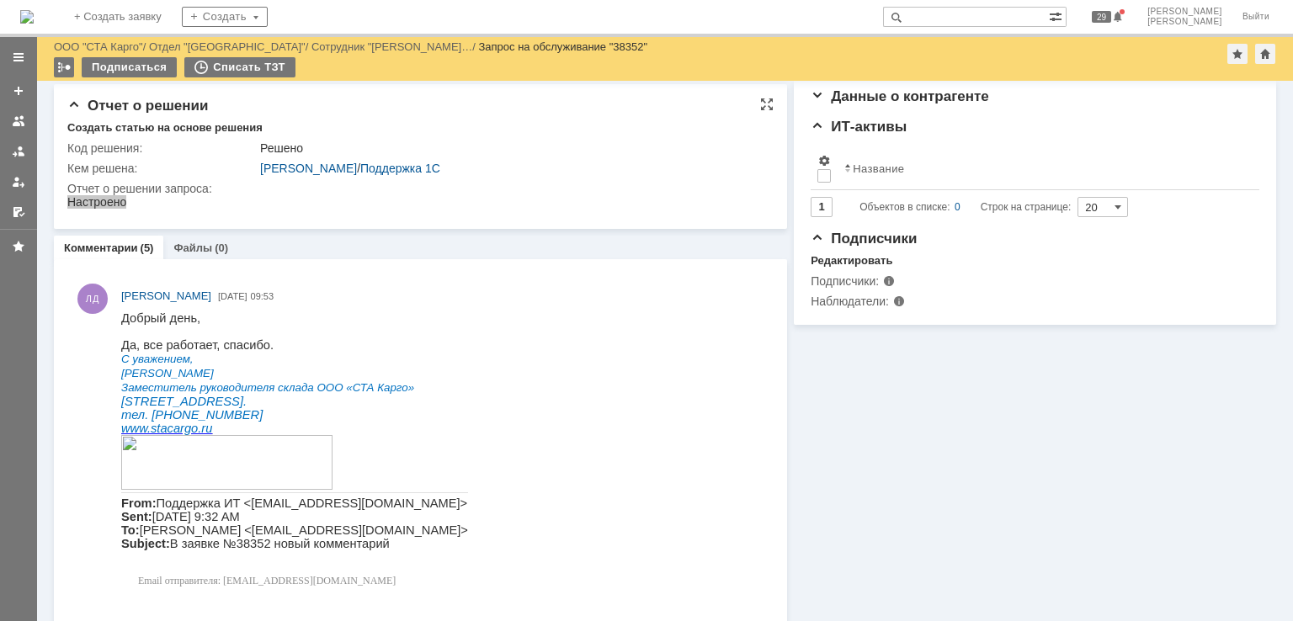
scroll to position [0, 0]
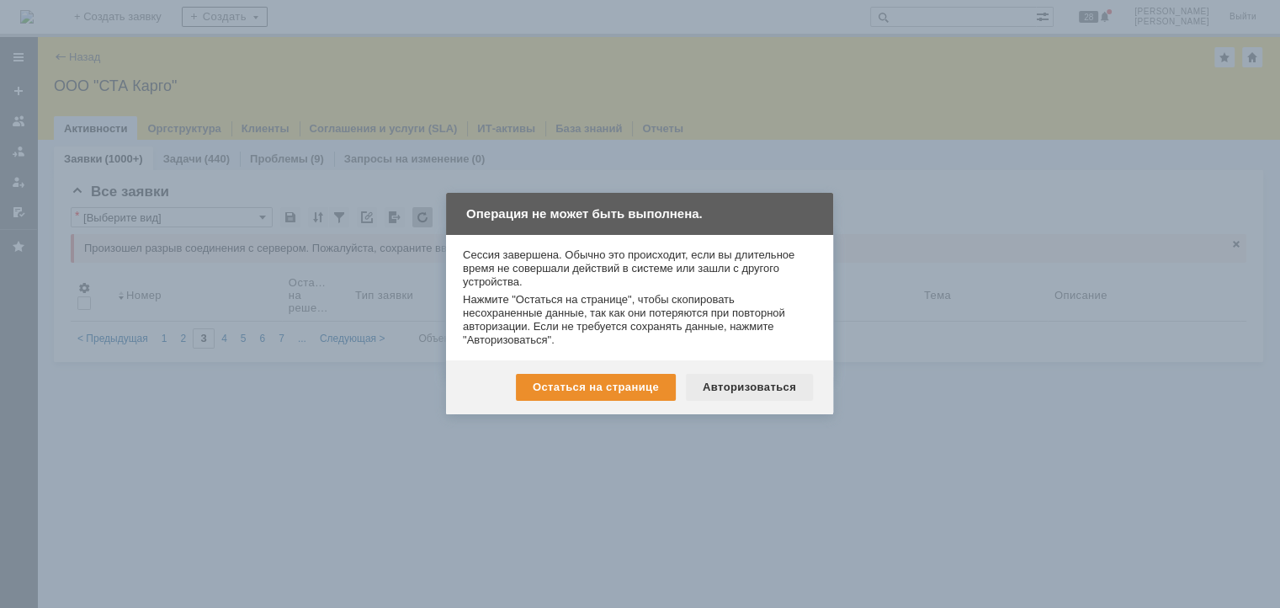
click at [773, 380] on div "Авторизоваться" at bounding box center [749, 387] width 127 height 27
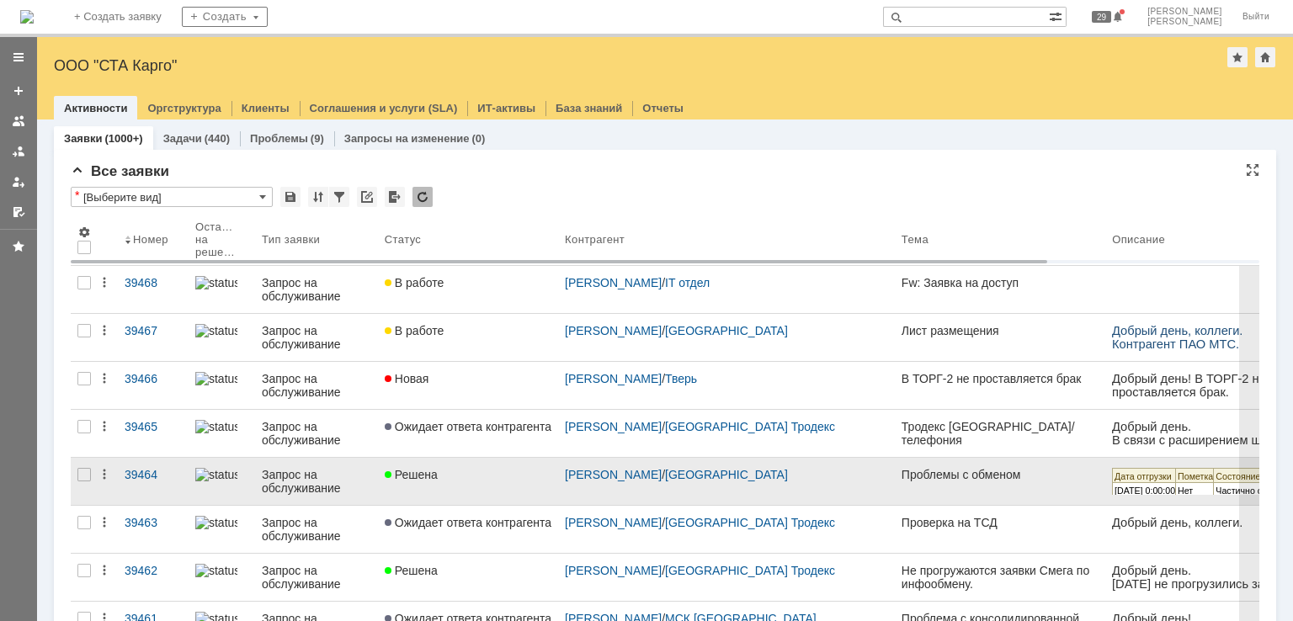
scroll to position [84, 0]
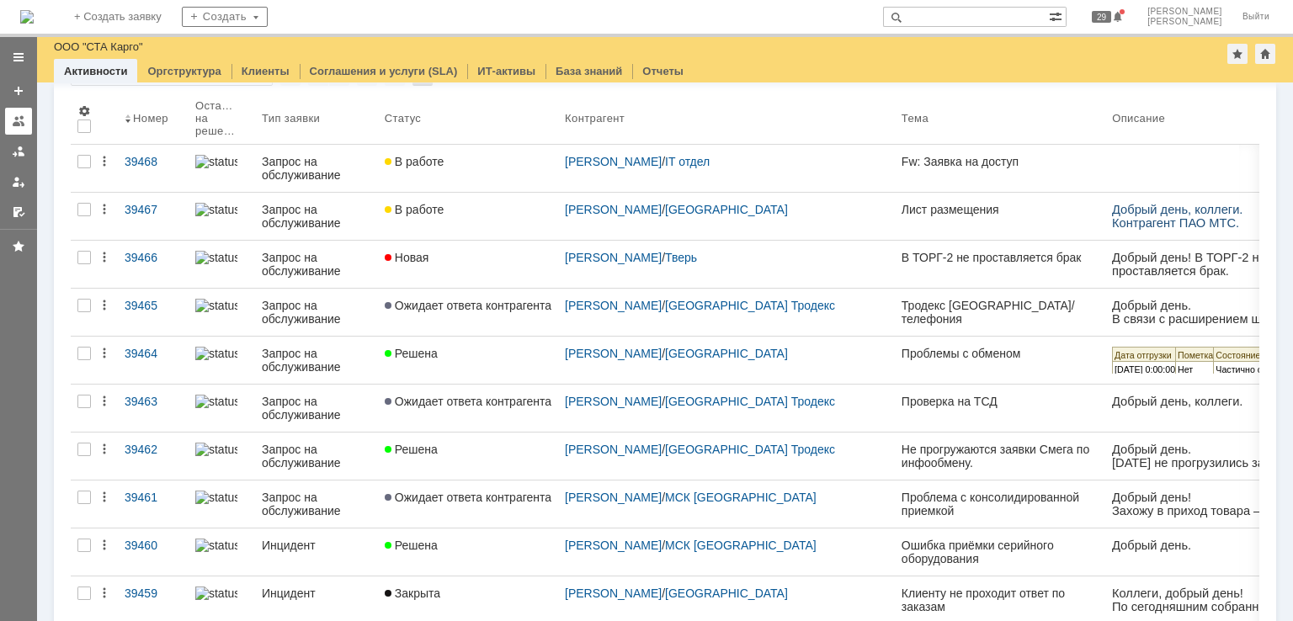
click at [19, 130] on link at bounding box center [18, 121] width 27 height 27
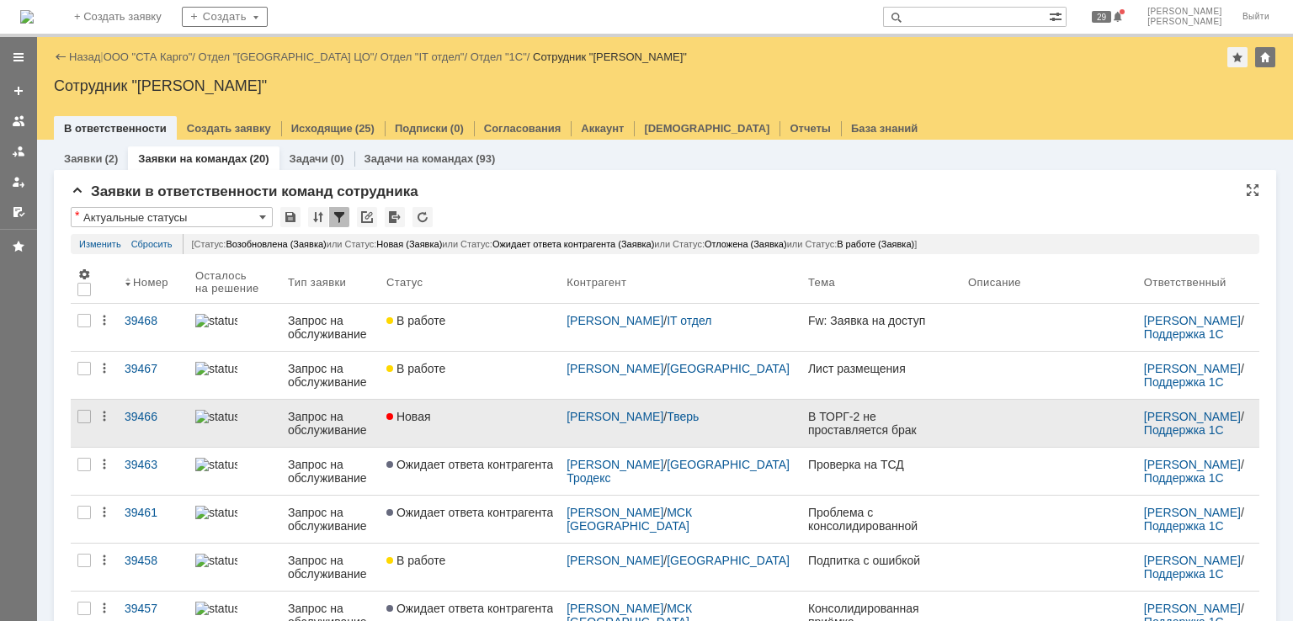
scroll to position [32, 0]
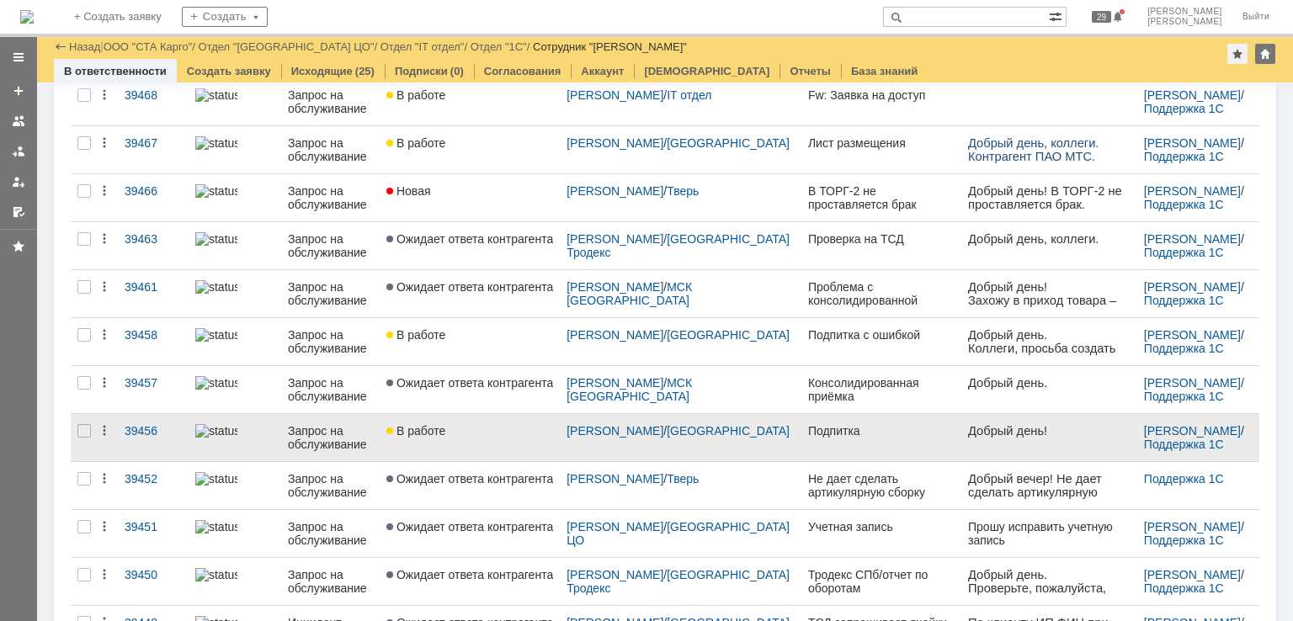
click at [520, 438] on link "В работе" at bounding box center [470, 437] width 180 height 47
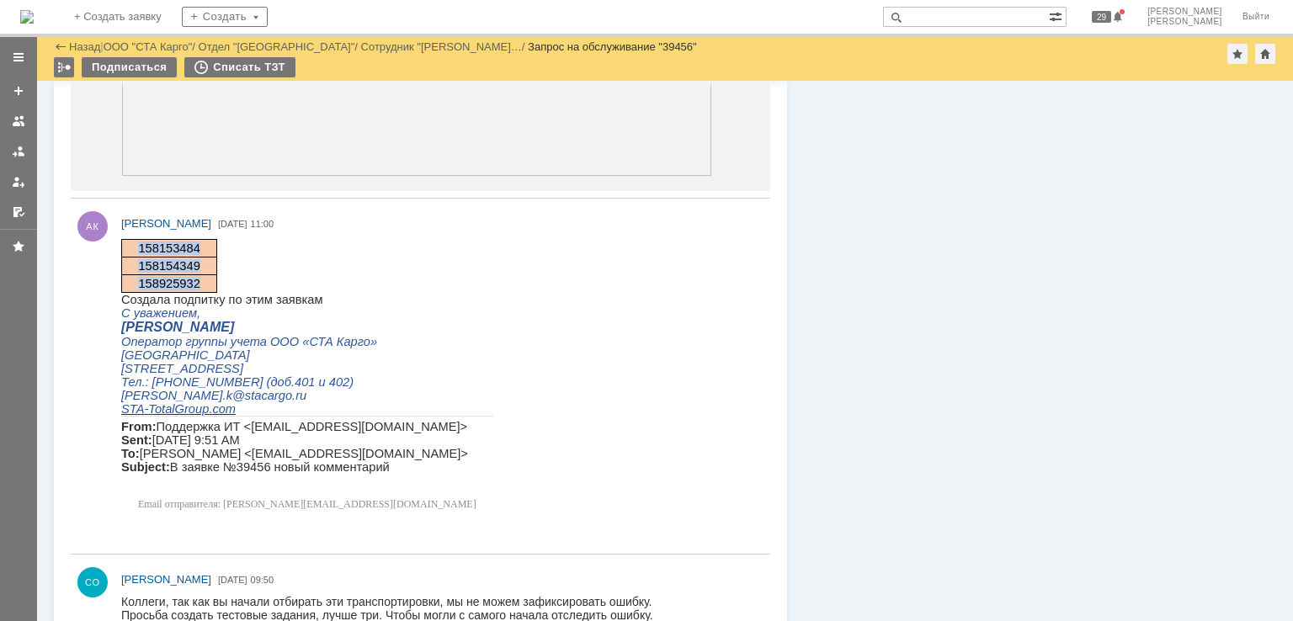
drag, startPoint x: 195, startPoint y: 288, endPoint x: 138, endPoint y: 253, distance: 66.8
click at [138, 253] on tbody "158153484 158154349 158925932" at bounding box center [169, 266] width 96 height 53
copy tbody "158153484 158154349 158925932"
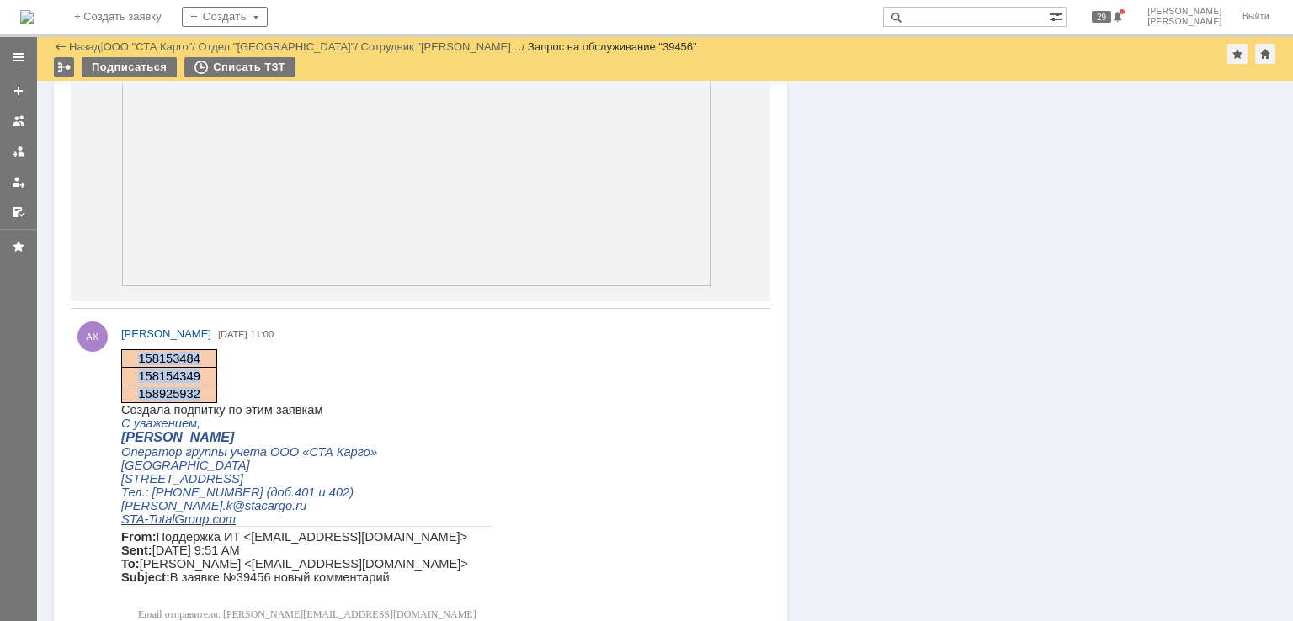
scroll to position [1094, 0]
